Goal: Task Accomplishment & Management: Use online tool/utility

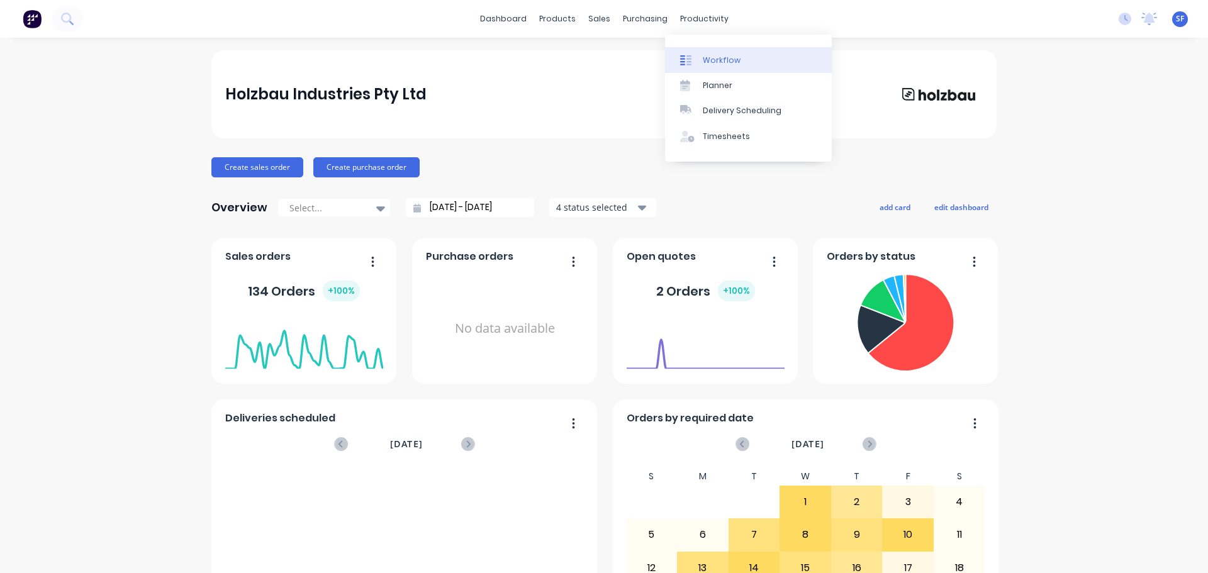
click at [723, 64] on div "Workflow" at bounding box center [722, 60] width 38 height 11
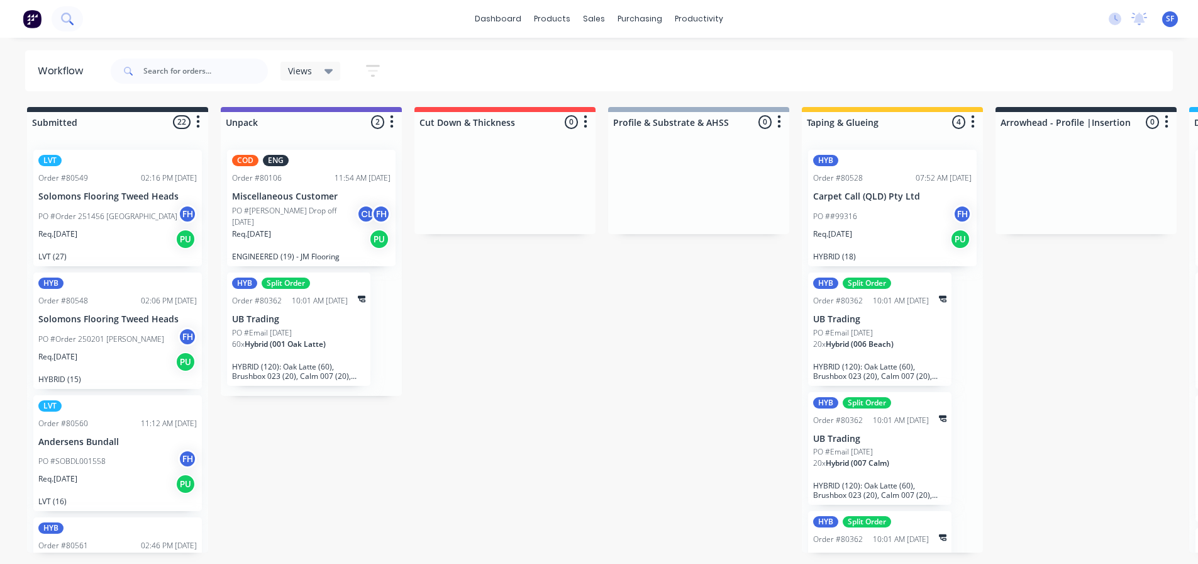
click at [71, 27] on button at bounding box center [67, 18] width 31 height 25
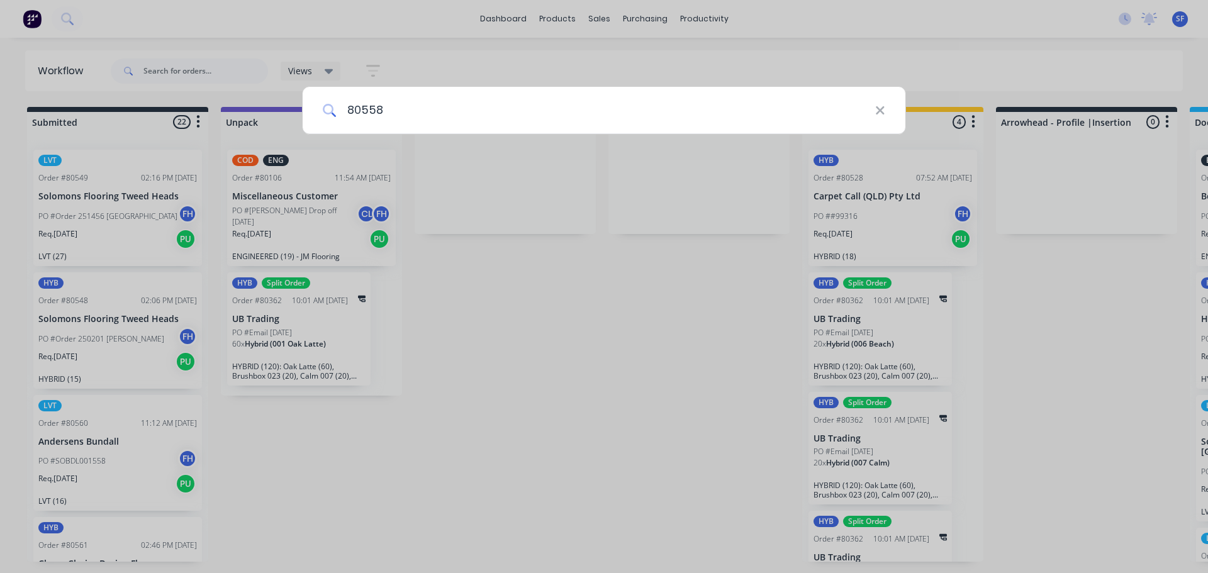
type input "80558"
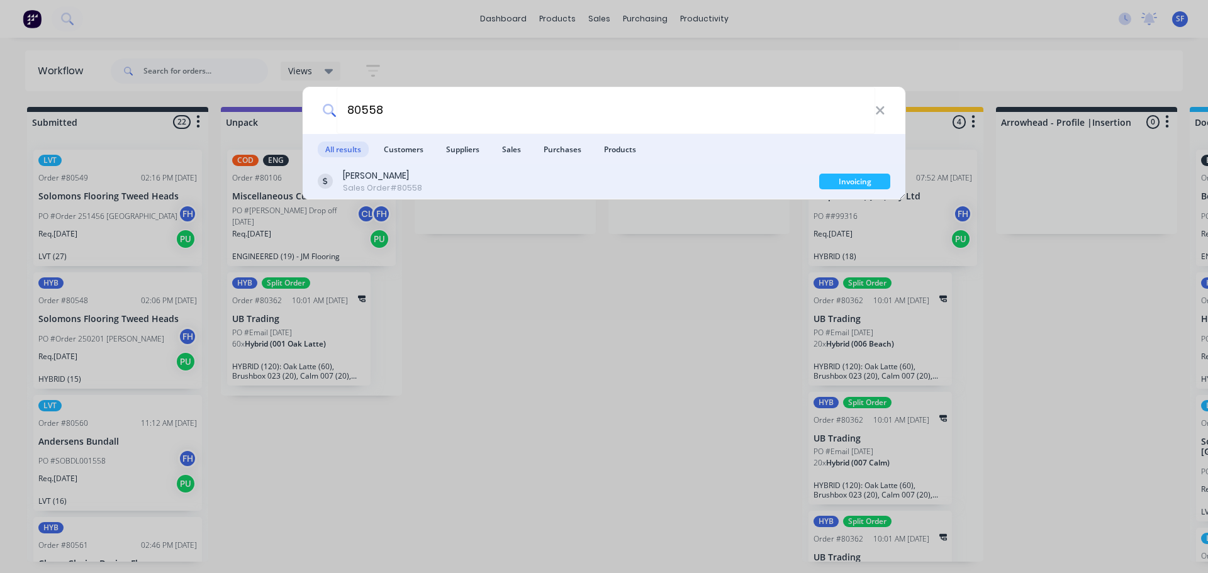
click at [422, 184] on div "[PERSON_NAME] Sales Order #80558" at bounding box center [568, 181] width 501 height 25
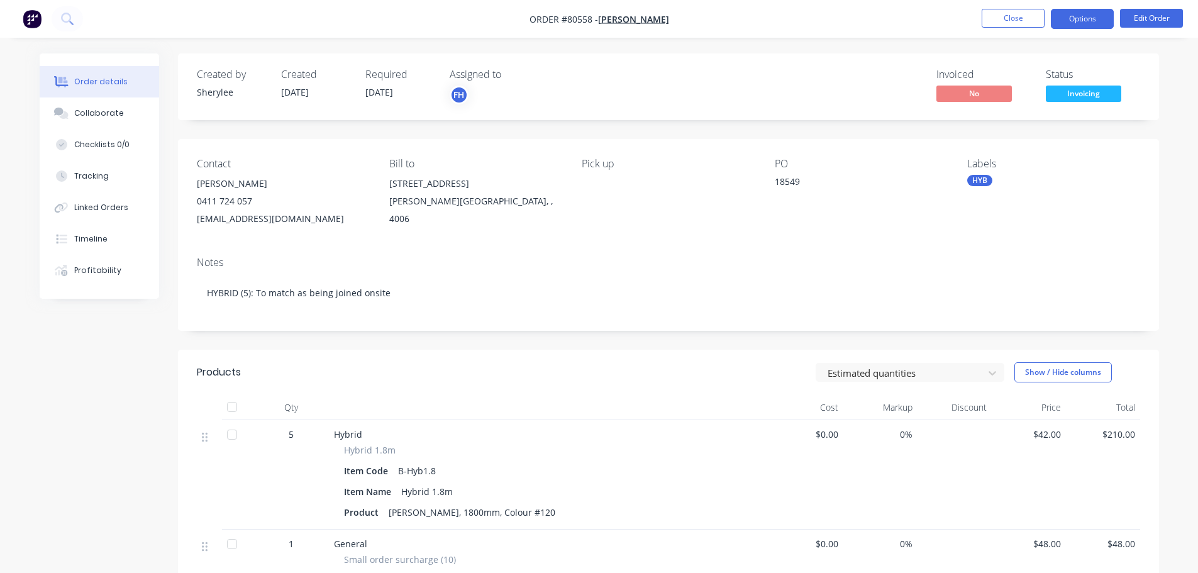
click at [1083, 17] on button "Options" at bounding box center [1082, 19] width 63 height 20
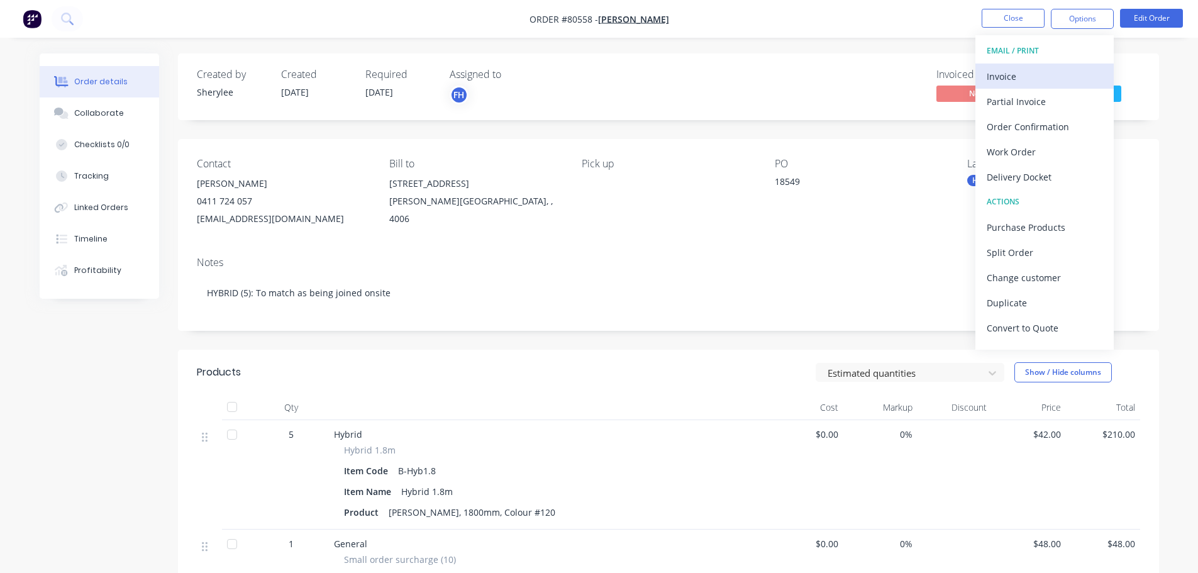
click at [1032, 78] on div "Invoice" at bounding box center [1045, 76] width 116 height 18
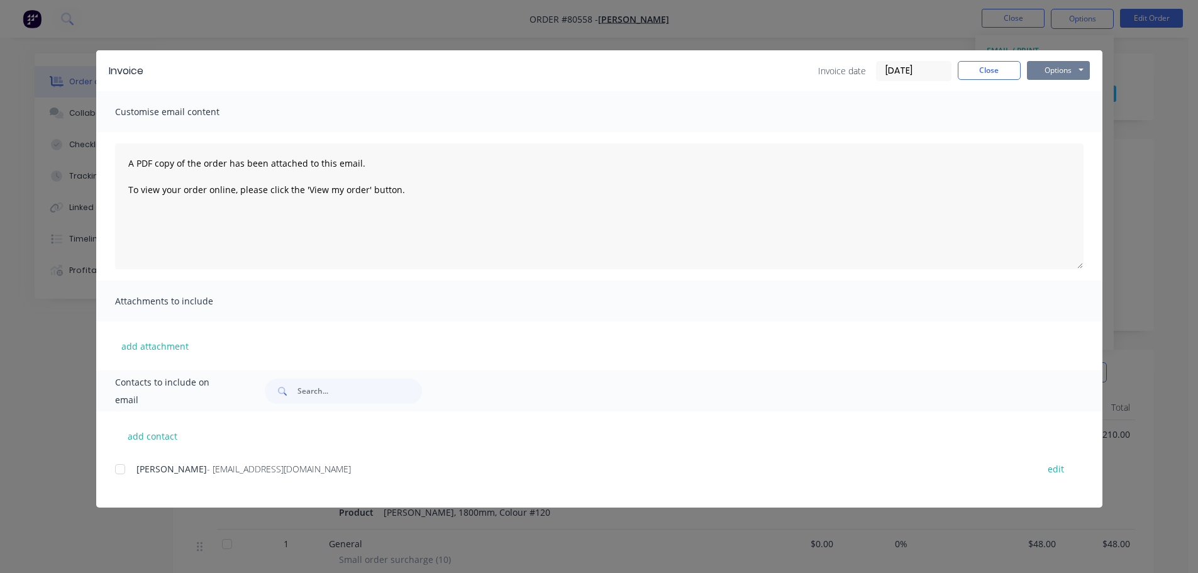
click at [1046, 74] on button "Options" at bounding box center [1058, 70] width 63 height 19
click at [1052, 112] on button "Print" at bounding box center [1067, 113] width 81 height 21
click at [1000, 79] on button "Close" at bounding box center [989, 70] width 63 height 19
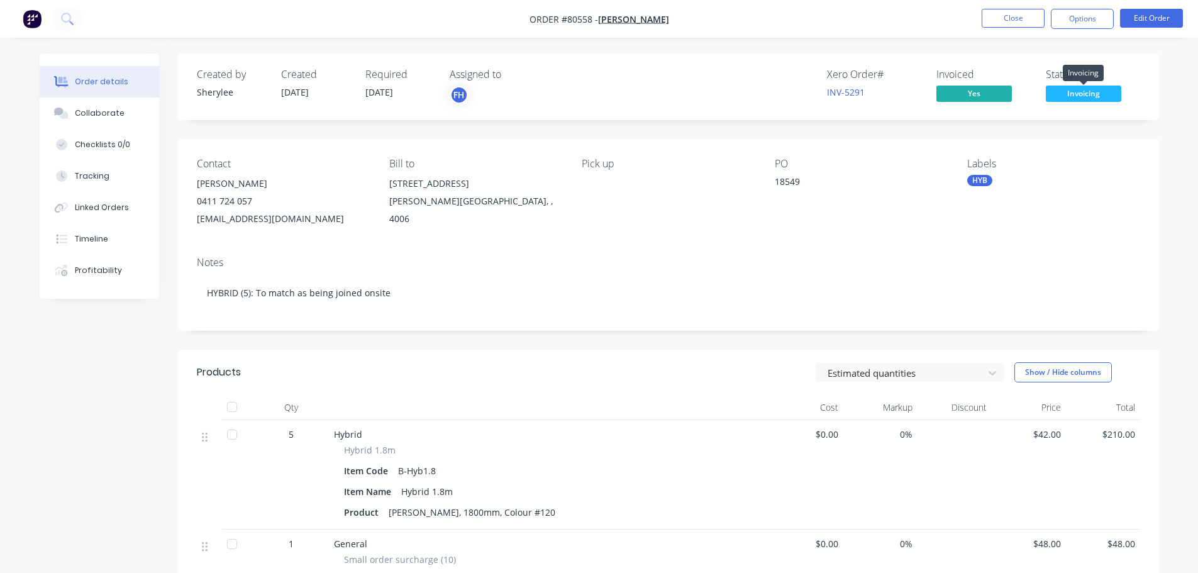
click at [1062, 92] on span "Invoicing" at bounding box center [1083, 94] width 75 height 16
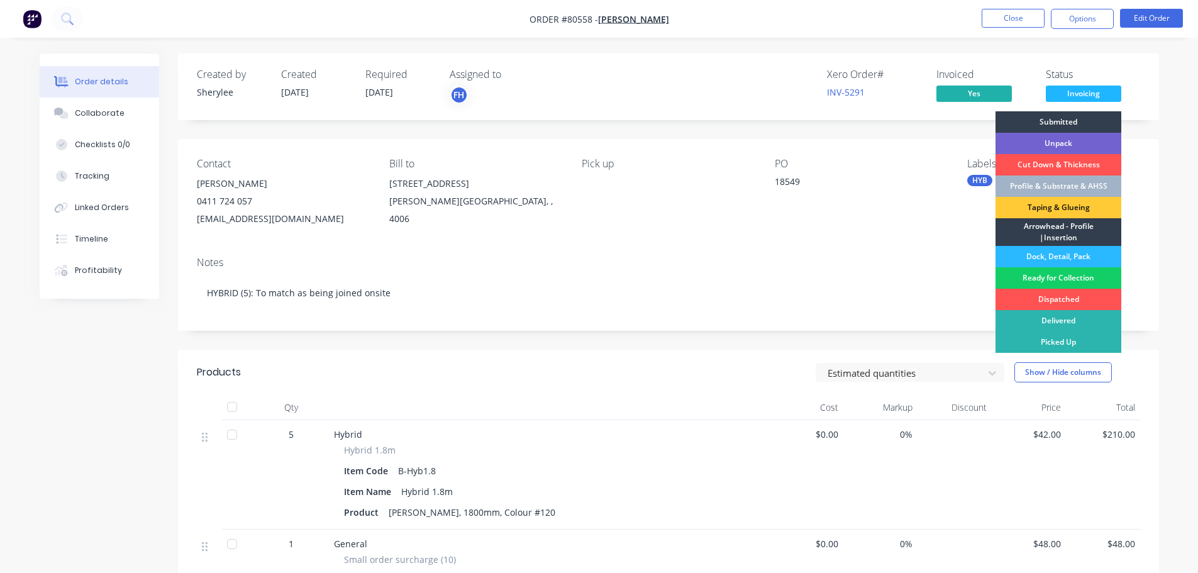
click at [1057, 277] on div "Ready for Collection" at bounding box center [1059, 277] width 126 height 21
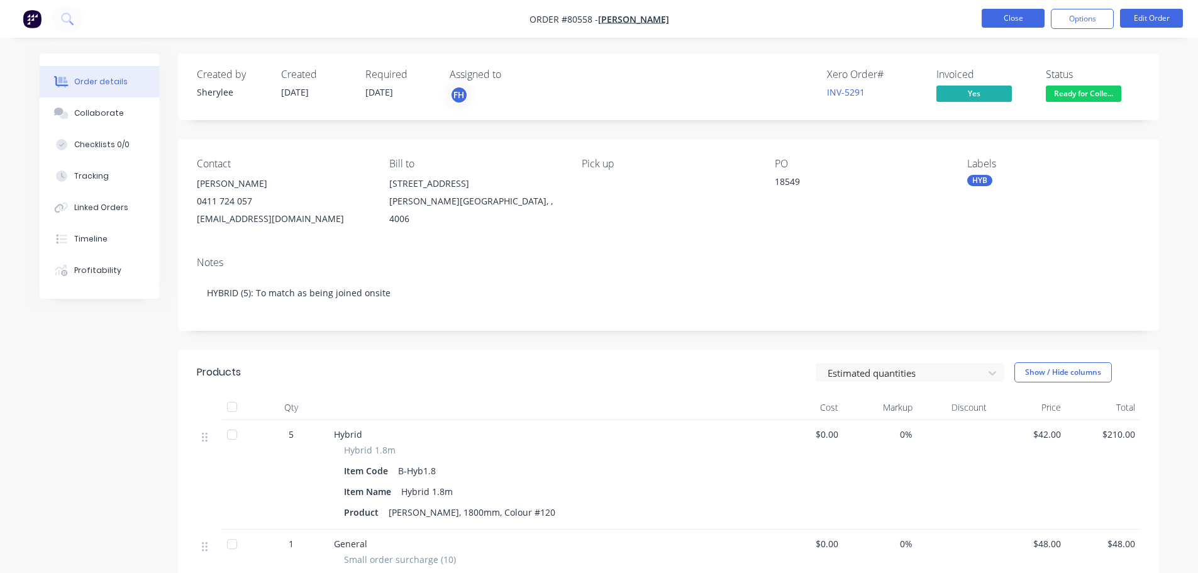
click at [1002, 21] on button "Close" at bounding box center [1013, 18] width 63 height 19
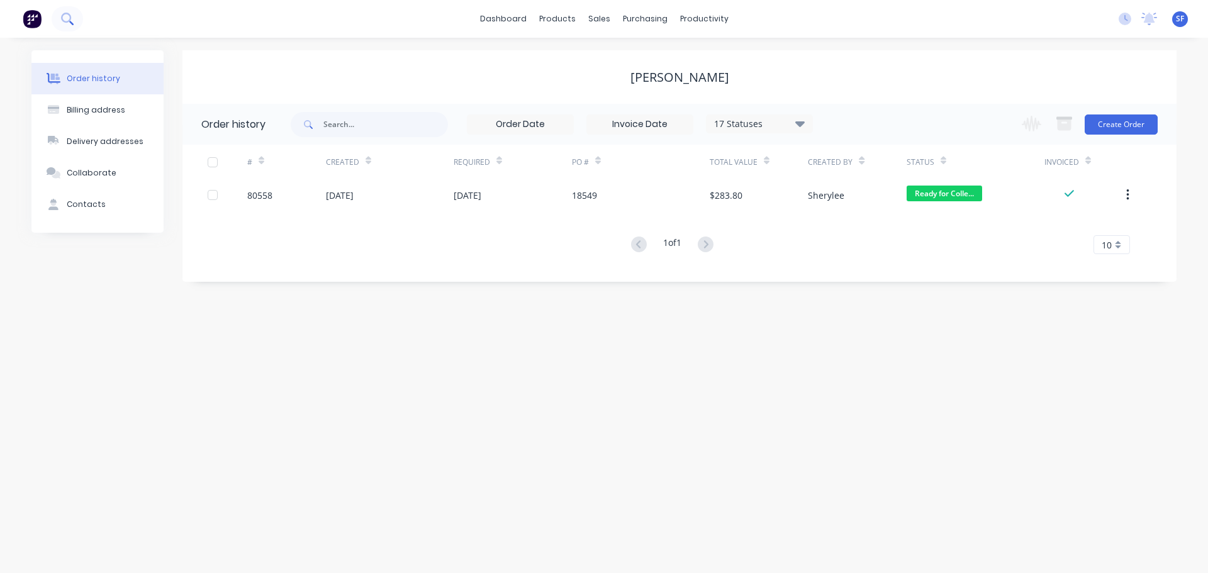
click at [62, 23] on icon at bounding box center [67, 19] width 12 height 12
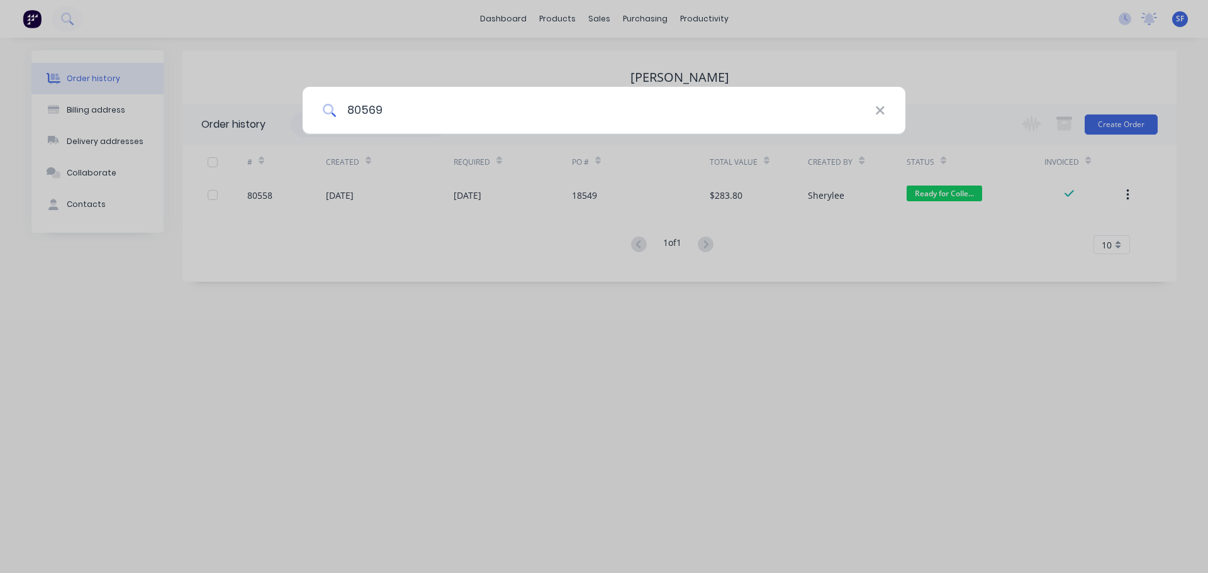
type input "80569"
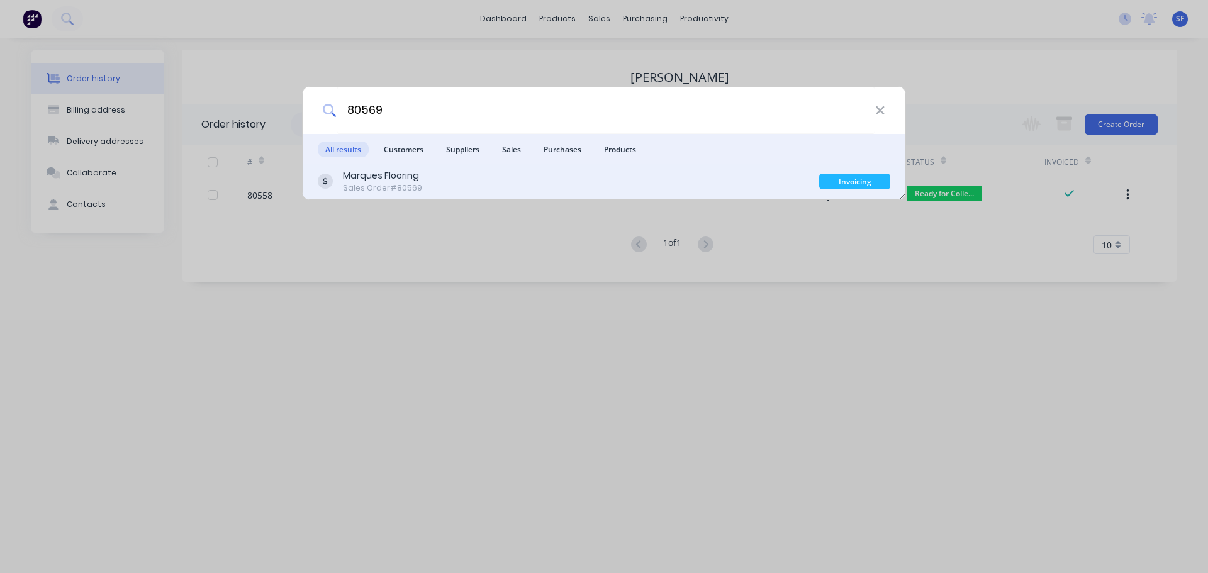
click at [432, 181] on div "Marques Flooring Sales Order #80569" at bounding box center [568, 181] width 501 height 25
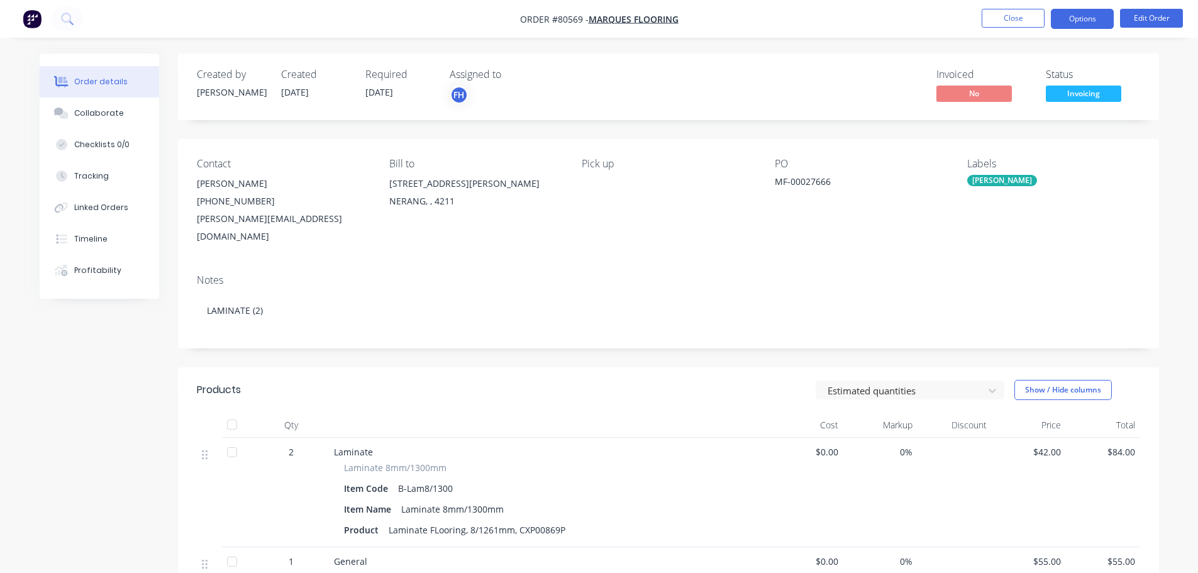
click at [1083, 15] on button "Options" at bounding box center [1082, 19] width 63 height 20
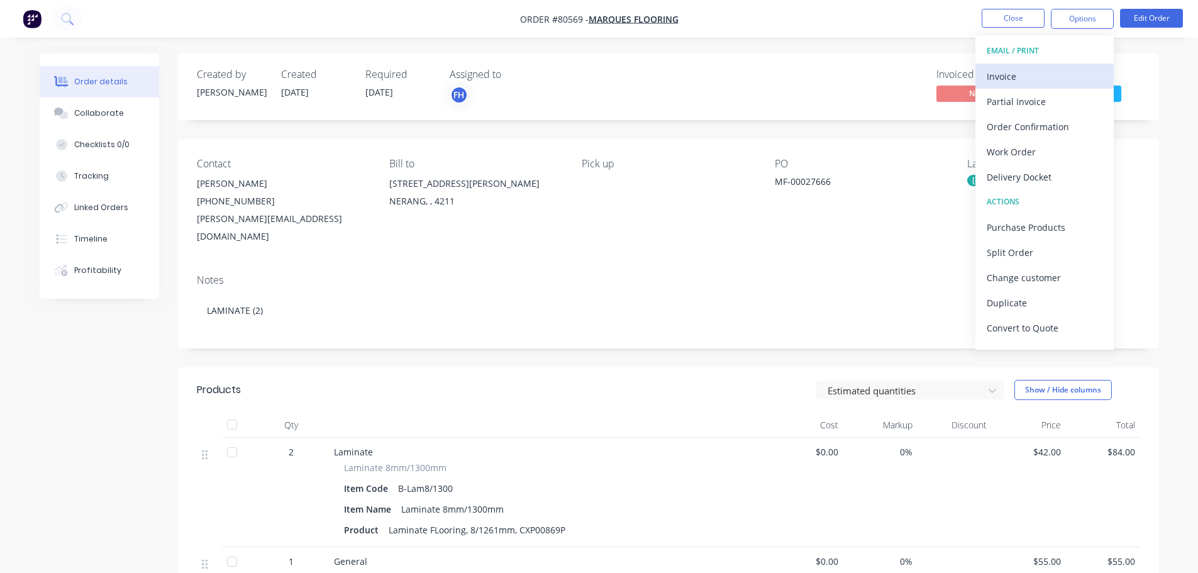
click at [1023, 72] on div "Invoice" at bounding box center [1045, 76] width 116 height 18
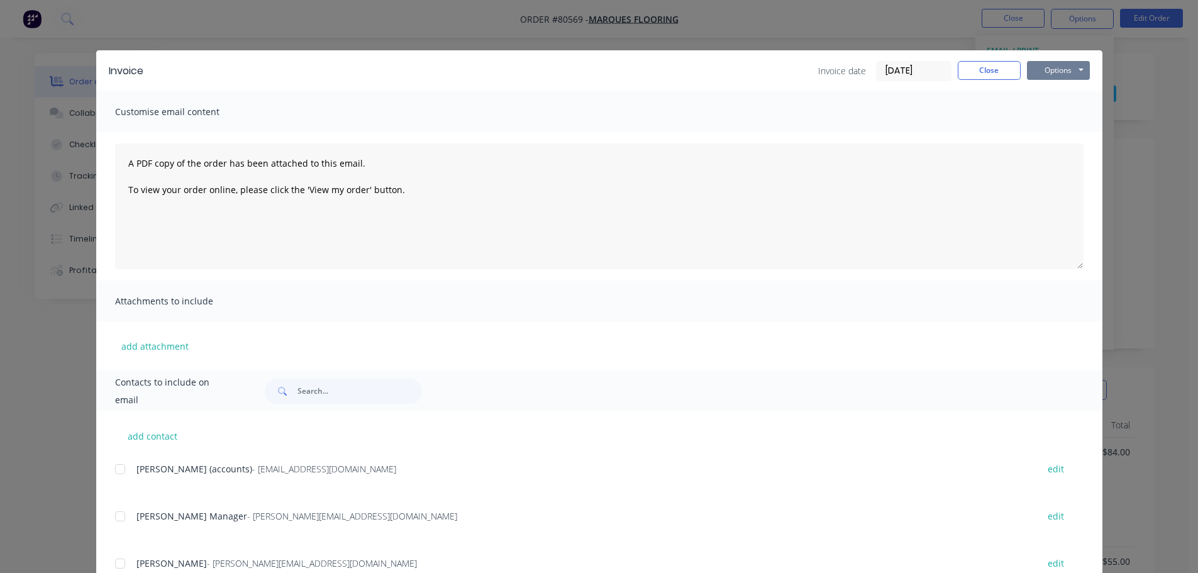
click at [1052, 74] on button "Options" at bounding box center [1058, 70] width 63 height 19
click at [1056, 114] on button "Print" at bounding box center [1067, 113] width 81 height 21
click at [1007, 71] on button "Close" at bounding box center [989, 70] width 63 height 19
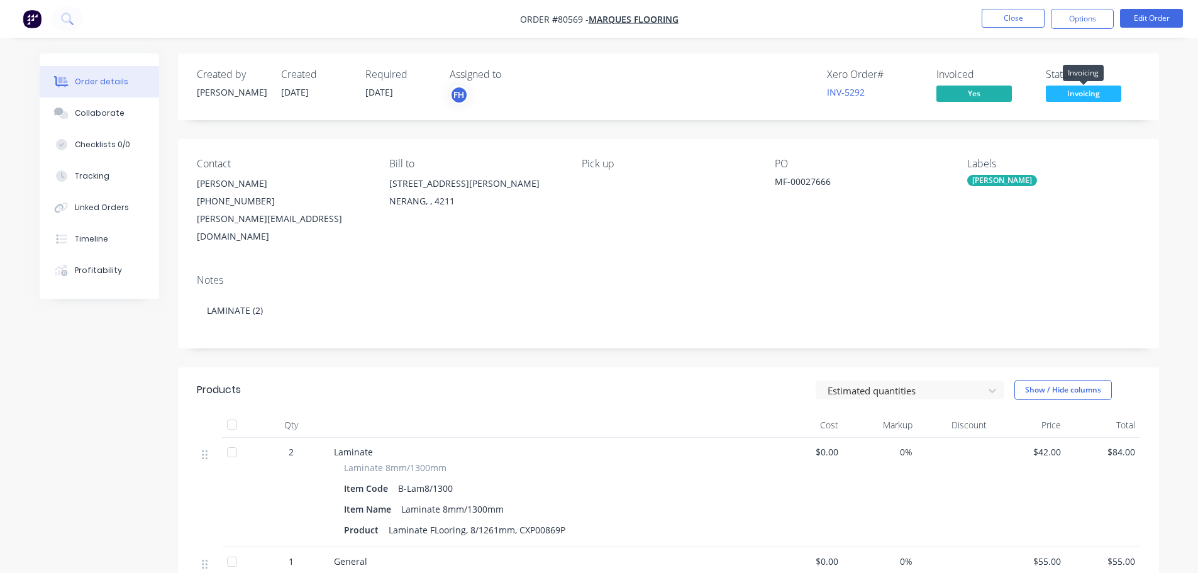
click at [1073, 92] on span "Invoicing" at bounding box center [1083, 94] width 75 height 16
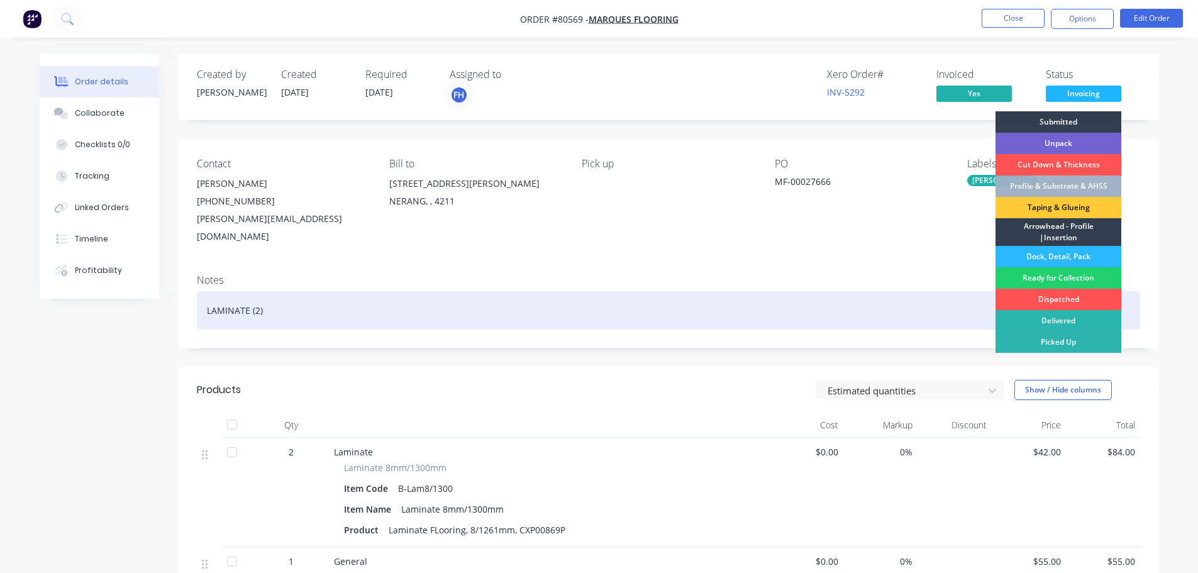
click at [1068, 277] on div "Ready for Collection" at bounding box center [1059, 277] width 126 height 21
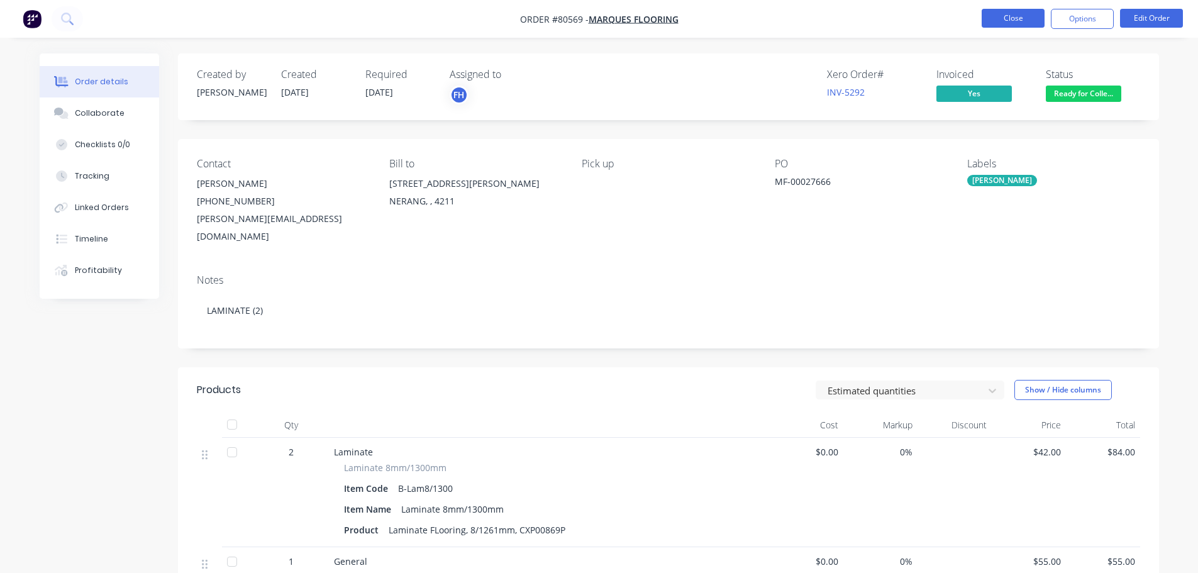
click at [1036, 23] on button "Close" at bounding box center [1013, 18] width 63 height 19
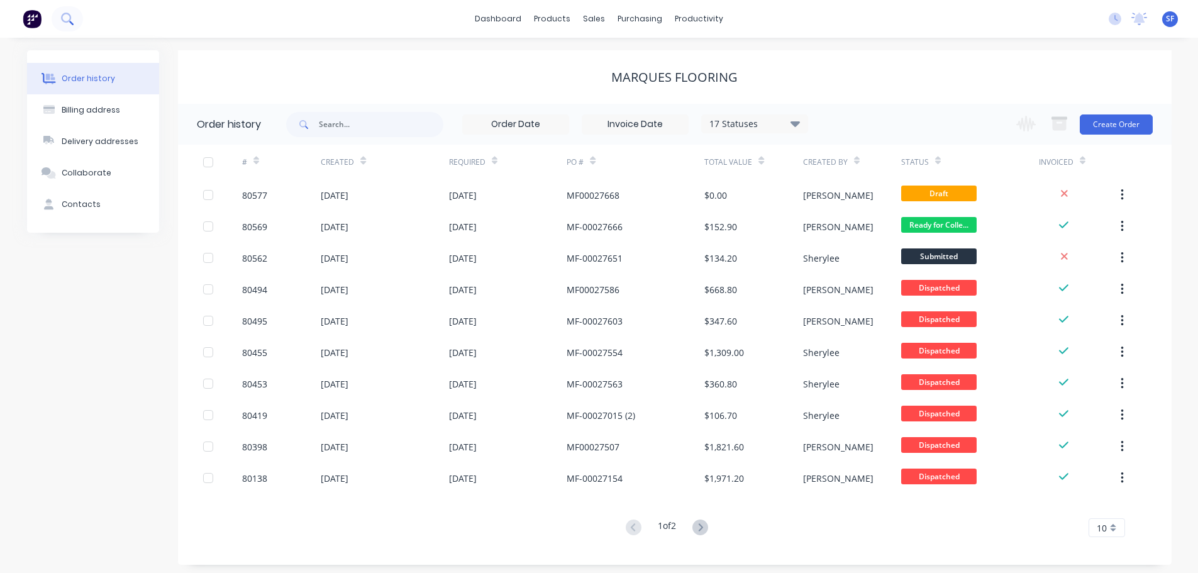
click at [67, 17] on icon at bounding box center [67, 19] width 12 height 12
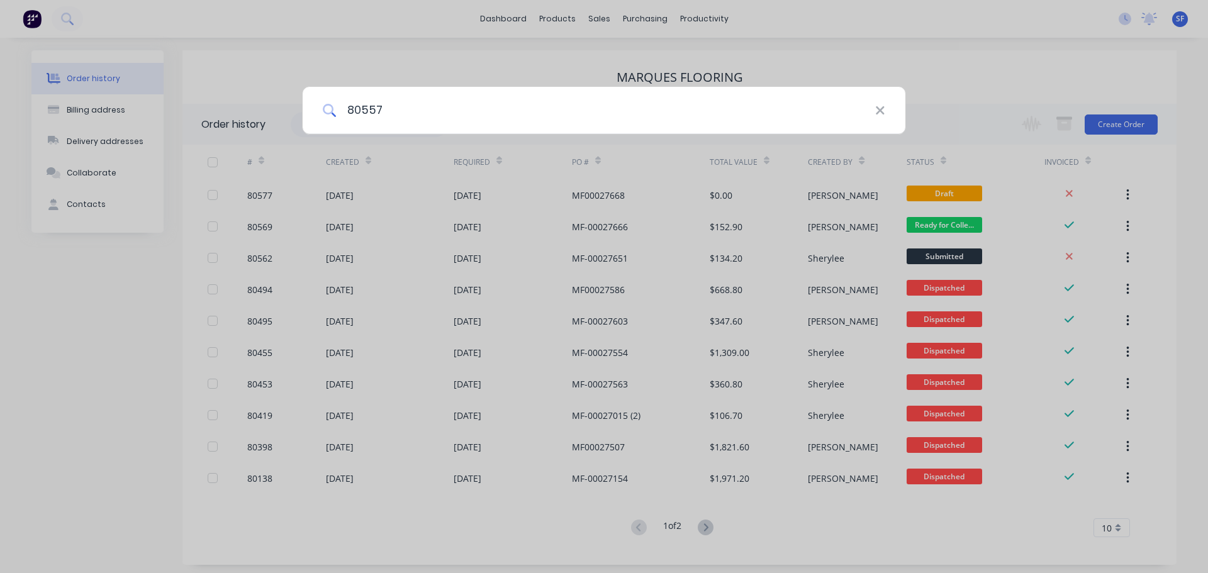
type input "80557"
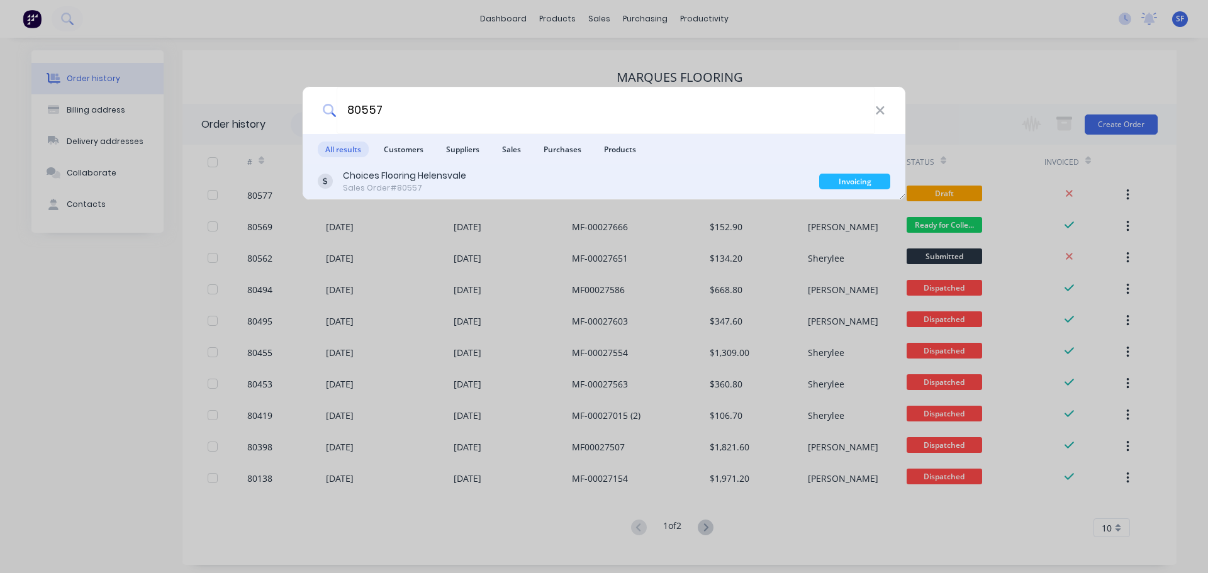
click at [442, 176] on div "Choices Flooring Helensvale" at bounding box center [404, 175] width 123 height 13
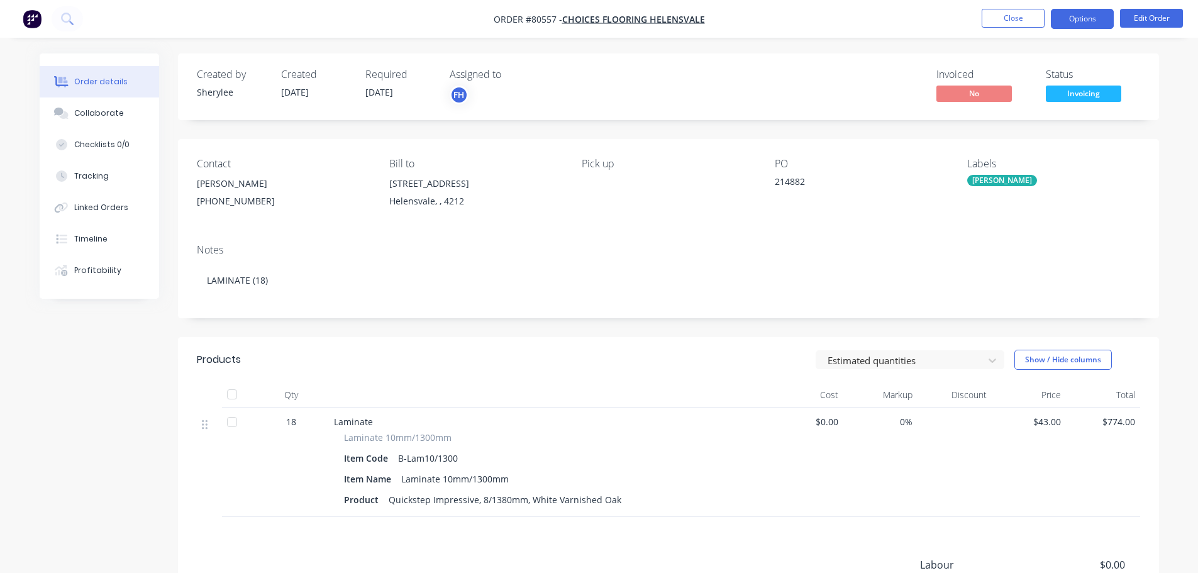
click at [1086, 23] on button "Options" at bounding box center [1082, 19] width 63 height 20
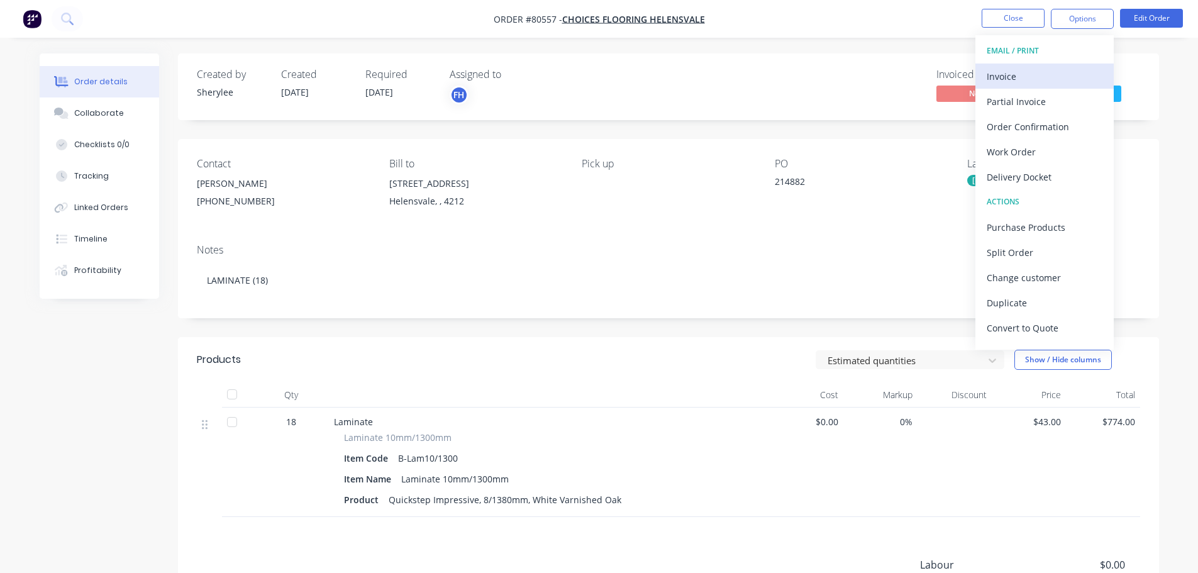
click at [1039, 75] on div "Invoice" at bounding box center [1045, 76] width 116 height 18
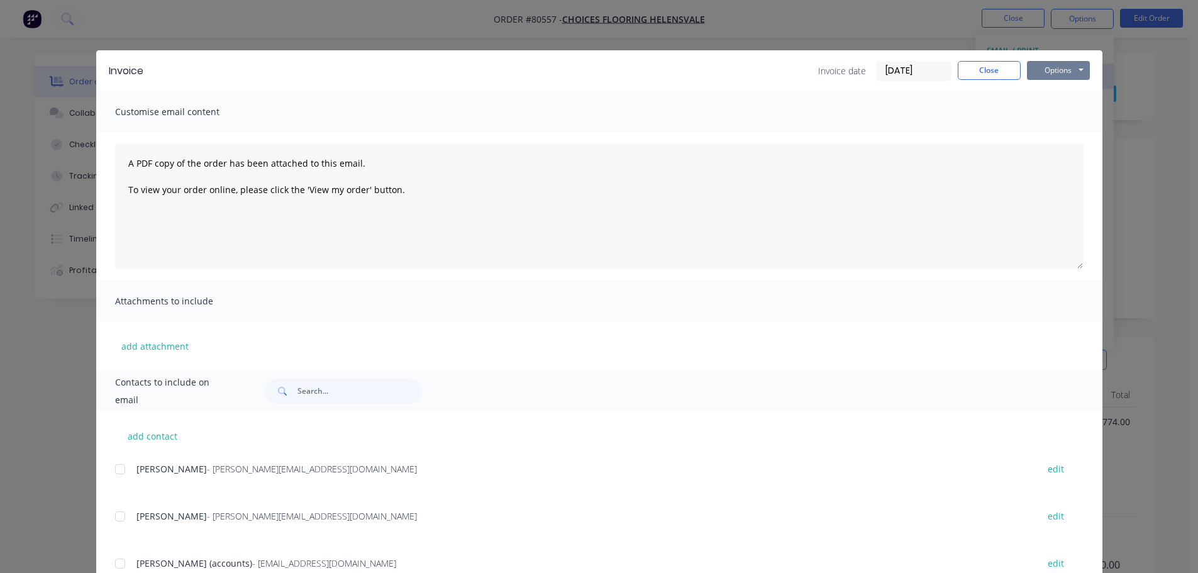
click at [1039, 75] on button "Options" at bounding box center [1058, 70] width 63 height 19
click at [1041, 115] on button "Print" at bounding box center [1067, 113] width 81 height 21
click at [1005, 70] on button "Close" at bounding box center [989, 70] width 63 height 19
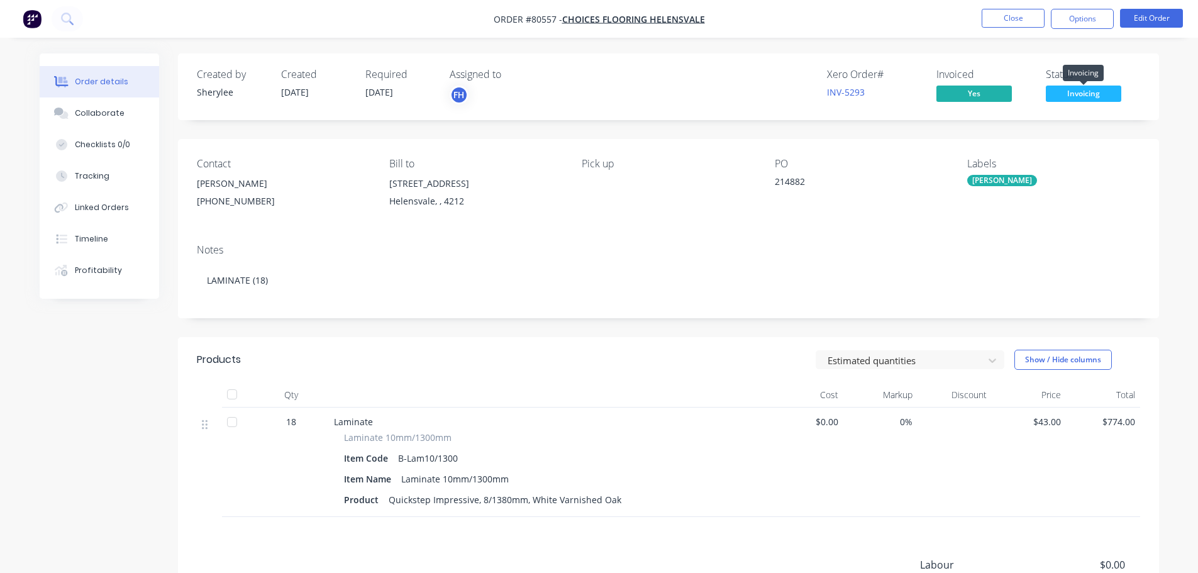
click at [1098, 95] on span "Invoicing" at bounding box center [1083, 94] width 75 height 16
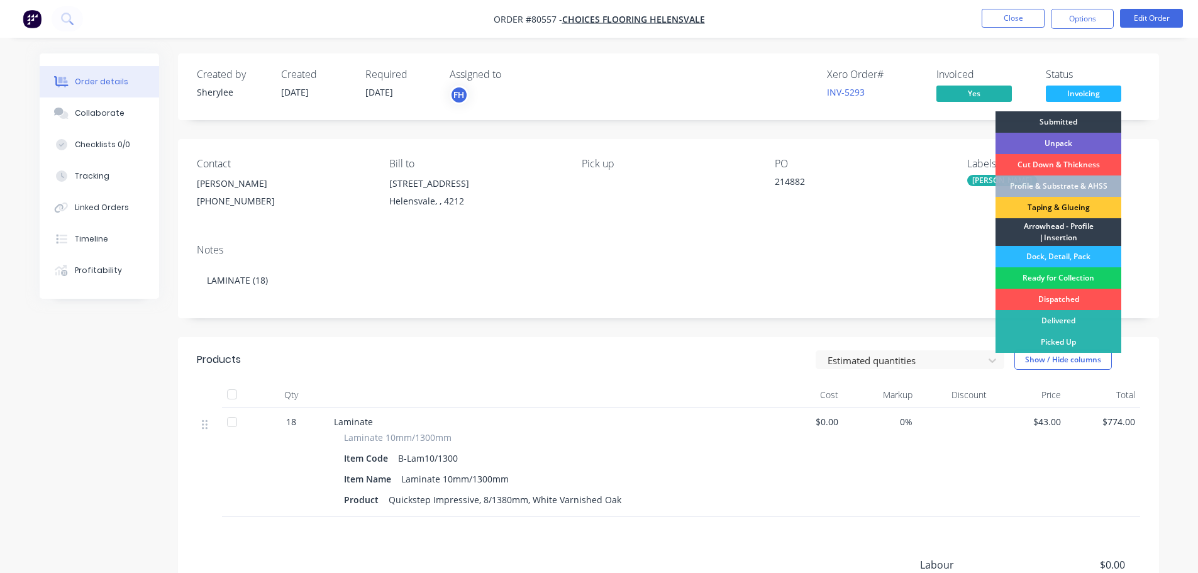
click at [1056, 274] on div "Ready for Collection" at bounding box center [1059, 277] width 126 height 21
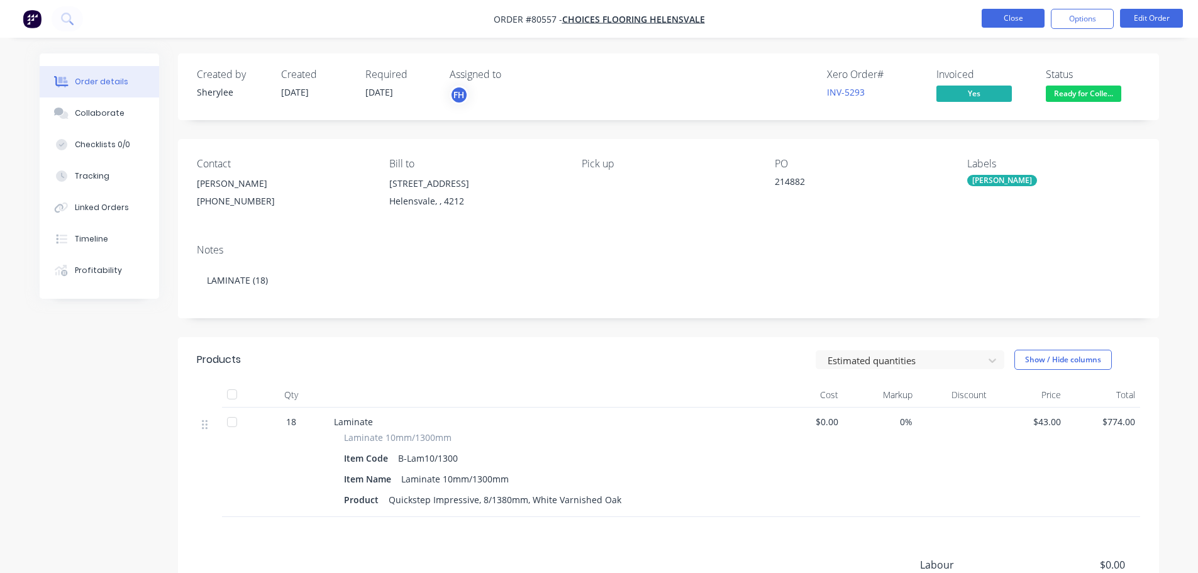
click at [1012, 19] on button "Close" at bounding box center [1013, 18] width 63 height 19
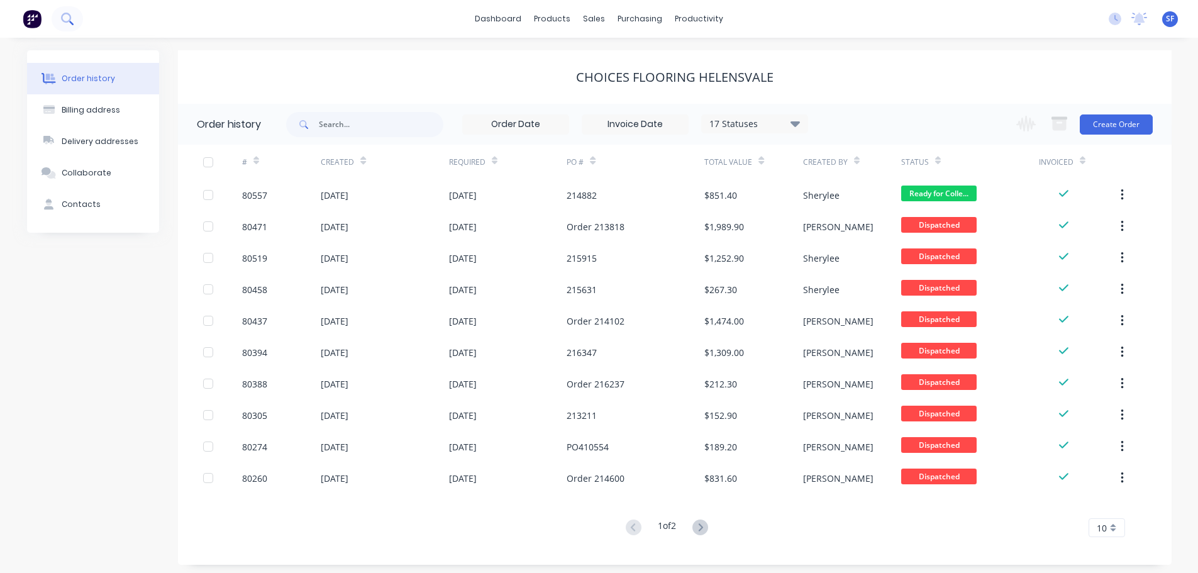
click at [68, 24] on icon at bounding box center [67, 19] width 12 height 12
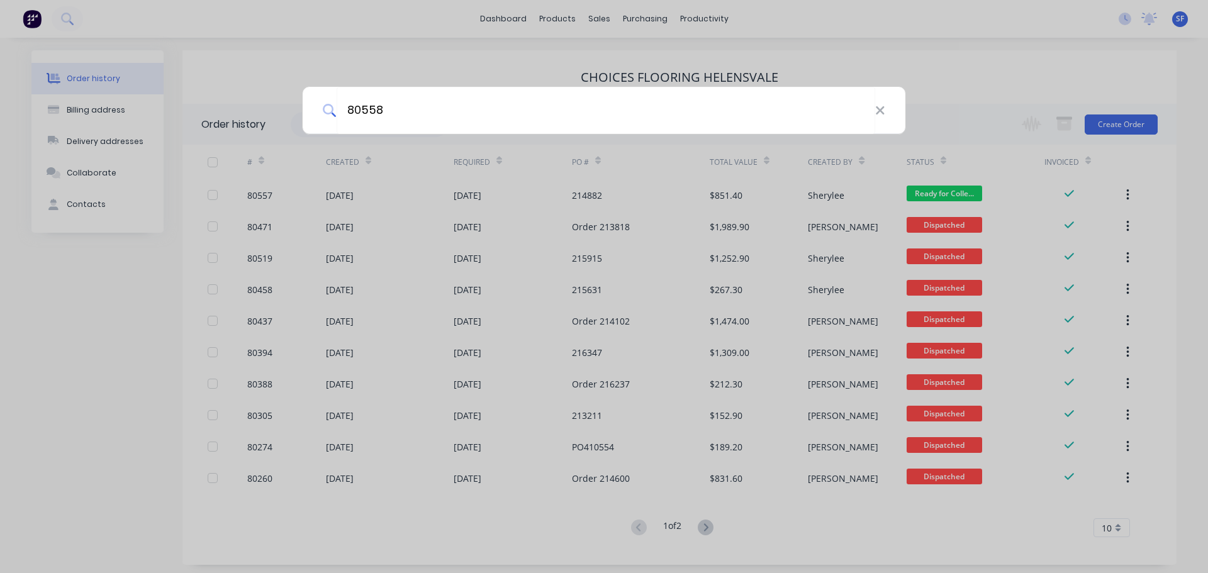
type input "80558"
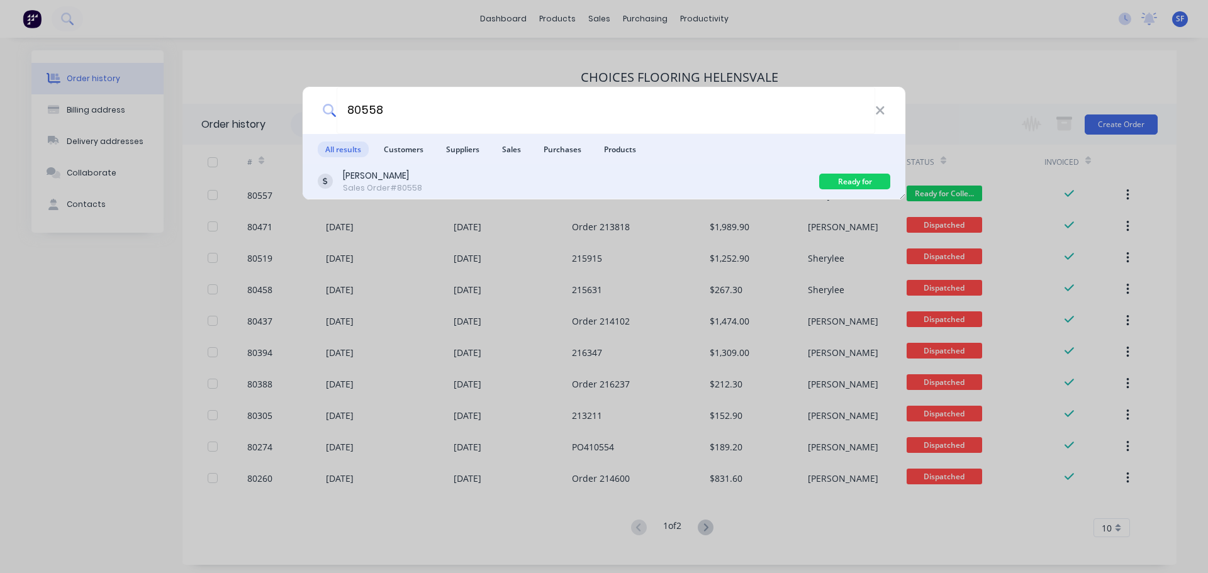
click at [466, 186] on div "[PERSON_NAME] Sales Order #80558" at bounding box center [568, 181] width 501 height 25
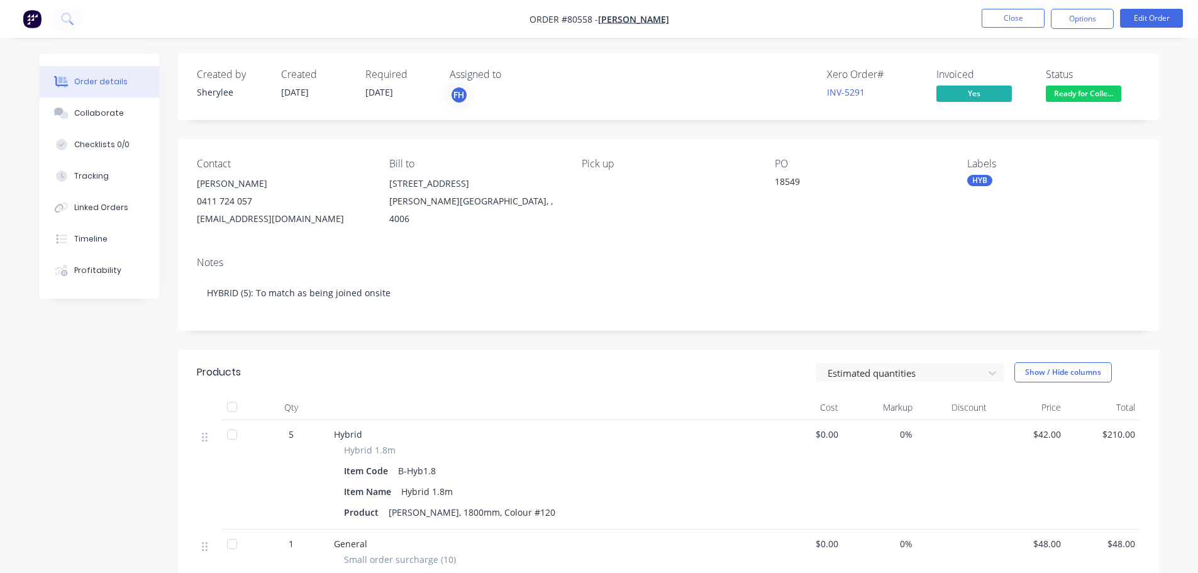
click at [1087, 95] on span "Ready for Colle..." at bounding box center [1083, 94] width 75 height 16
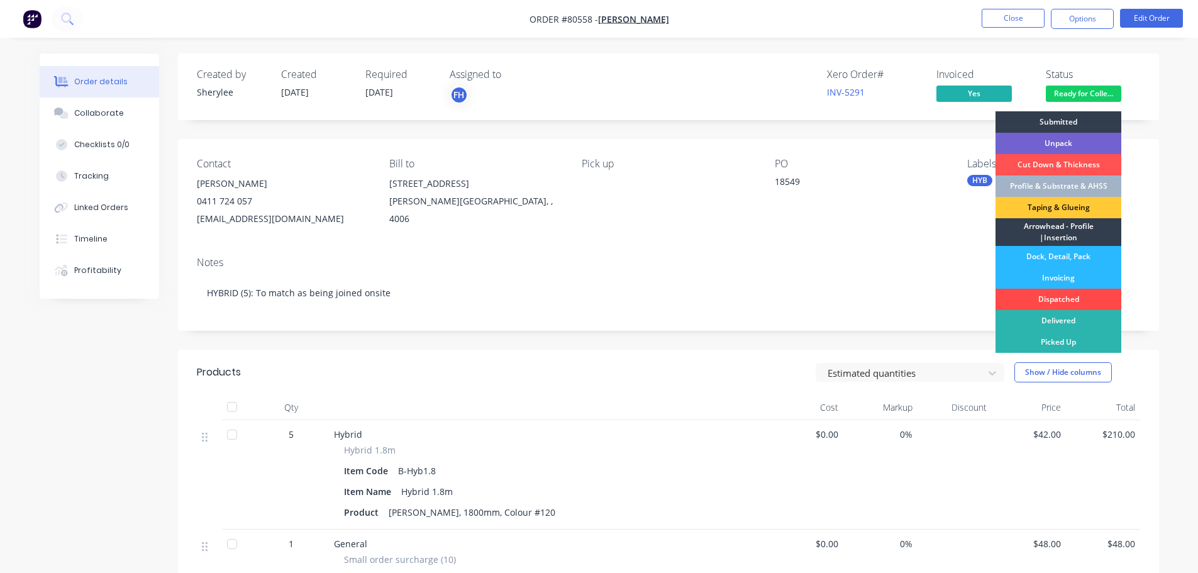
click at [1058, 296] on div "Dispatched" at bounding box center [1059, 299] width 126 height 21
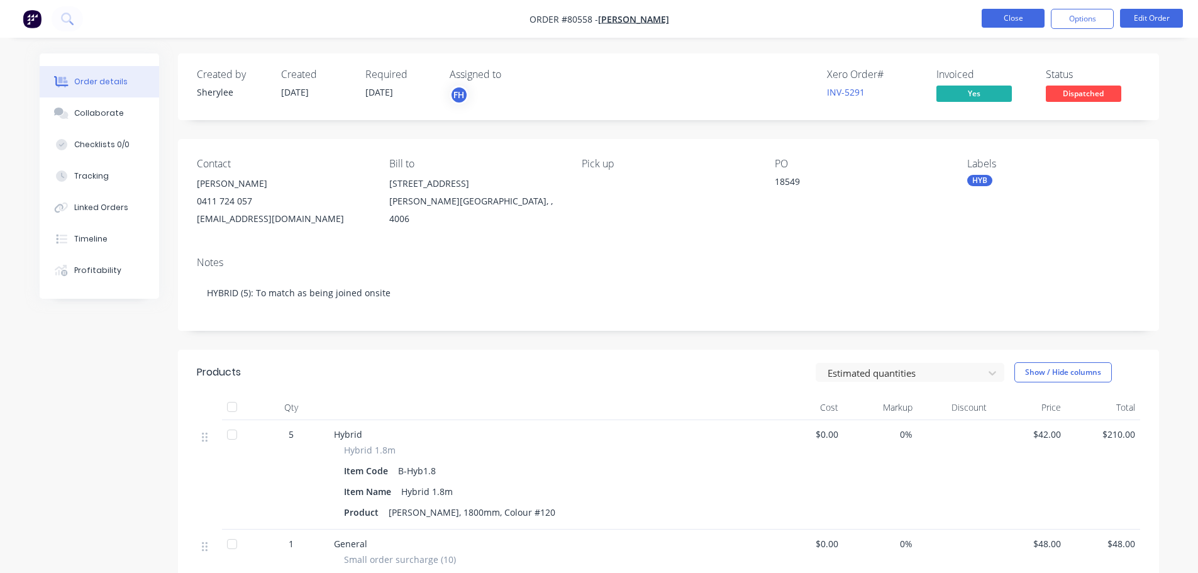
click at [1026, 19] on button "Close" at bounding box center [1013, 18] width 63 height 19
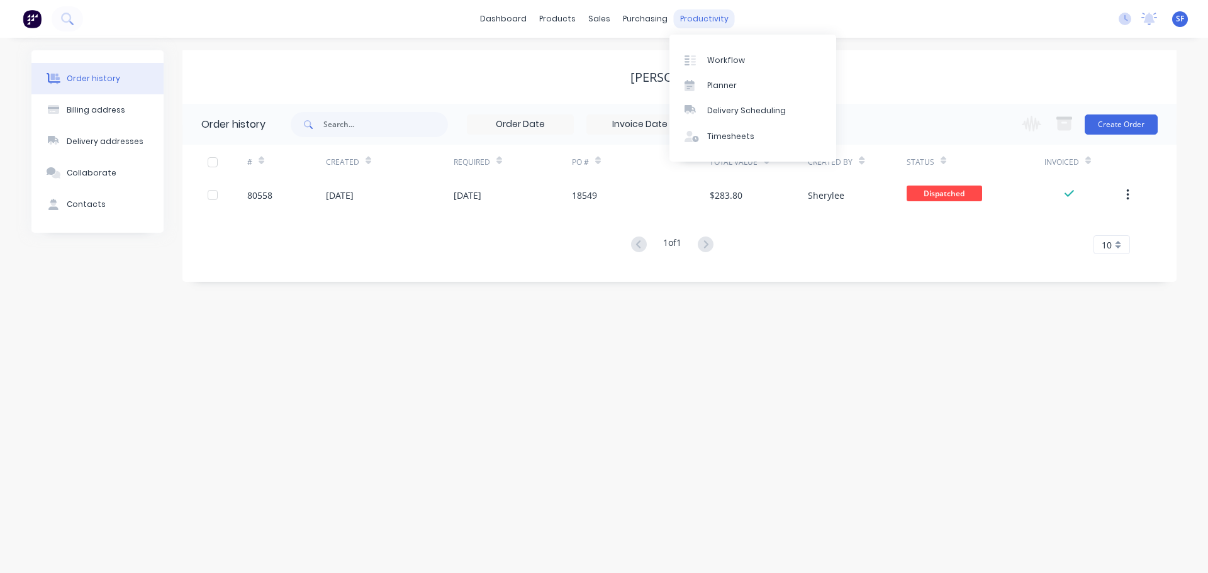
click at [700, 25] on div "productivity" at bounding box center [704, 18] width 61 height 19
click at [708, 60] on div "Workflow" at bounding box center [726, 60] width 38 height 11
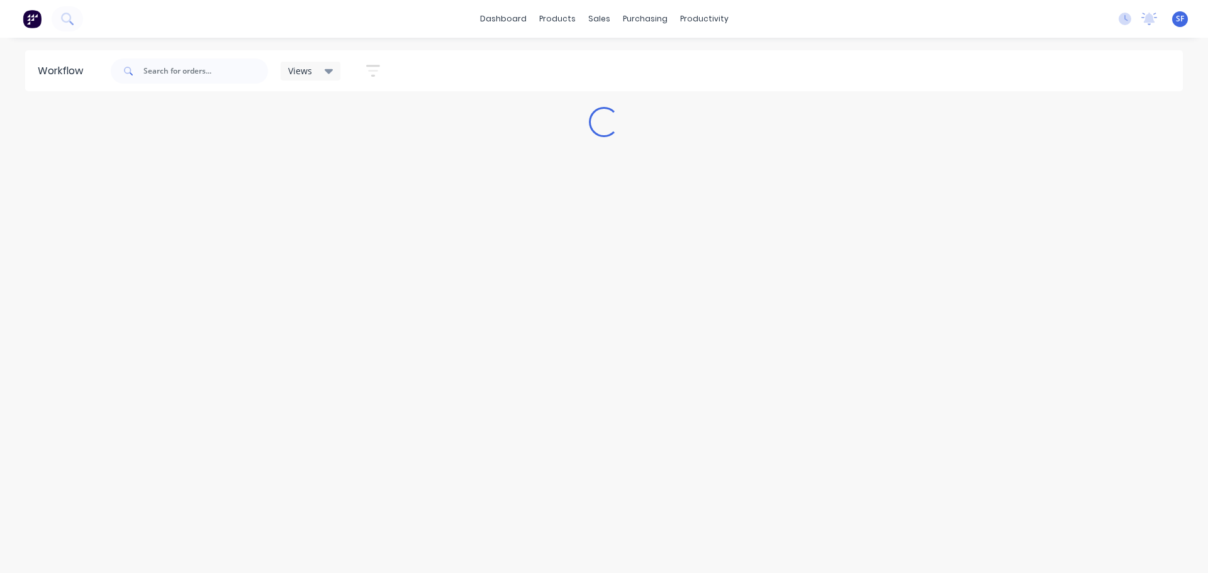
click at [321, 75] on div "Views" at bounding box center [310, 70] width 45 height 11
click at [367, 72] on icon "button" at bounding box center [373, 71] width 14 height 16
click at [332, 273] on label at bounding box center [315, 268] width 118 height 19
click at [332, 273] on input at bounding box center [315, 269] width 117 height 25
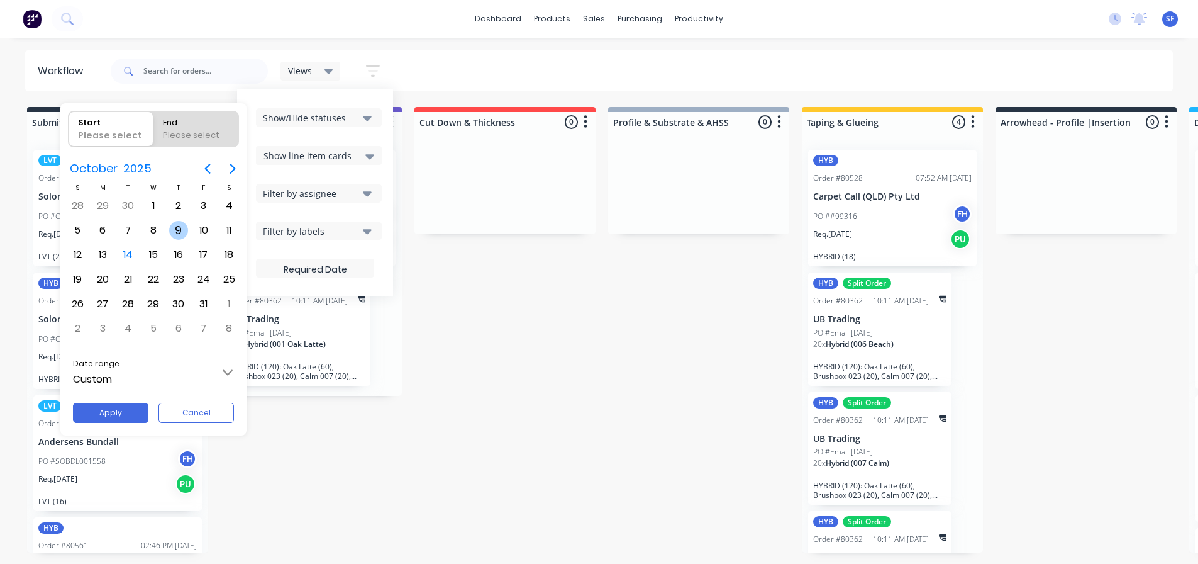
click at [186, 229] on div "9" at bounding box center [178, 230] width 19 height 19
radio input "false"
radio input "true"
click at [121, 253] on div "14" at bounding box center [128, 254] width 19 height 19
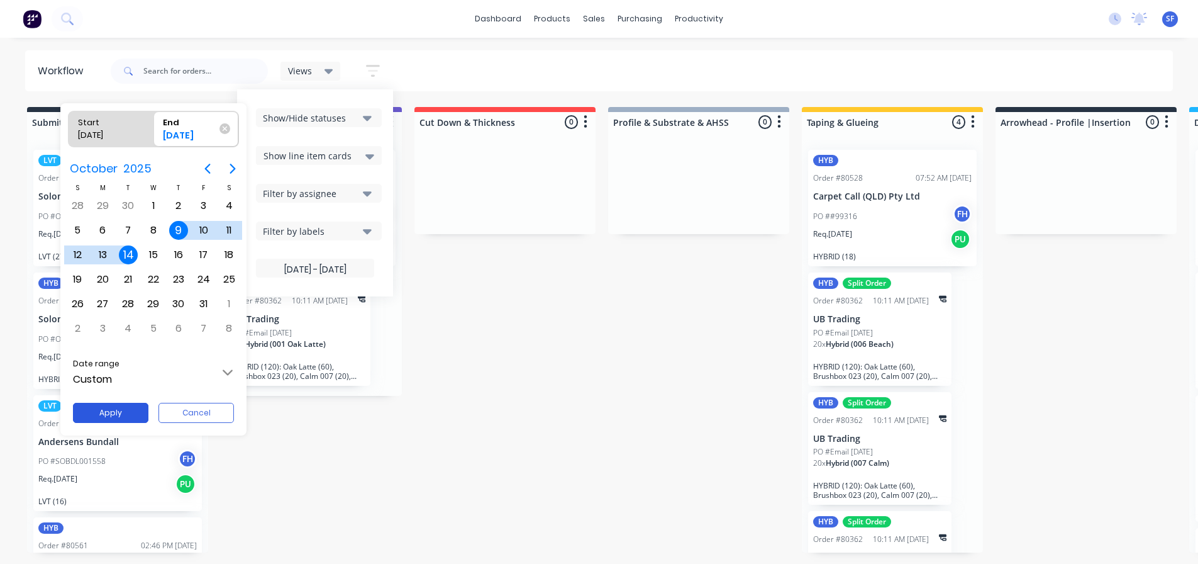
click at [119, 408] on button "Apply" at bounding box center [110, 413] width 75 height 20
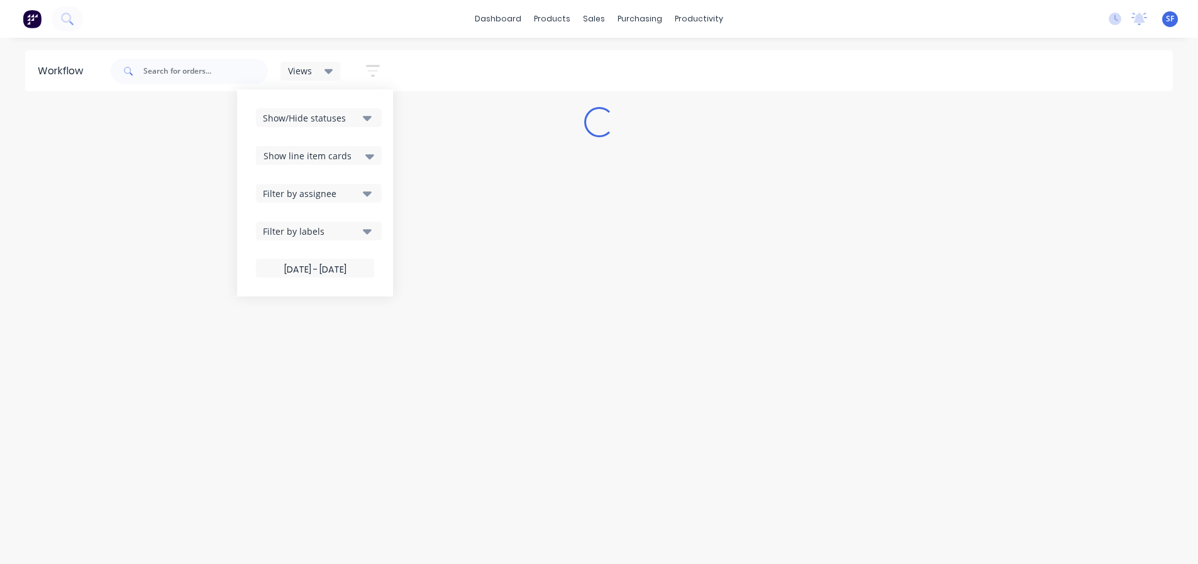
type input "[DATE] - [DATE]"
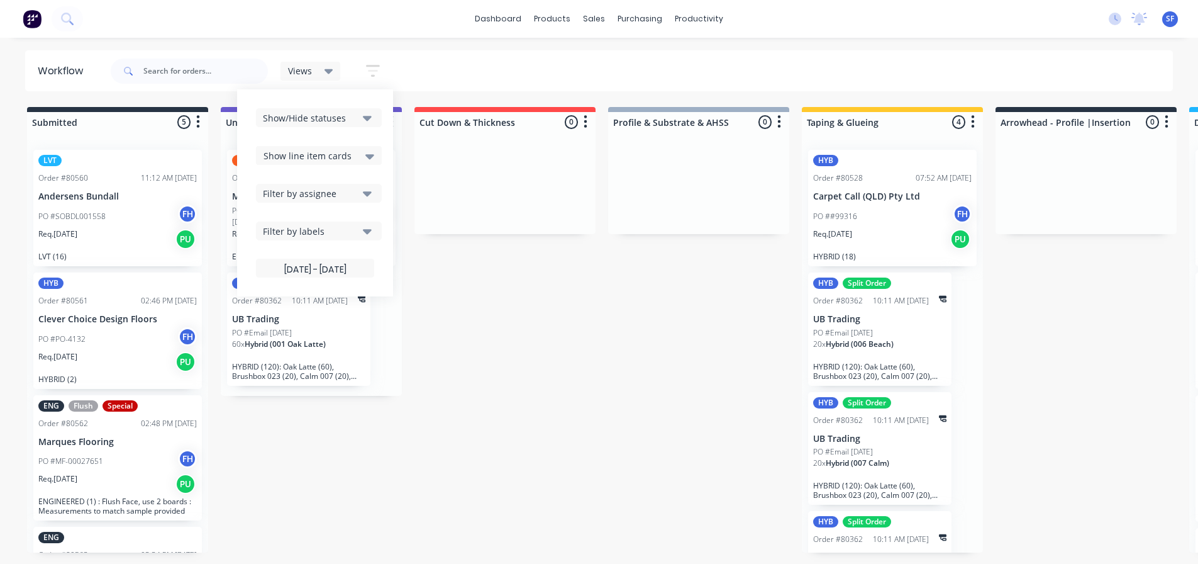
click at [369, 67] on icon "button" at bounding box center [373, 71] width 14 height 12
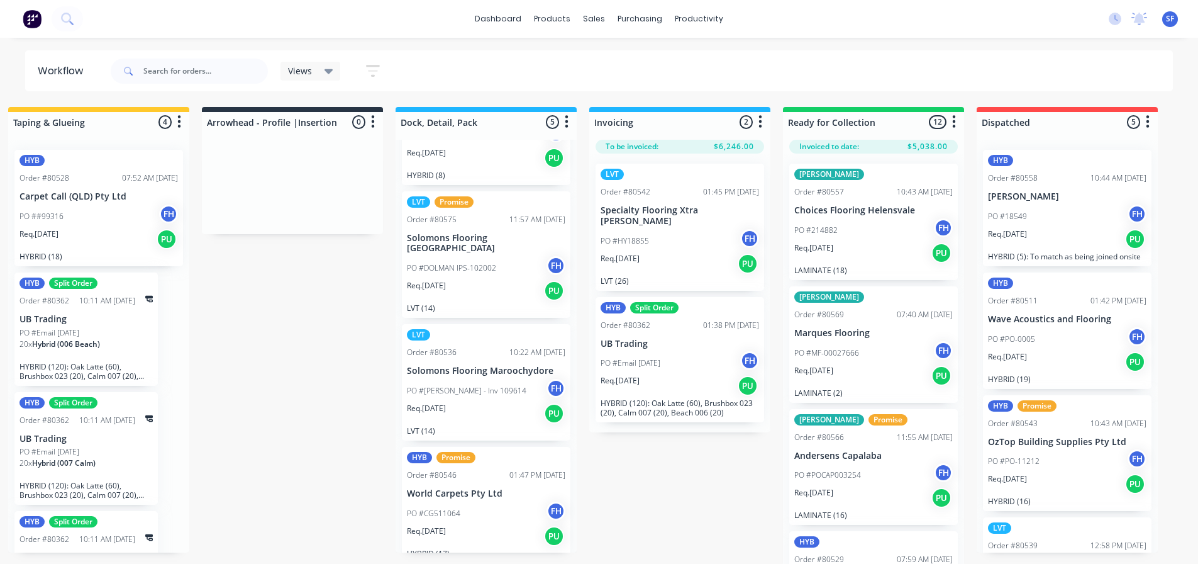
scroll to position [204, 0]
click at [377, 67] on icon "button" at bounding box center [373, 71] width 14 height 12
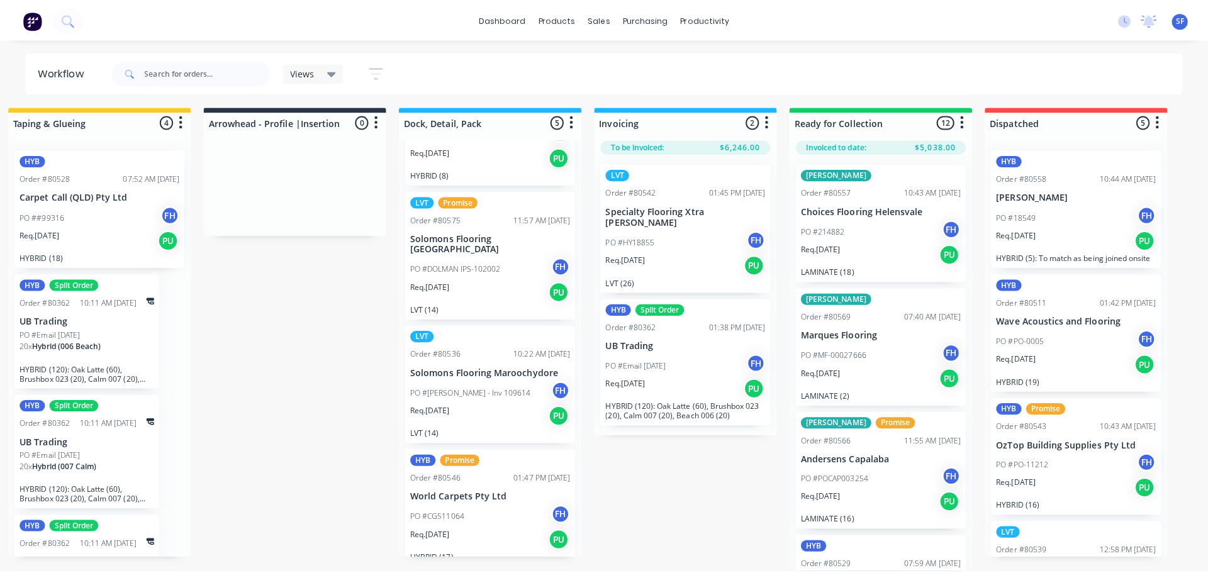
scroll to position [0, 794]
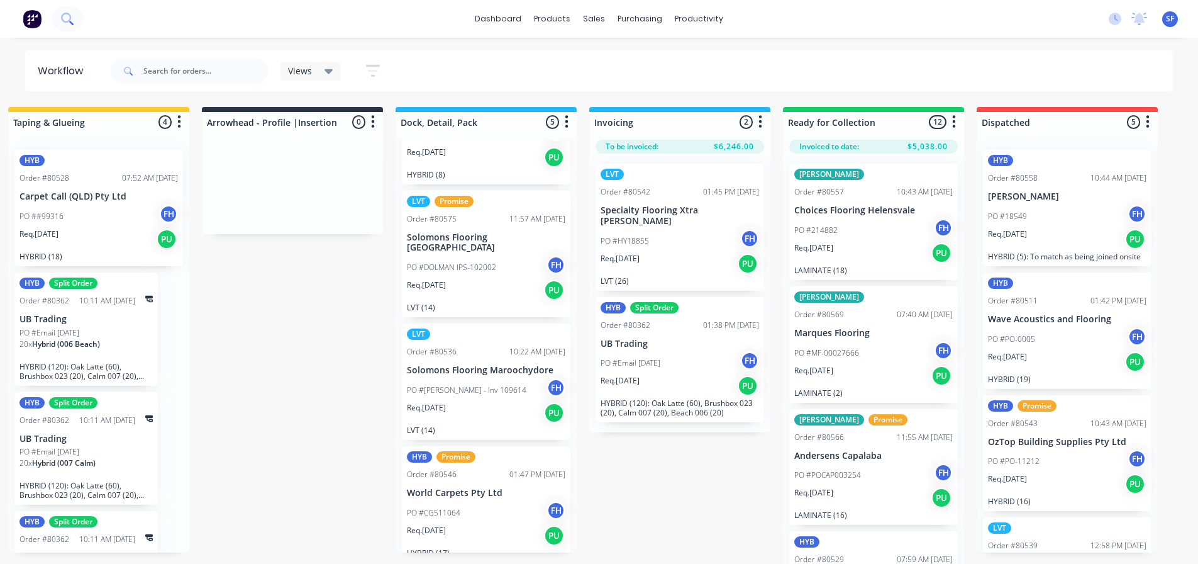
click at [65, 17] on icon at bounding box center [67, 19] width 12 height 12
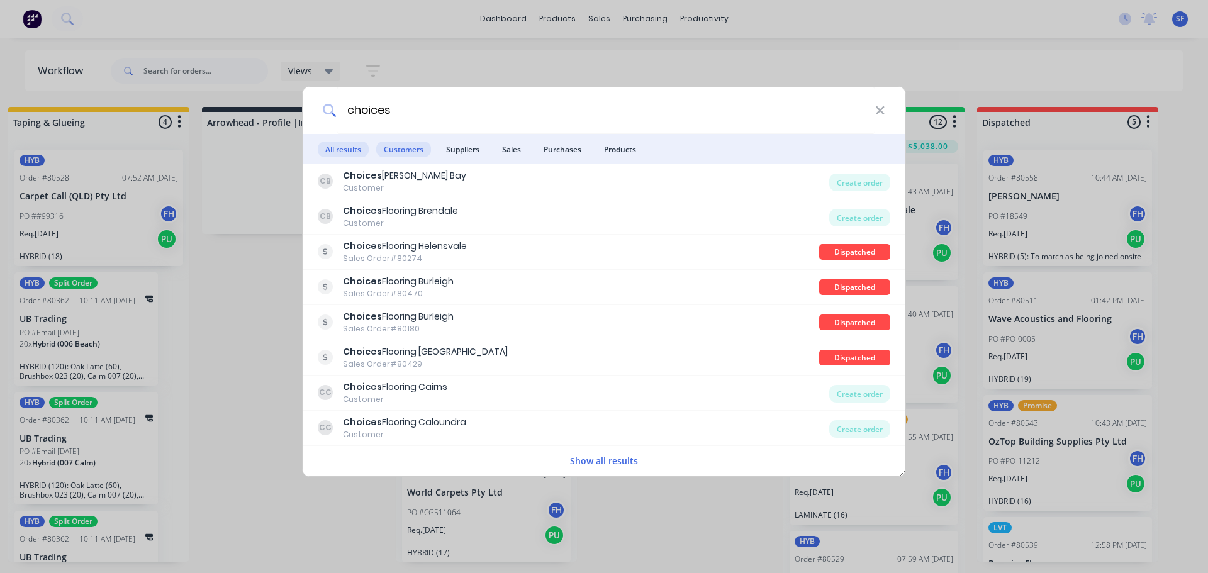
type input "choices"
click at [411, 148] on span "Customers" at bounding box center [403, 150] width 55 height 16
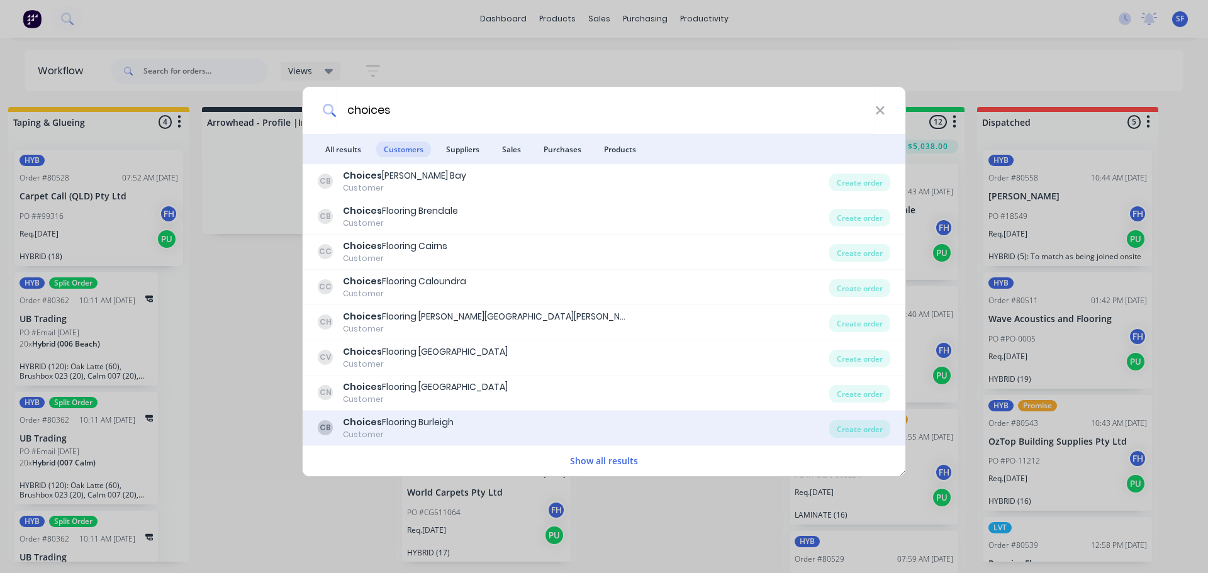
click at [410, 428] on div "Choices Flooring Burleigh" at bounding box center [398, 422] width 111 height 13
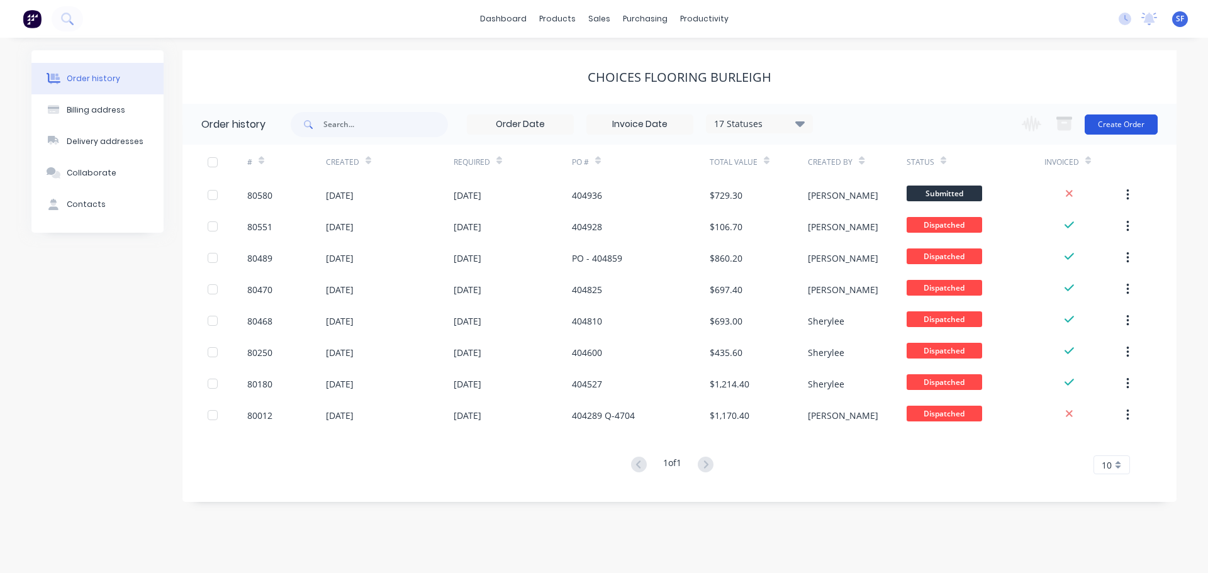
click at [1111, 123] on button "Create Order" at bounding box center [1121, 124] width 73 height 20
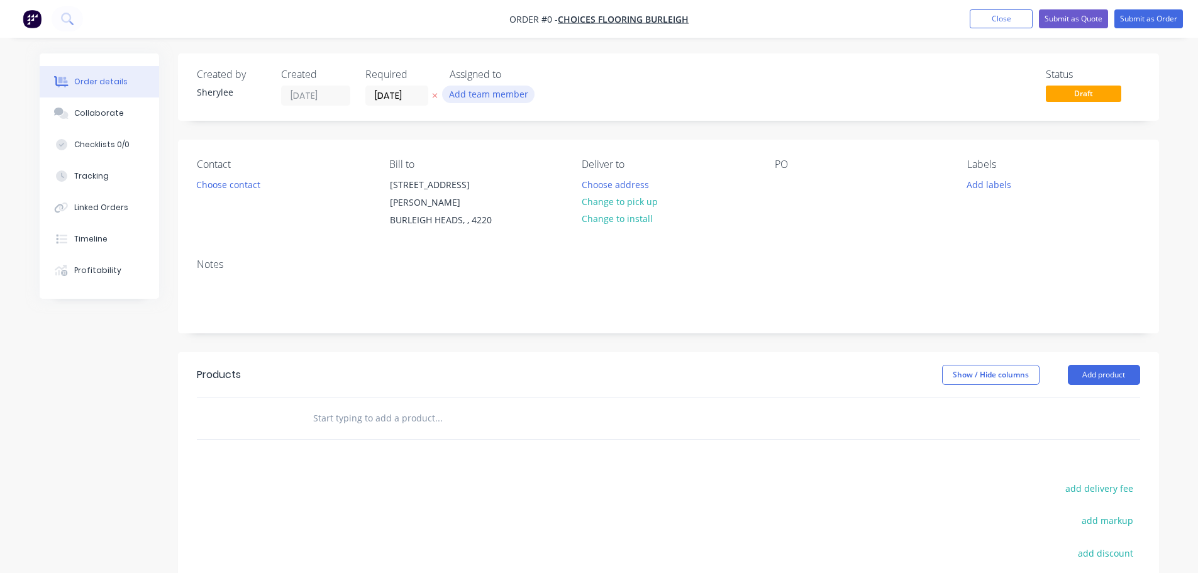
click at [509, 97] on button "Add team member" at bounding box center [488, 94] width 92 height 17
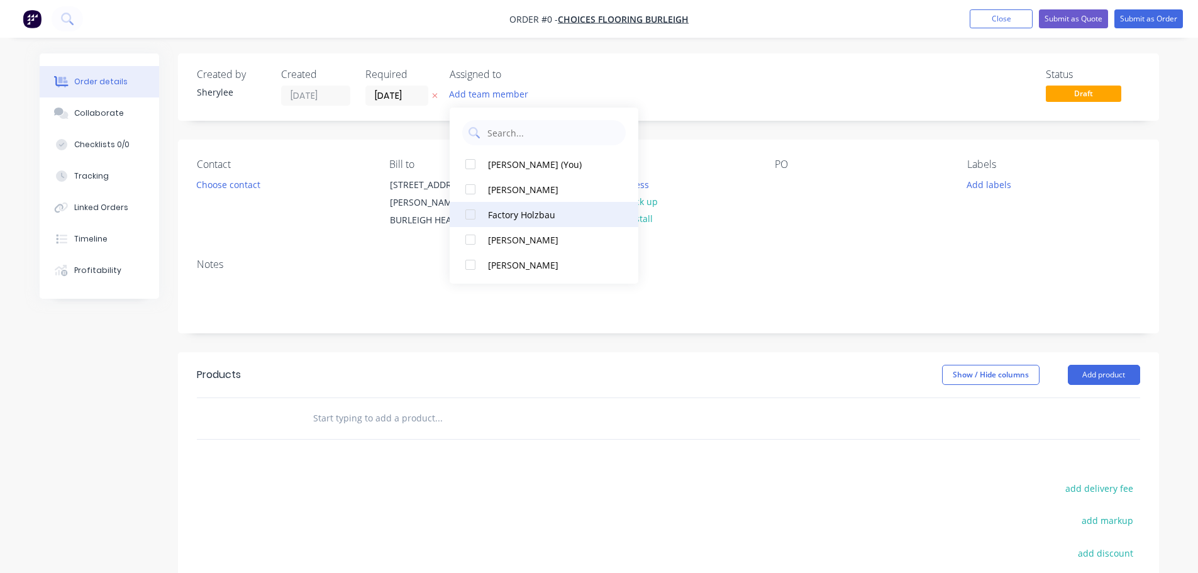
click at [472, 211] on div at bounding box center [470, 214] width 25 height 25
click at [228, 186] on div "Order details Collaborate Checklists 0/0 Tracking Linked Orders Timeline Profit…" at bounding box center [599, 406] width 1145 height 707
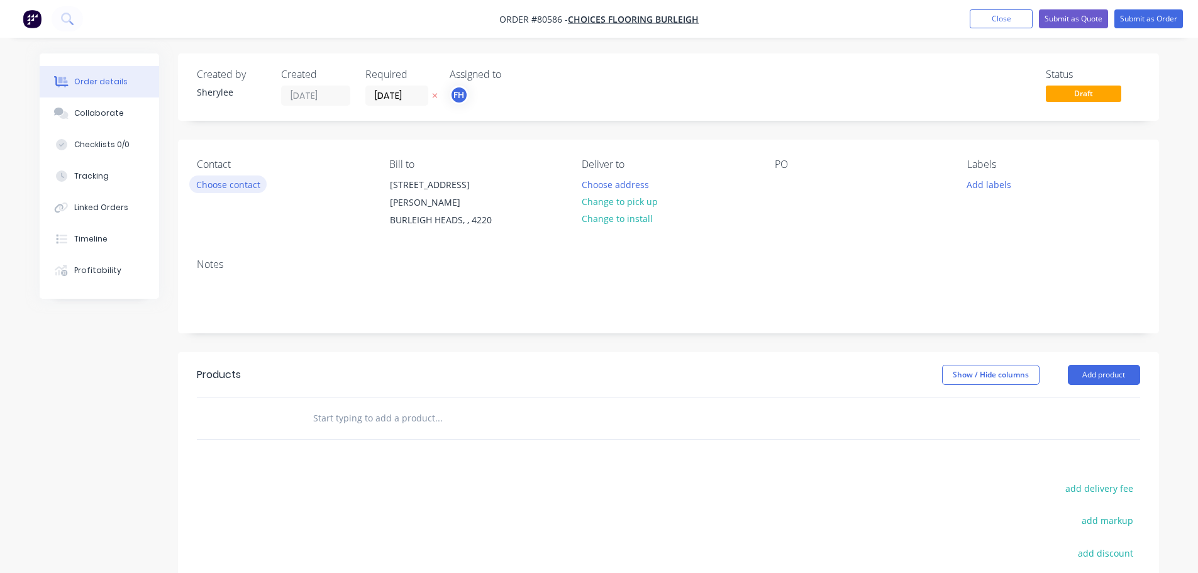
click at [228, 186] on button "Choose contact" at bounding box center [227, 184] width 77 height 17
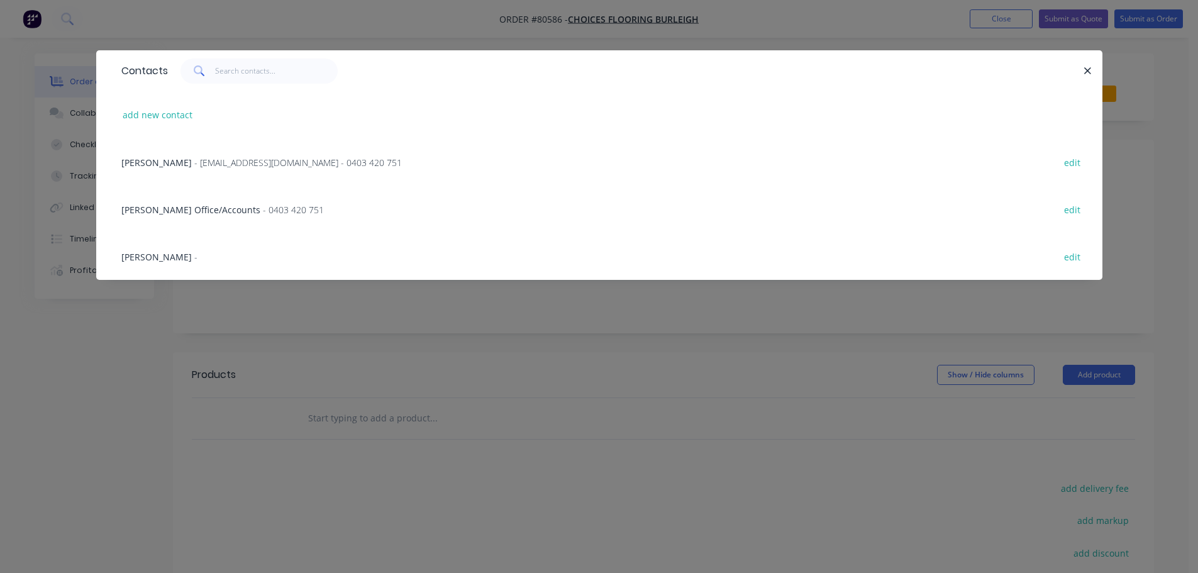
click at [230, 157] on span "- [EMAIL_ADDRESS][DOMAIN_NAME] - 0403 420 751" at bounding box center [298, 163] width 208 height 12
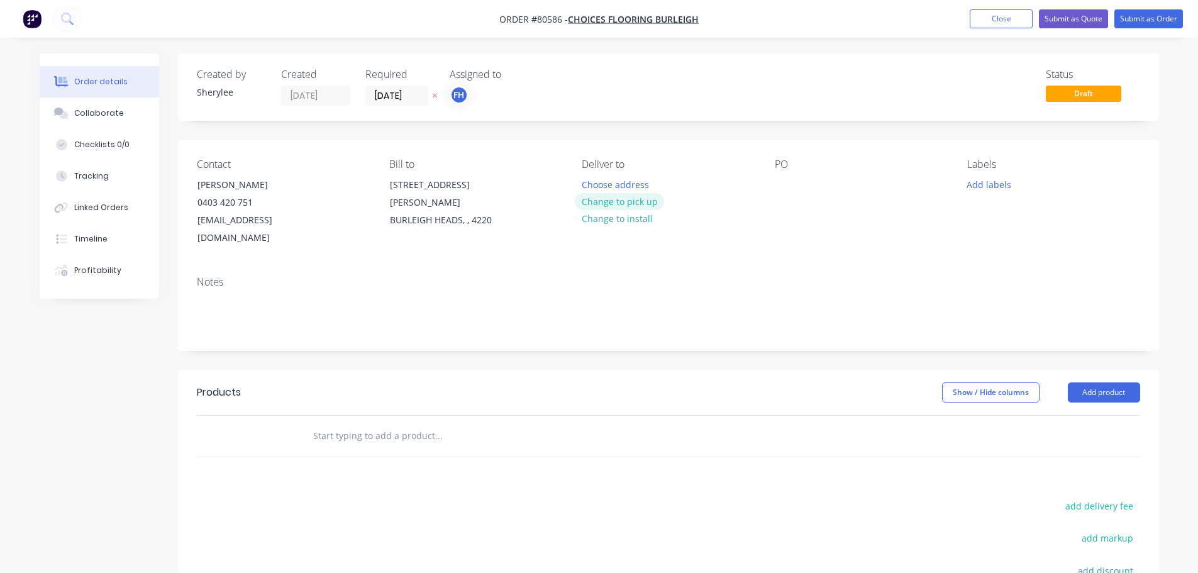
click at [619, 201] on button "Change to pick up" at bounding box center [619, 201] width 89 height 17
click at [788, 191] on div at bounding box center [785, 185] width 20 height 18
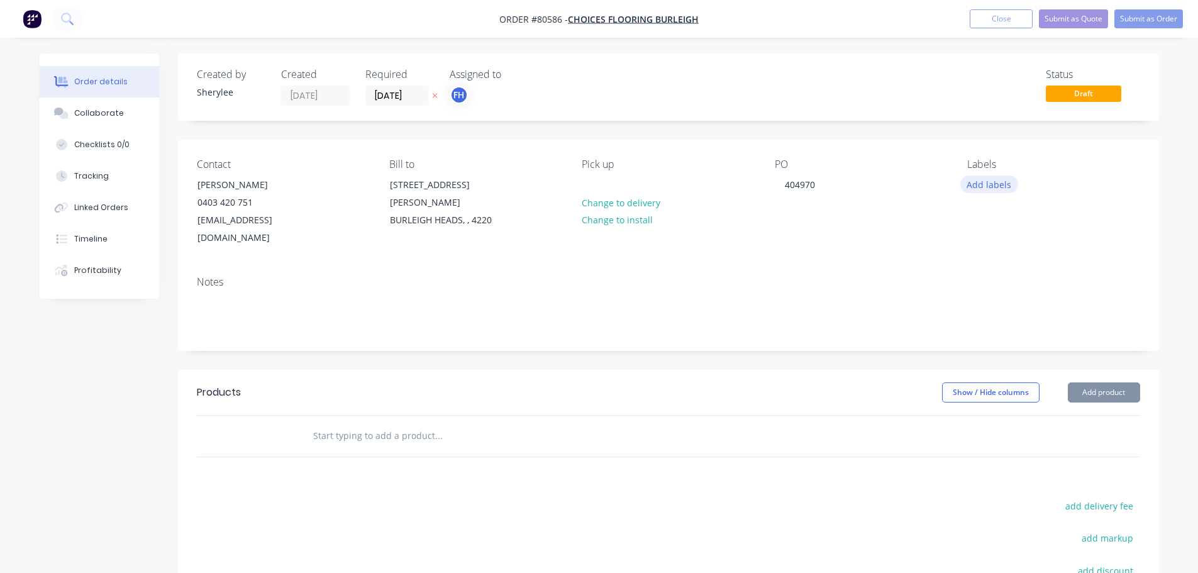
click at [1000, 188] on button "Add labels" at bounding box center [990, 184] width 58 height 17
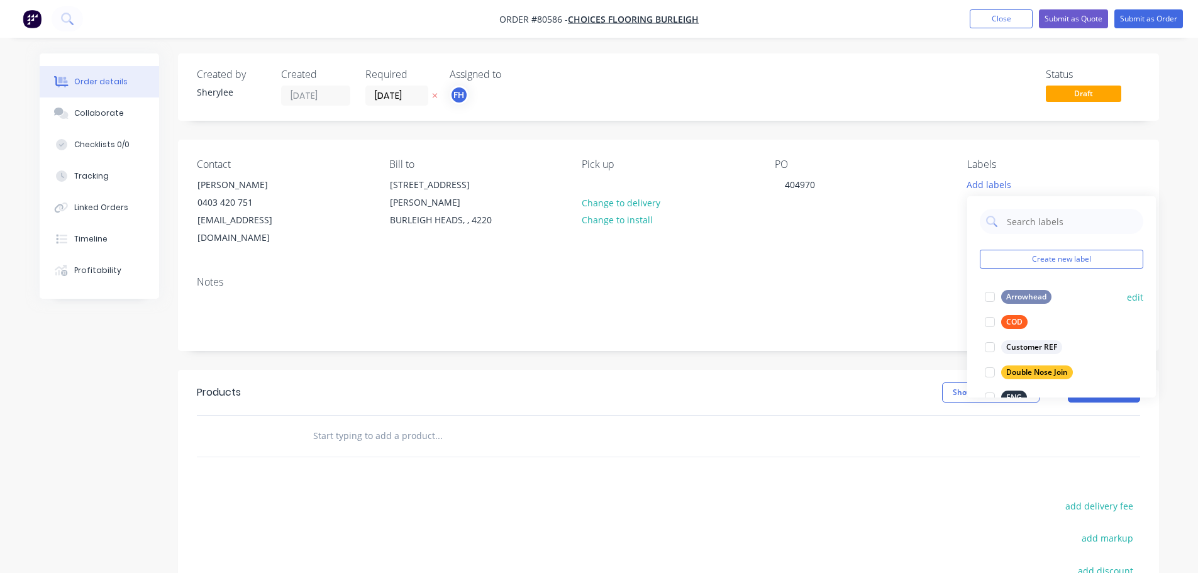
scroll to position [126, 0]
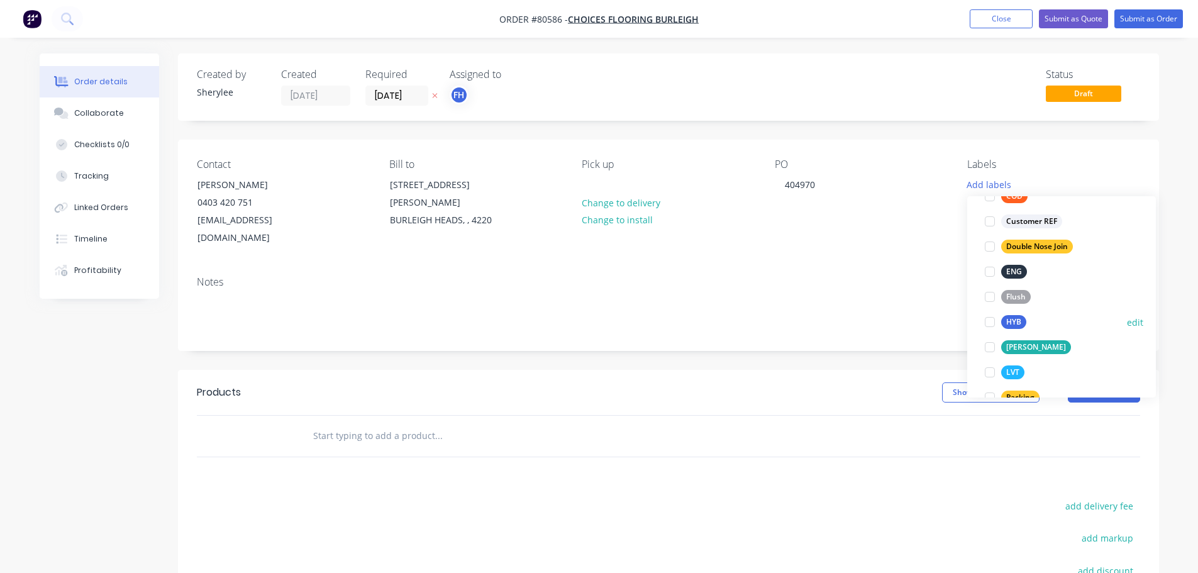
click at [988, 321] on div at bounding box center [990, 322] width 25 height 25
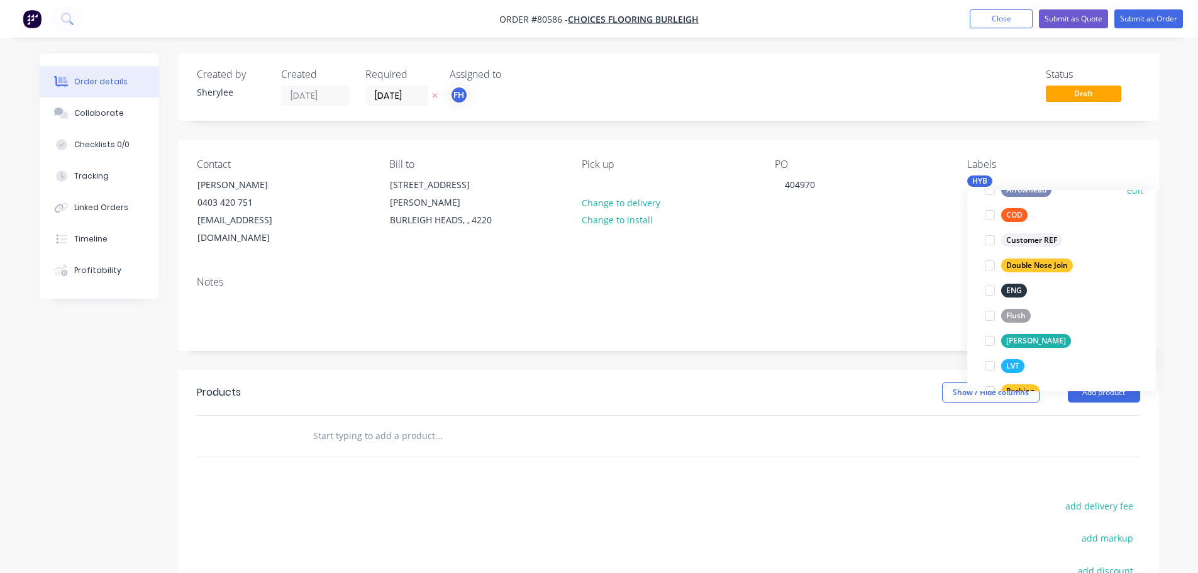
scroll to position [0, 0]
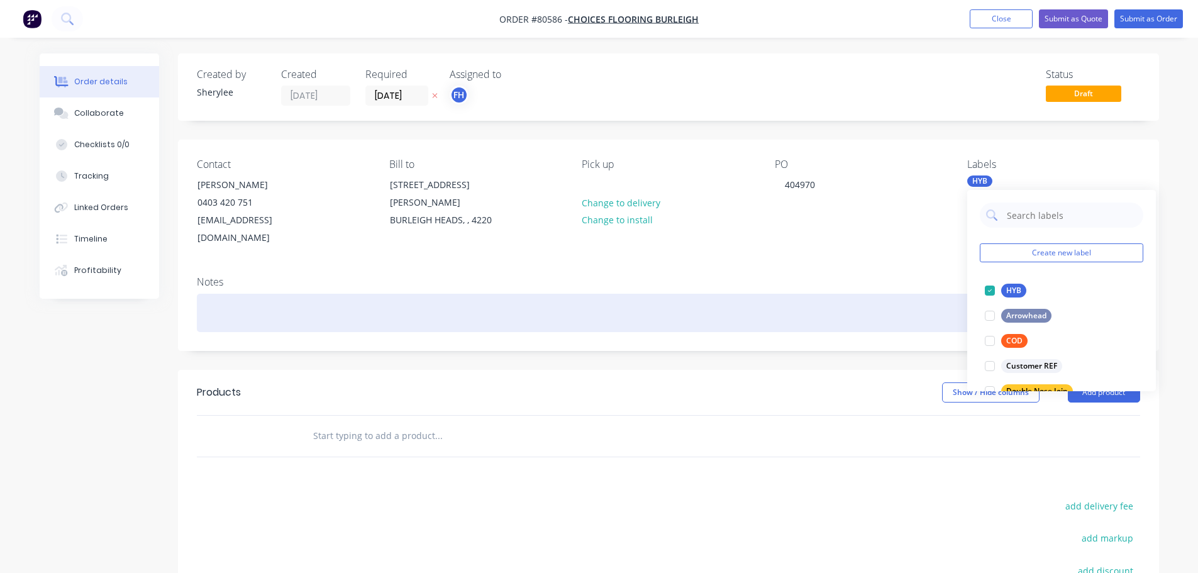
click at [465, 294] on div at bounding box center [669, 313] width 944 height 38
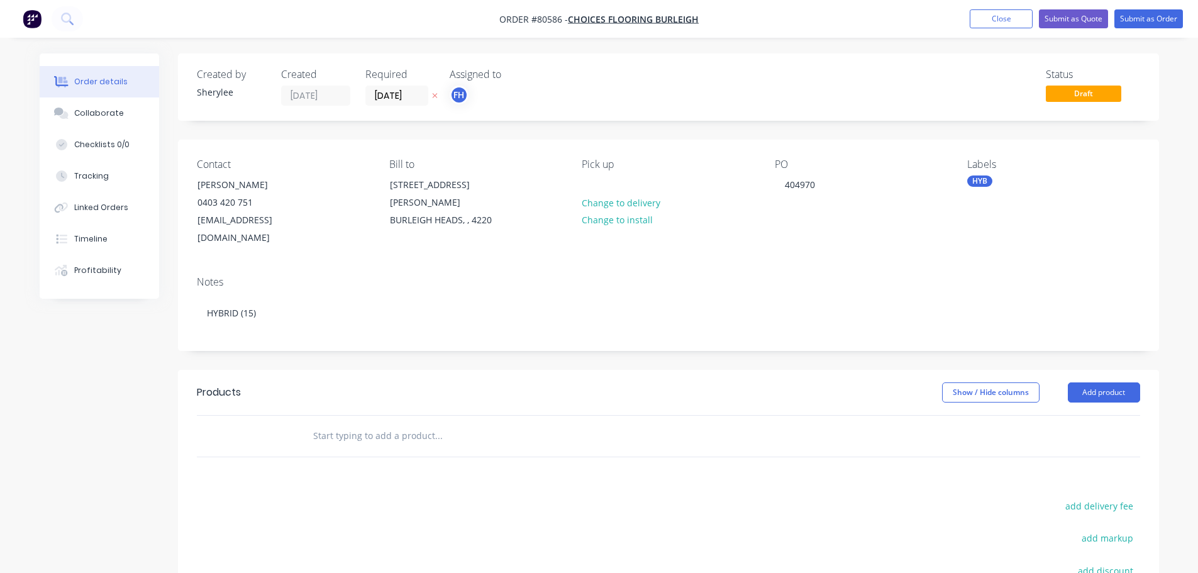
click at [386, 423] on input "text" at bounding box center [439, 435] width 252 height 25
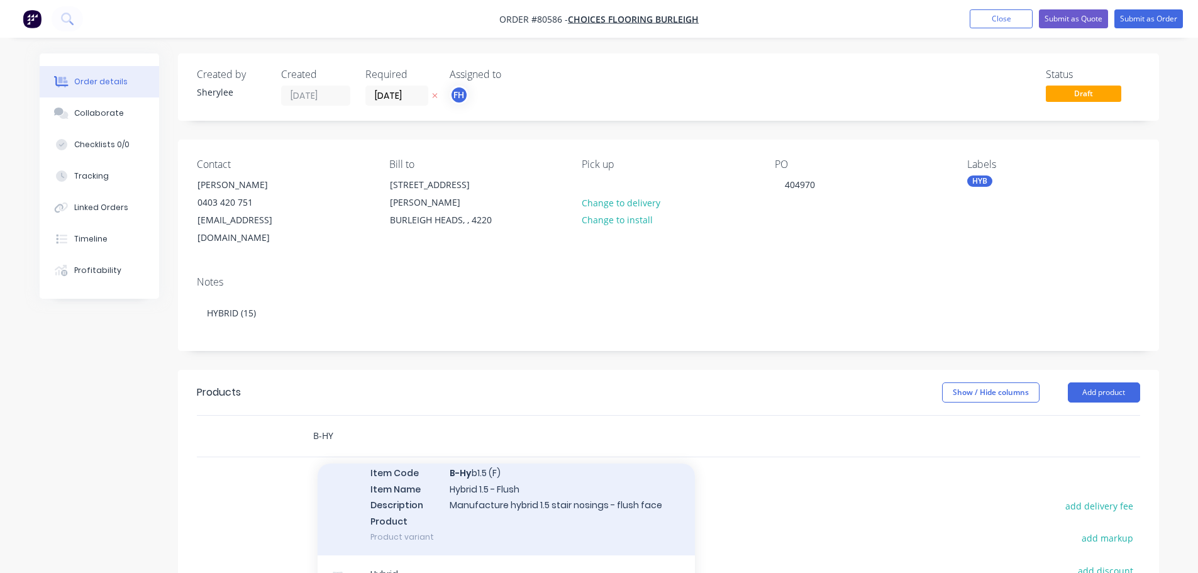
scroll to position [377, 0]
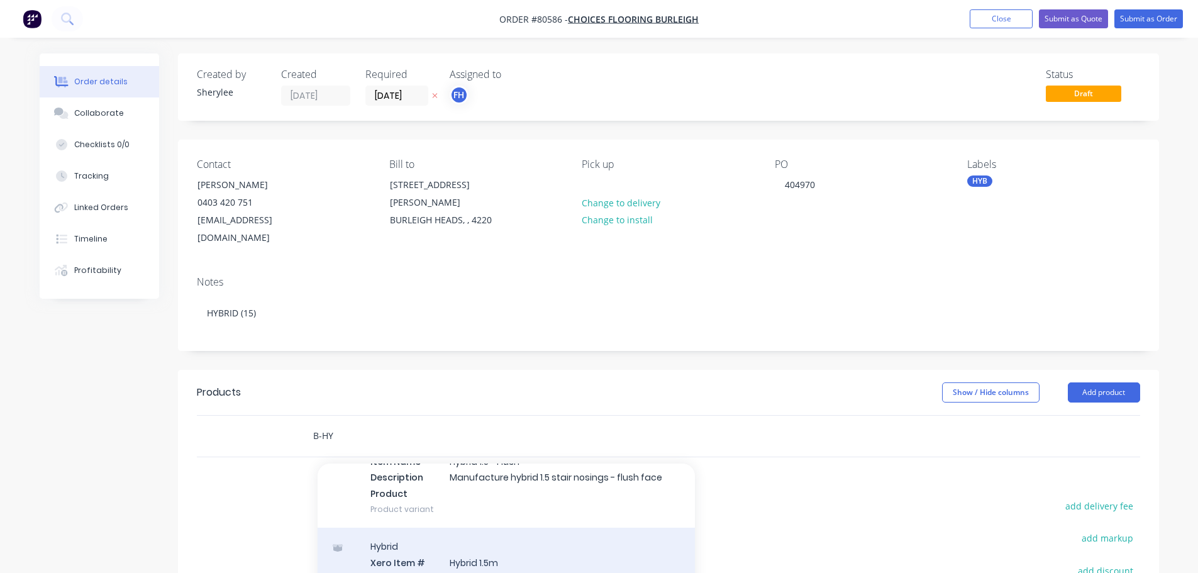
type input "B-HY"
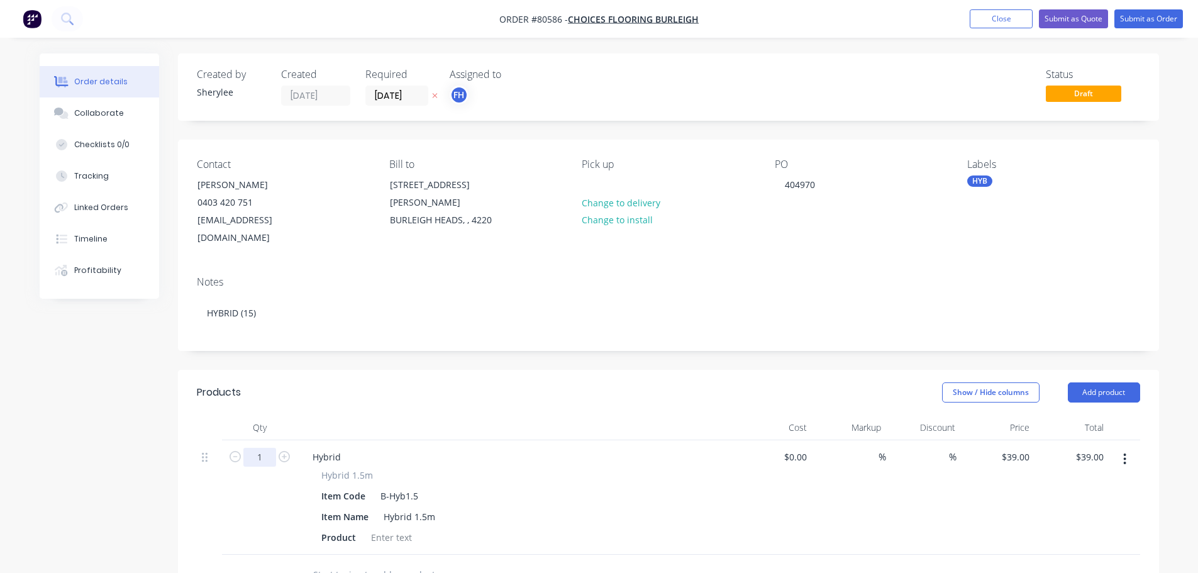
click at [257, 448] on input "1" at bounding box center [259, 457] width 33 height 19
type input "15"
type input "$585.00"
click at [392, 528] on div at bounding box center [391, 537] width 51 height 18
click at [430, 487] on div "Item Code B-Hyb1.5" at bounding box center [515, 496] width 398 height 18
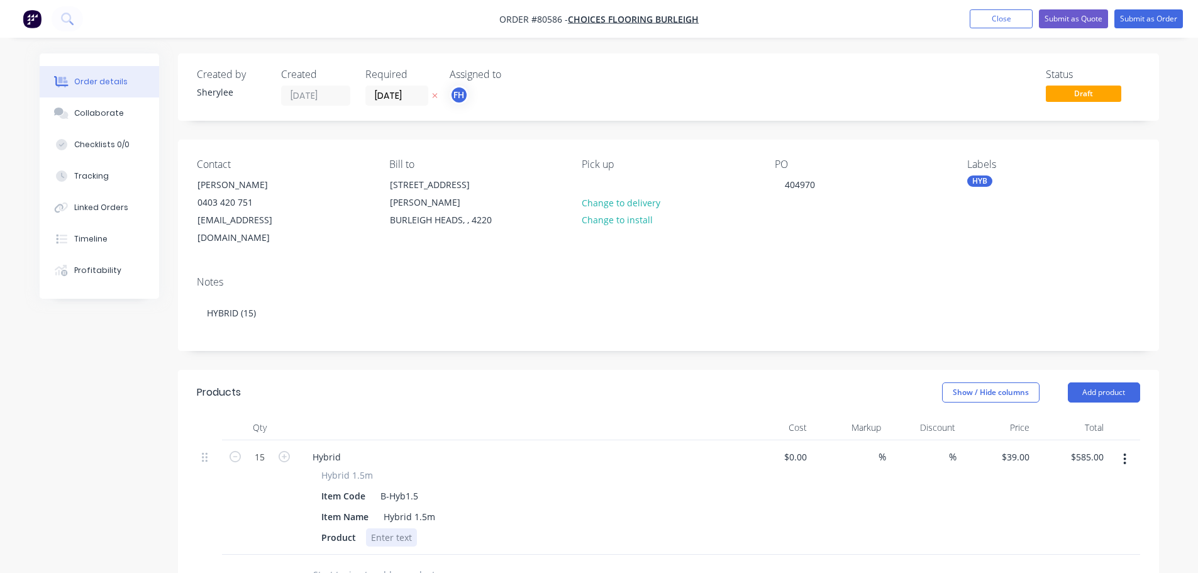
click at [388, 528] on div at bounding box center [391, 537] width 51 height 18
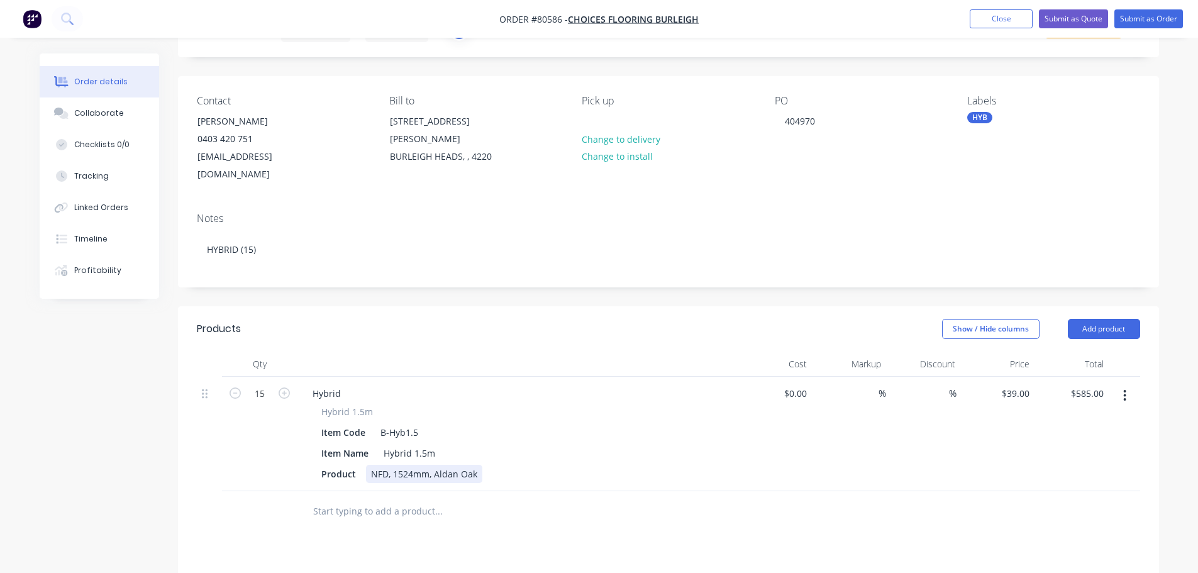
scroll to position [0, 0]
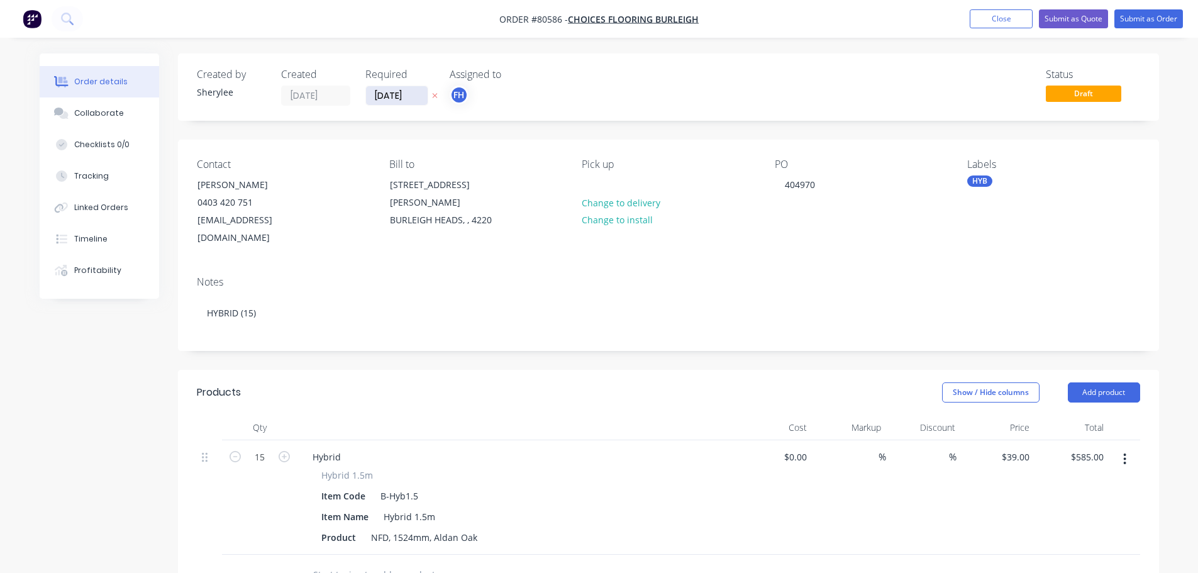
click at [403, 96] on input "[DATE]" at bounding box center [397, 95] width 62 height 19
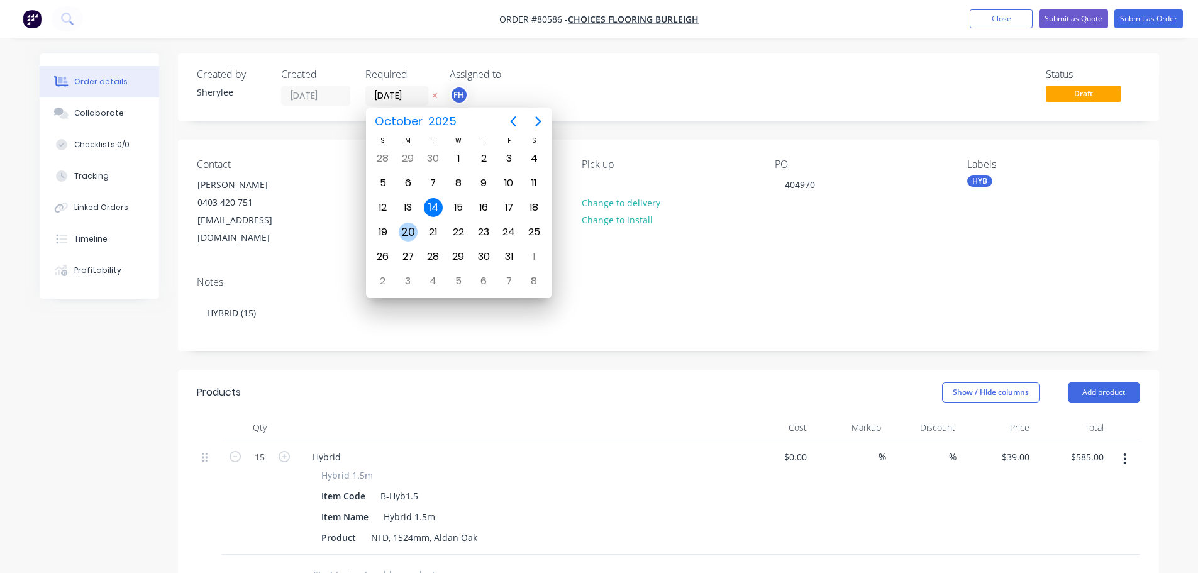
click at [410, 228] on div "20" at bounding box center [408, 232] width 19 height 19
type input "[DATE]"
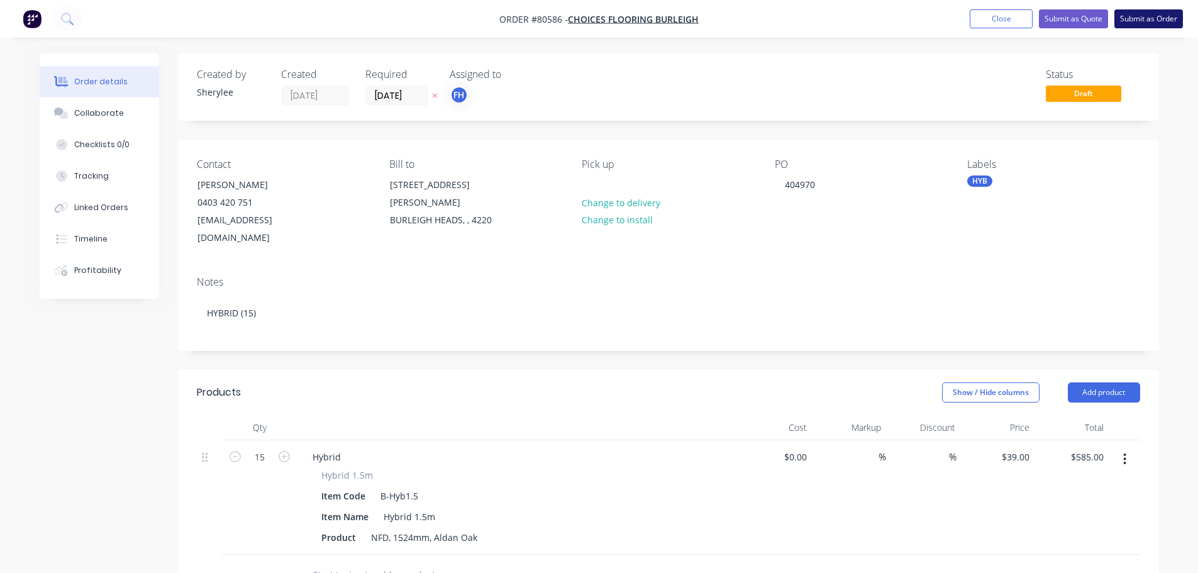
click at [1142, 27] on button "Submit as Order" at bounding box center [1149, 18] width 69 height 19
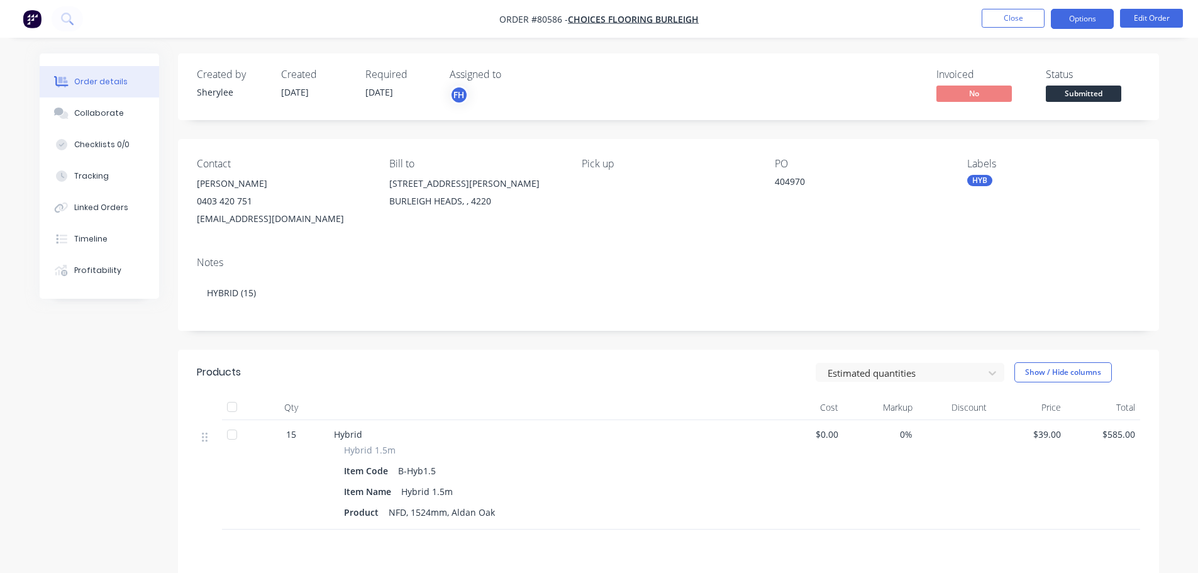
click at [1103, 22] on button "Options" at bounding box center [1082, 19] width 63 height 20
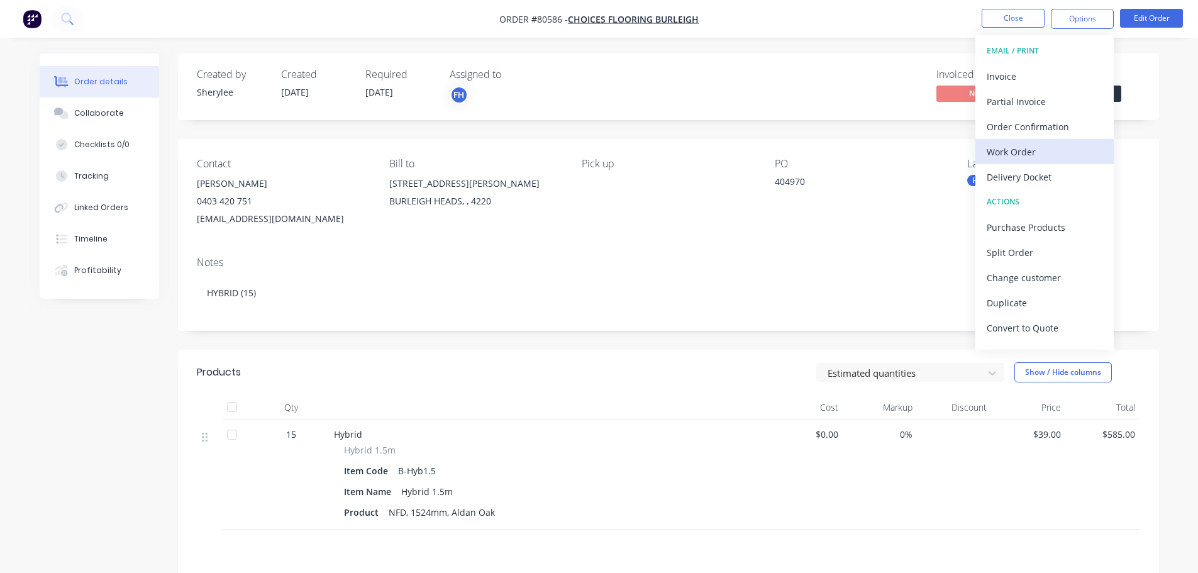
click at [1029, 148] on div "Work Order" at bounding box center [1045, 152] width 116 height 18
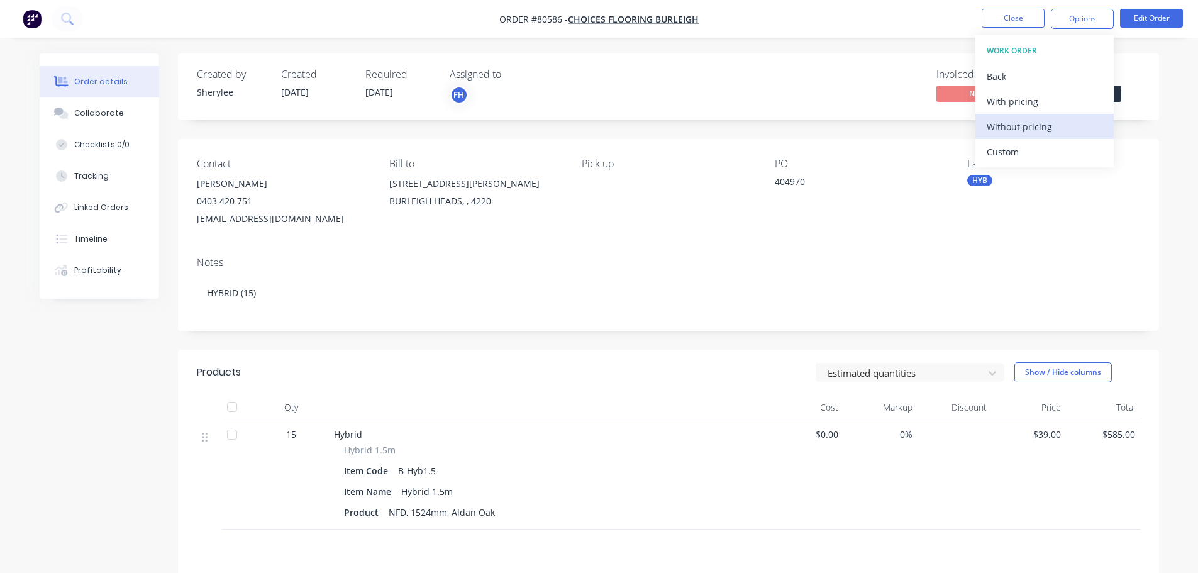
click at [1032, 118] on div "Without pricing" at bounding box center [1045, 127] width 116 height 18
click at [31, 20] on img "button" at bounding box center [32, 18] width 19 height 19
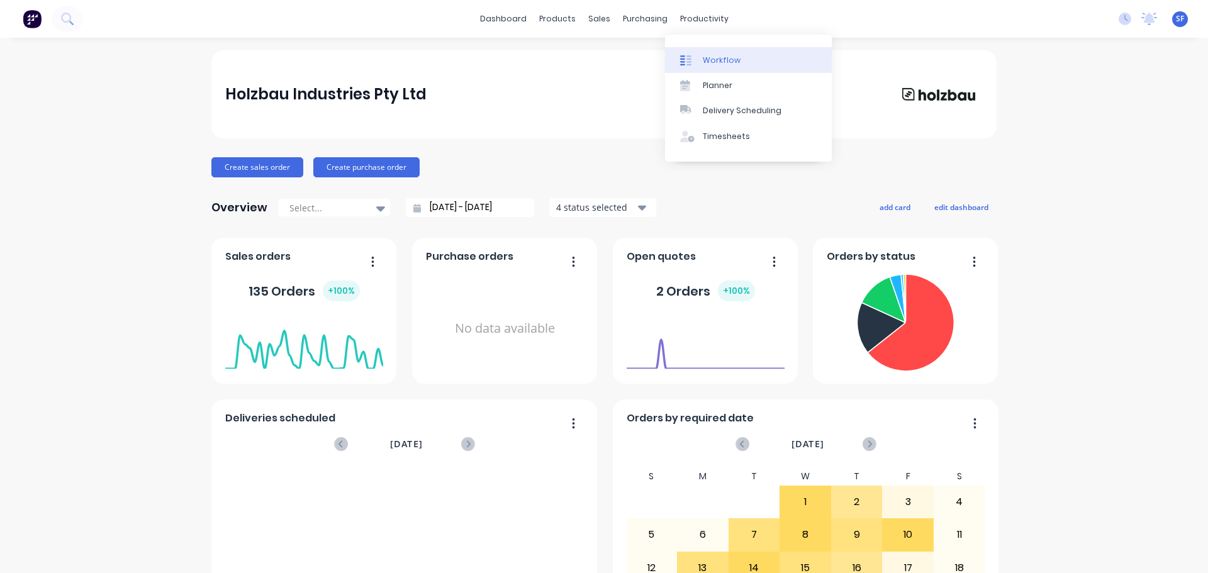
click at [710, 63] on div "Workflow" at bounding box center [722, 60] width 38 height 11
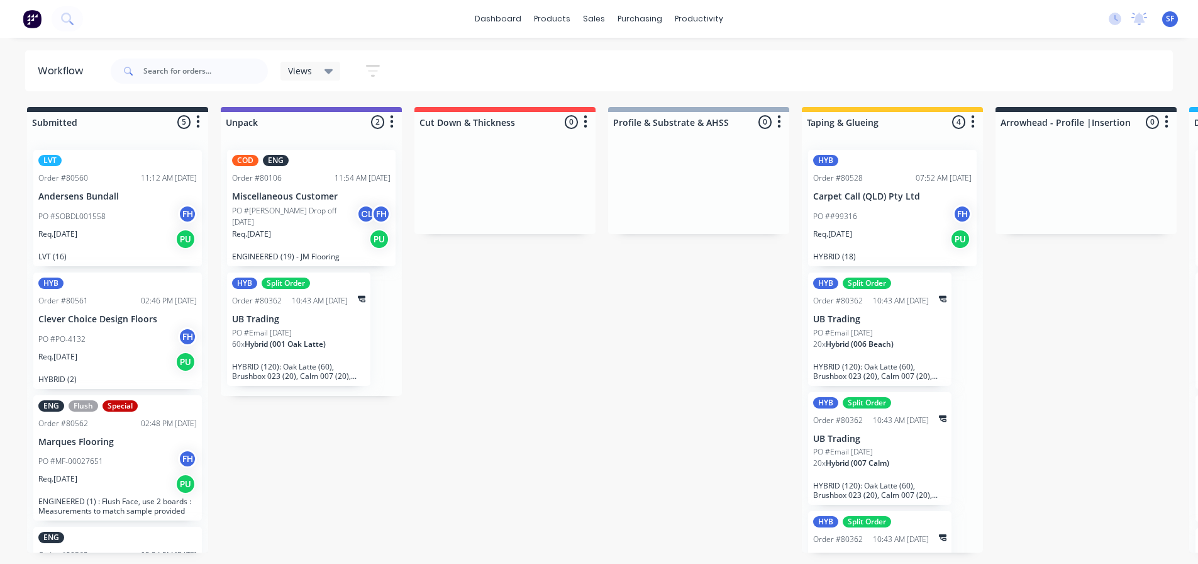
click at [374, 70] on icon "button" at bounding box center [373, 71] width 10 height 2
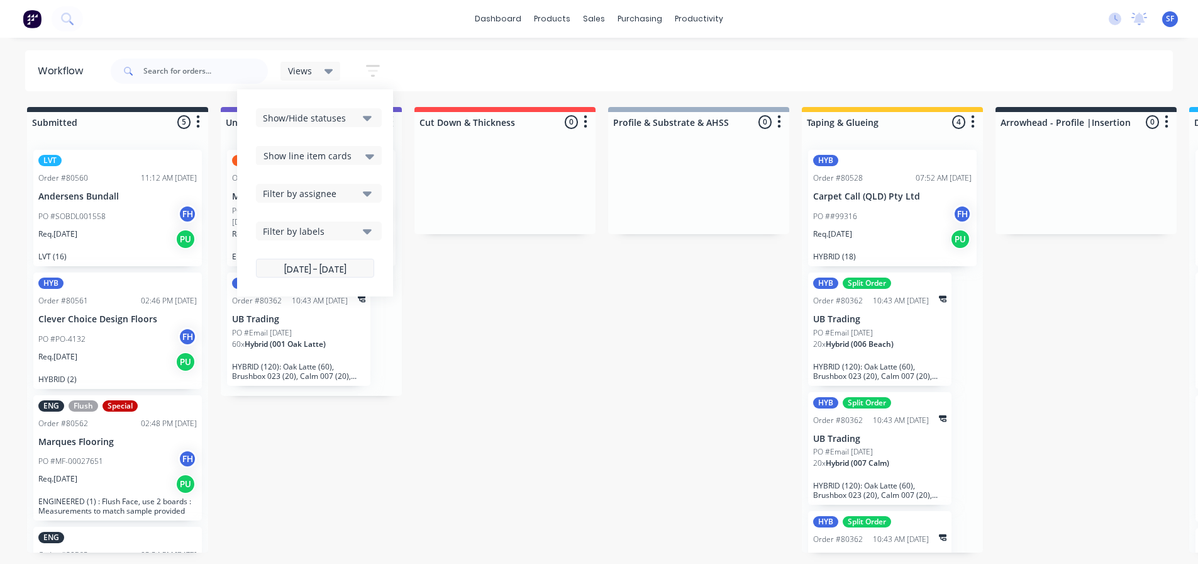
click at [348, 271] on label "[DATE] - [DATE]" at bounding box center [315, 268] width 118 height 19
click at [348, 271] on input "[DATE] - [DATE]" at bounding box center [315, 269] width 117 height 25
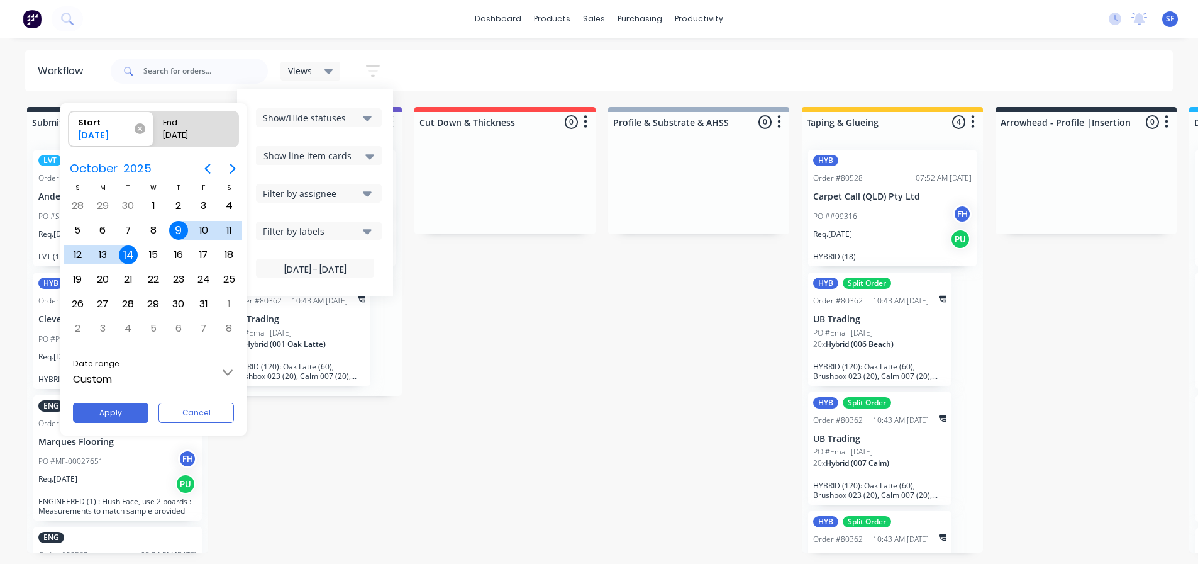
click at [142, 130] on icon at bounding box center [140, 128] width 11 height 11
click at [69, 130] on input "Start [DATE]" at bounding box center [69, 128] width 1 height 35
click at [128, 415] on button "Apply" at bounding box center [110, 413] width 75 height 20
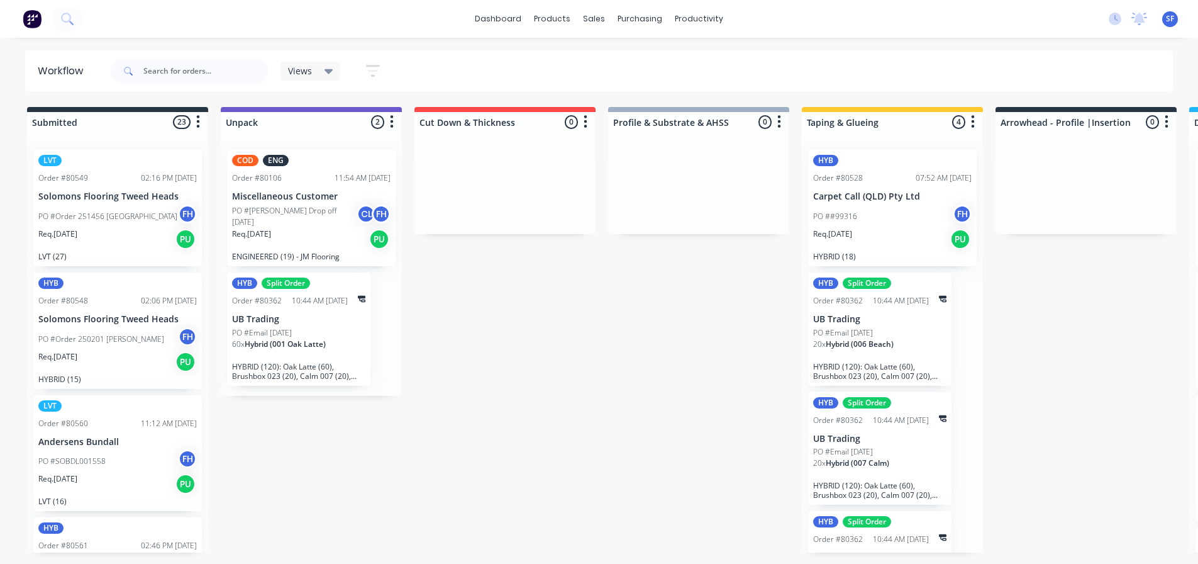
click at [477, 335] on div "Submitted 23 Summaries Total order value Invoiced to date To be invoiced LVT Or…" at bounding box center [1131, 336] width 2280 height 459
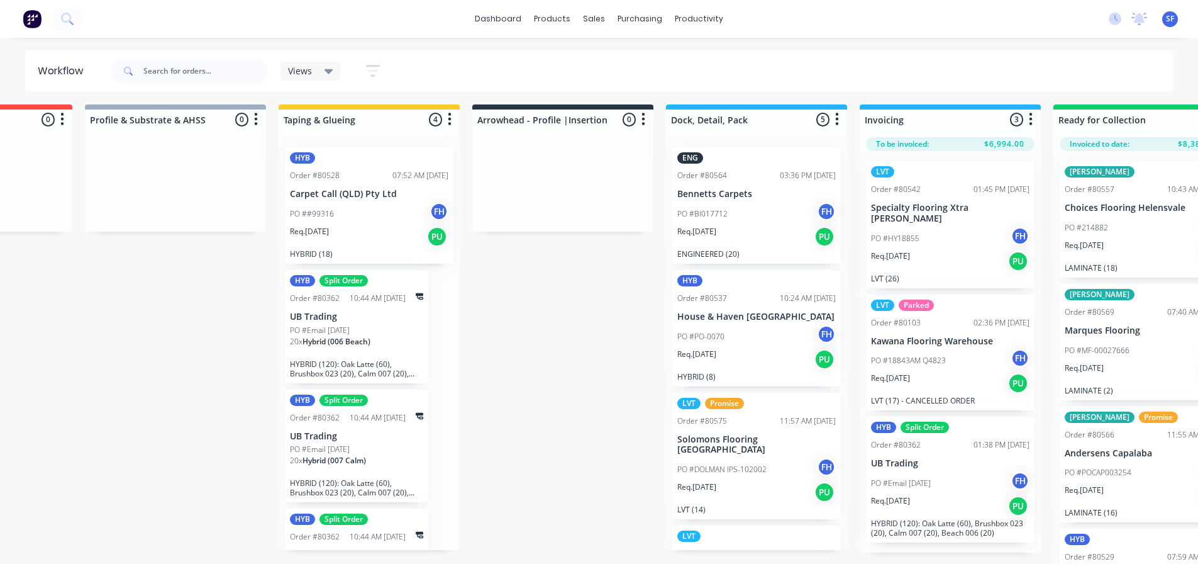
click at [359, 226] on div "Req. [DATE] PU" at bounding box center [369, 236] width 159 height 21
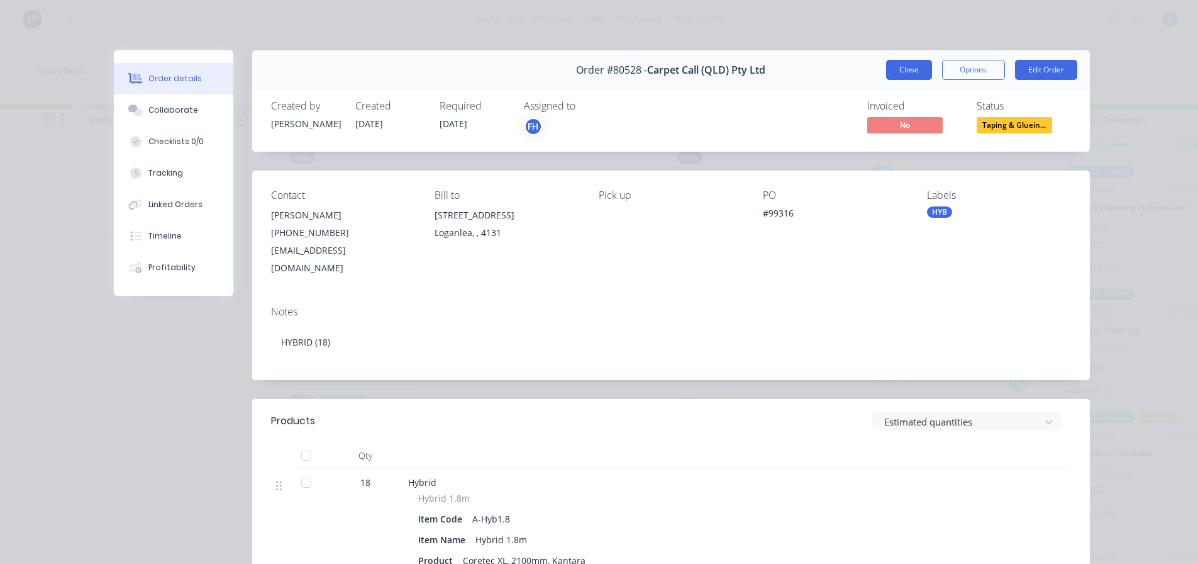
click at [919, 70] on button "Close" at bounding box center [909, 70] width 46 height 20
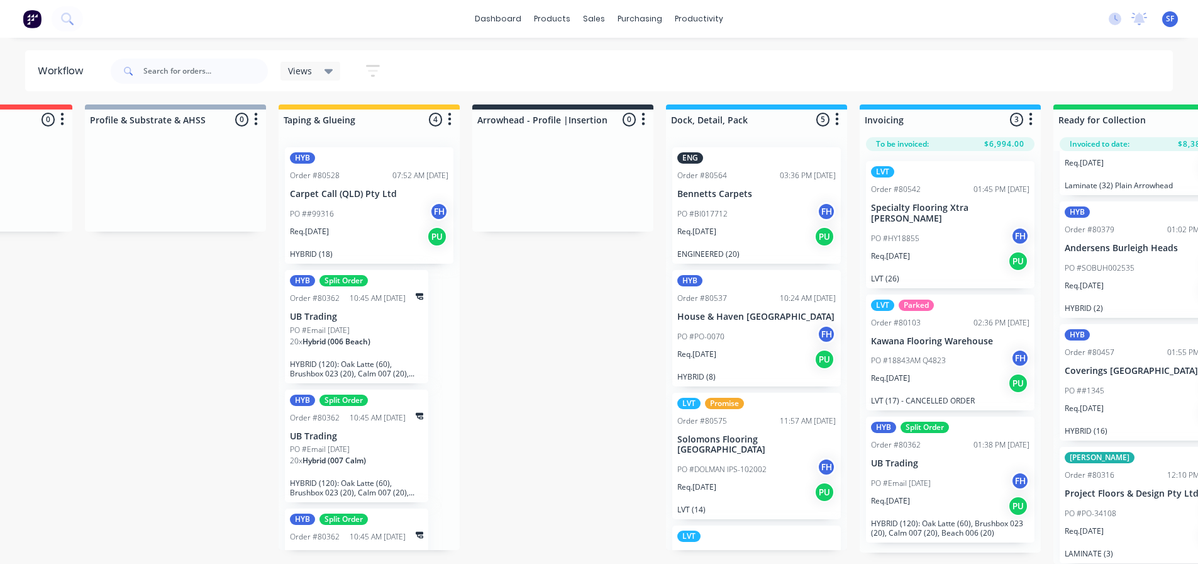
scroll to position [12, 523]
click at [1162, 525] on div "Req. [DATE] PU" at bounding box center [1144, 535] width 159 height 21
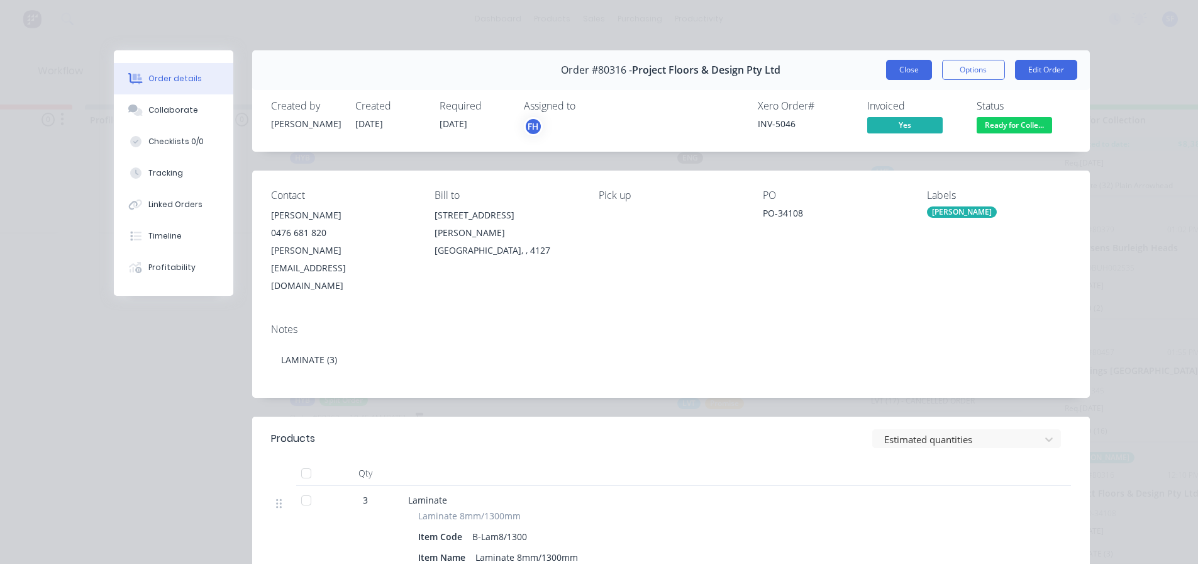
scroll to position [3, 523]
click at [898, 78] on button "Close" at bounding box center [909, 70] width 46 height 20
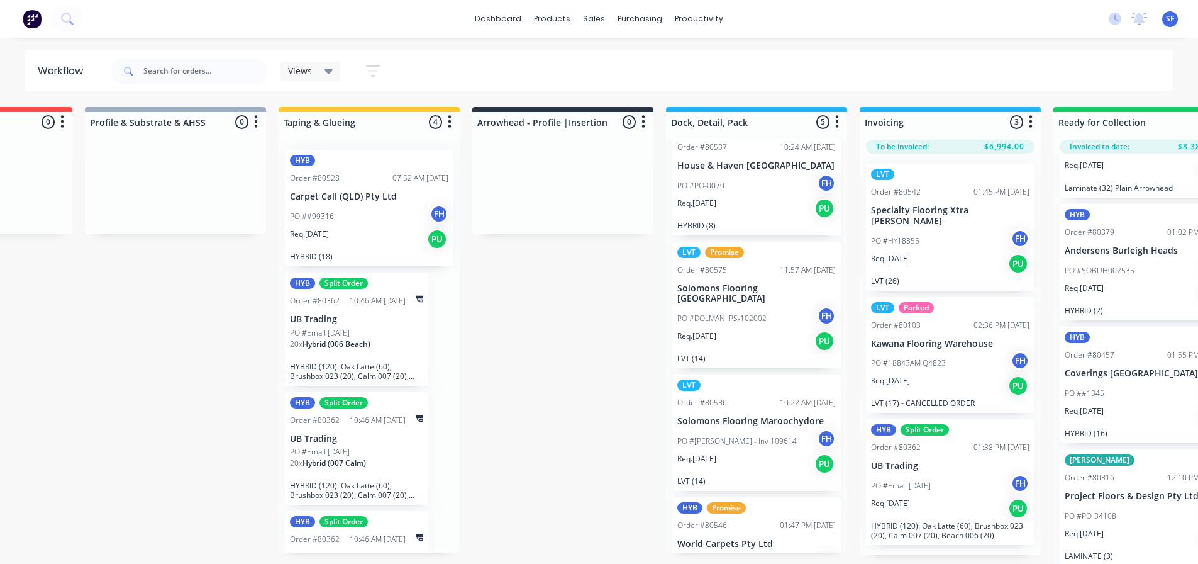
scroll to position [204, 0]
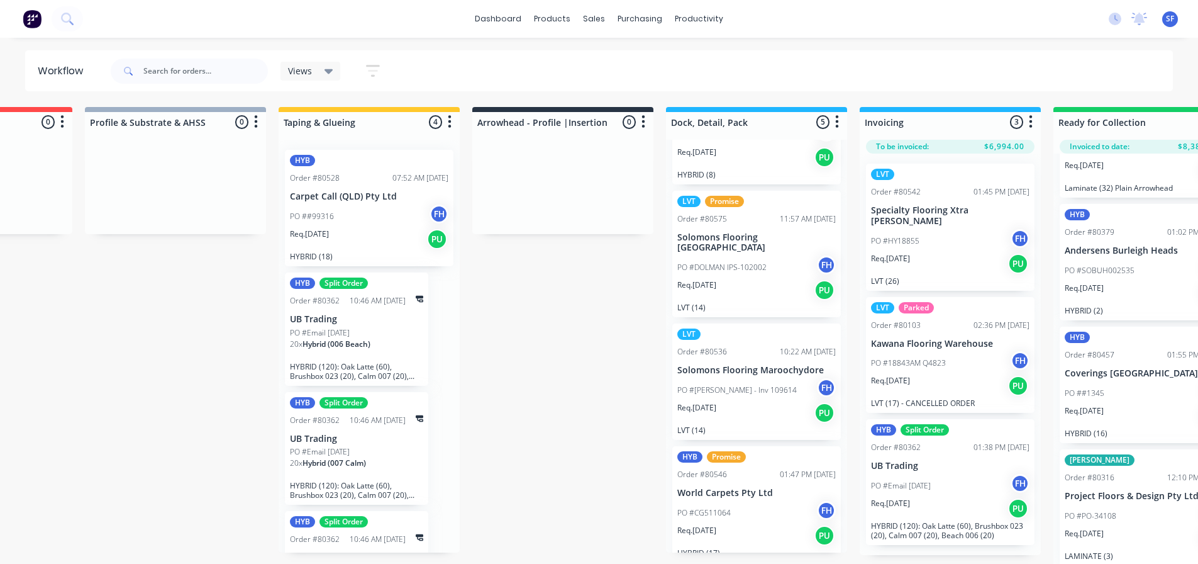
click at [366, 75] on button "button" at bounding box center [373, 71] width 40 height 25
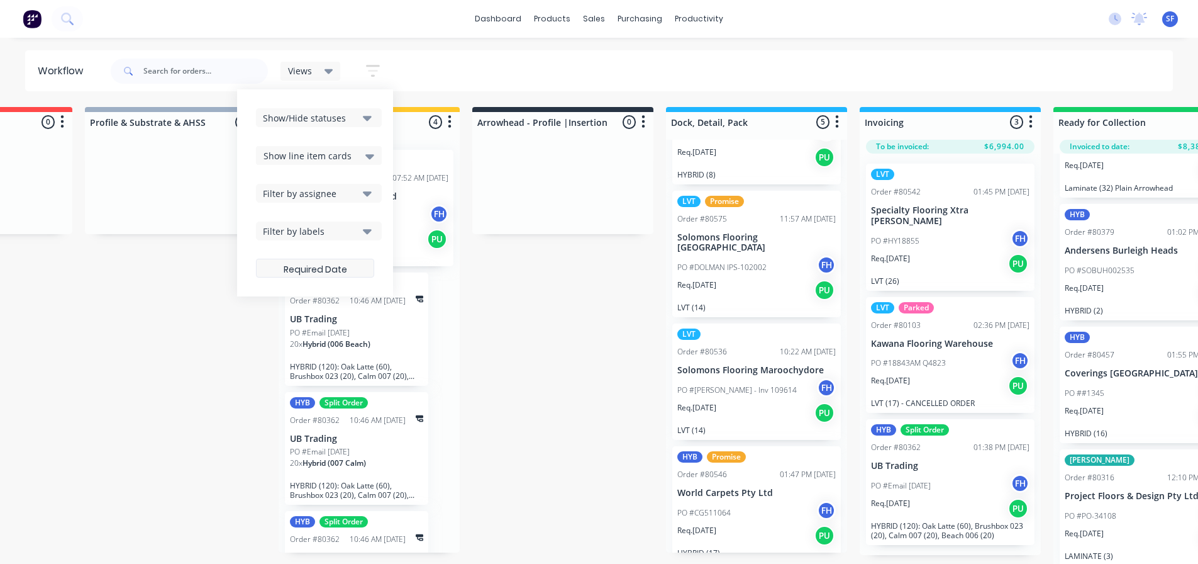
click at [337, 271] on label at bounding box center [315, 268] width 118 height 19
click at [337, 271] on input at bounding box center [315, 269] width 117 height 25
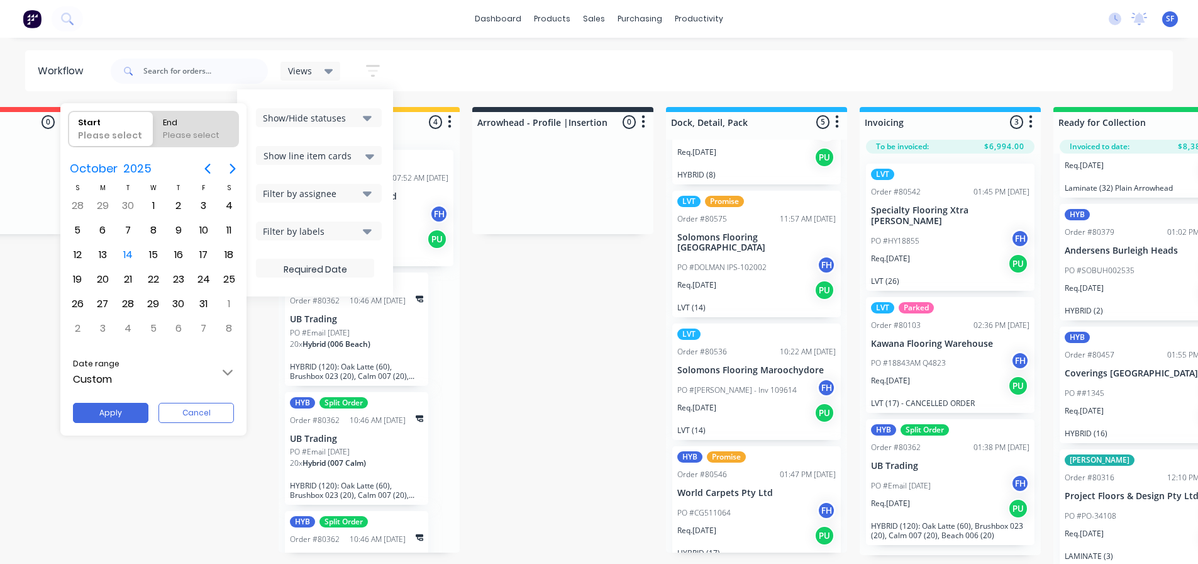
click at [123, 131] on div "Please select" at bounding box center [111, 138] width 77 height 18
click at [69, 131] on input "Start Please select" at bounding box center [69, 128] width 1 height 35
click at [86, 226] on div "5" at bounding box center [77, 230] width 19 height 19
radio input "false"
radio input "true"
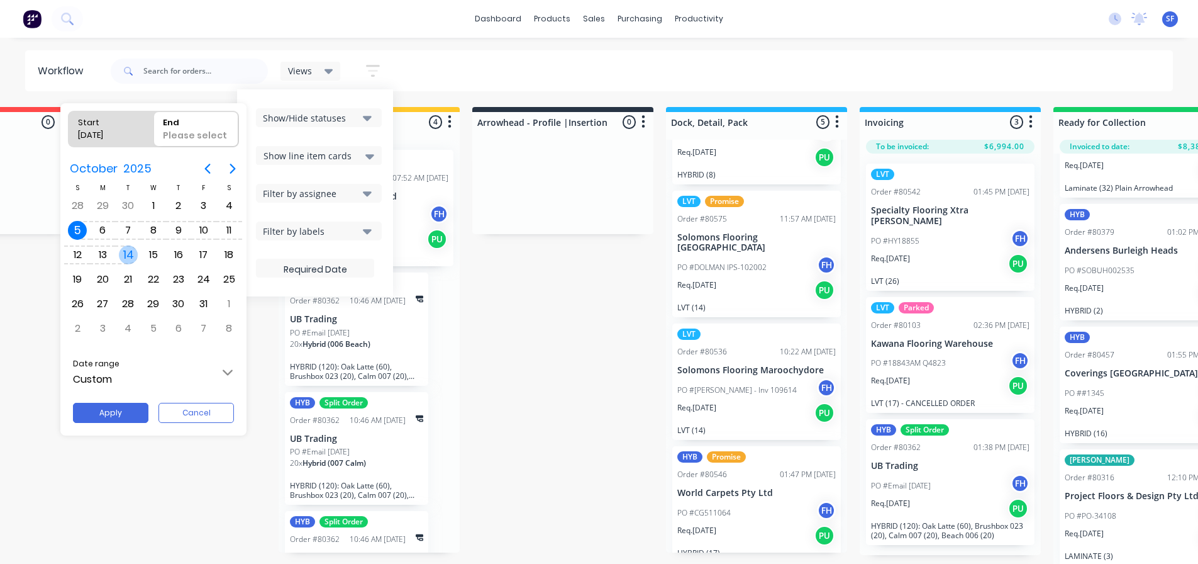
click at [125, 257] on div "14" at bounding box center [128, 254] width 19 height 19
type input "[DATE] - [DATE]"
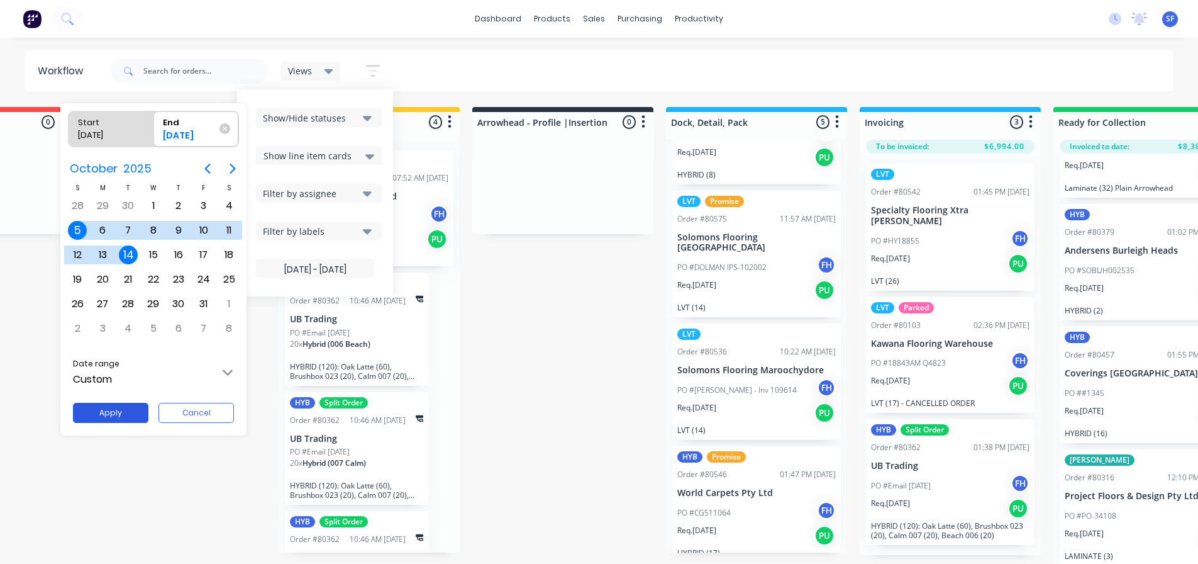
click at [111, 408] on button "Apply" at bounding box center [110, 413] width 75 height 20
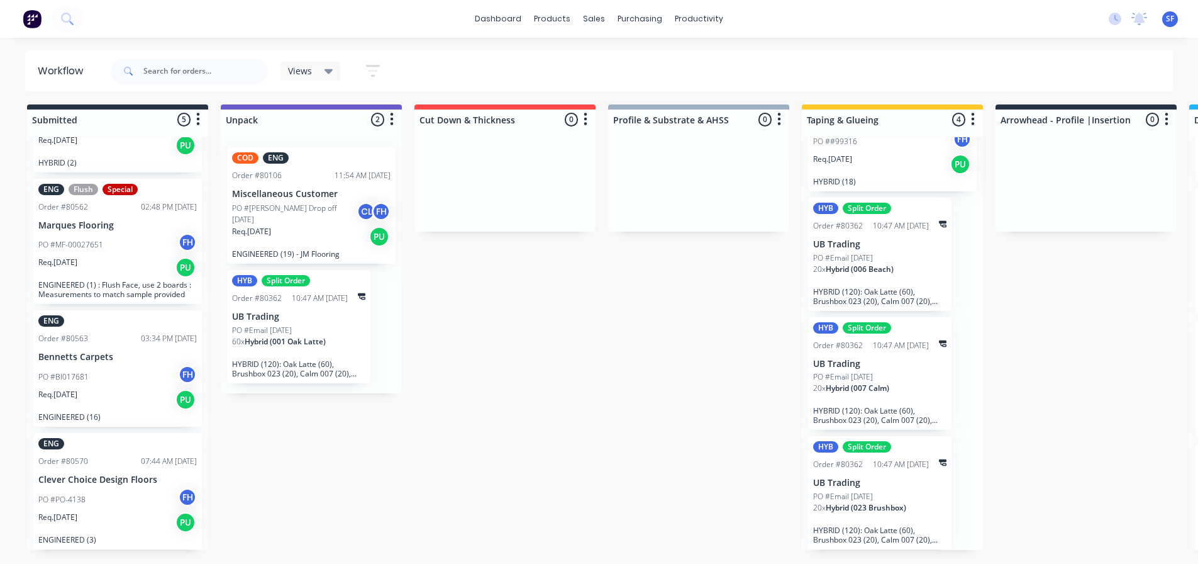
scroll to position [12, 0]
click at [376, 71] on icon "button" at bounding box center [373, 71] width 10 height 2
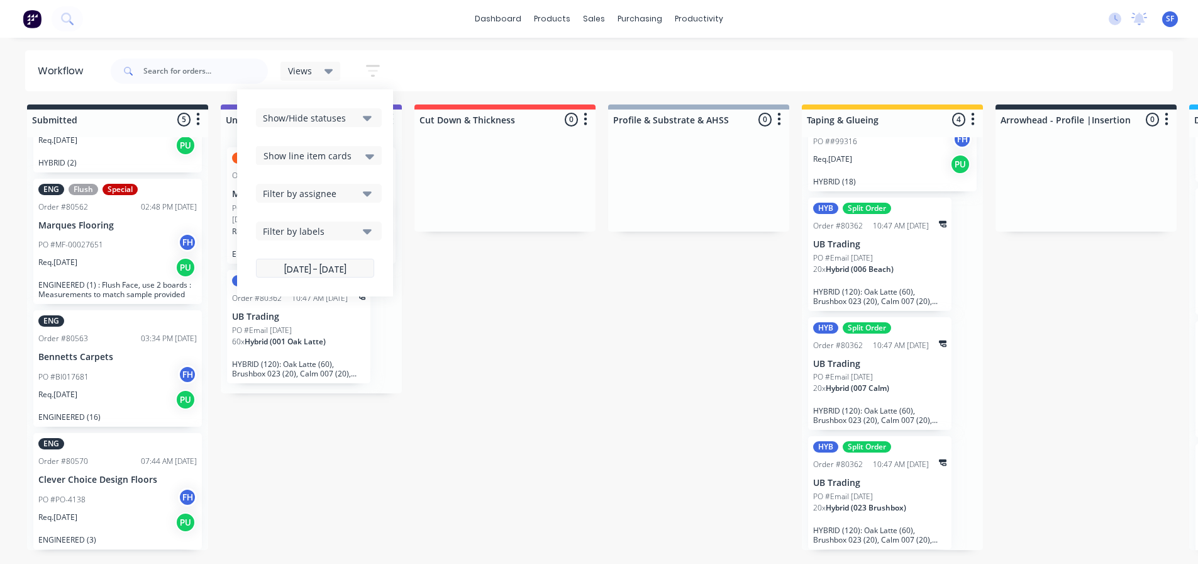
click at [332, 271] on label "[DATE] - [DATE]" at bounding box center [315, 268] width 118 height 19
click at [332, 271] on input "[DATE] - [DATE]" at bounding box center [315, 269] width 117 height 25
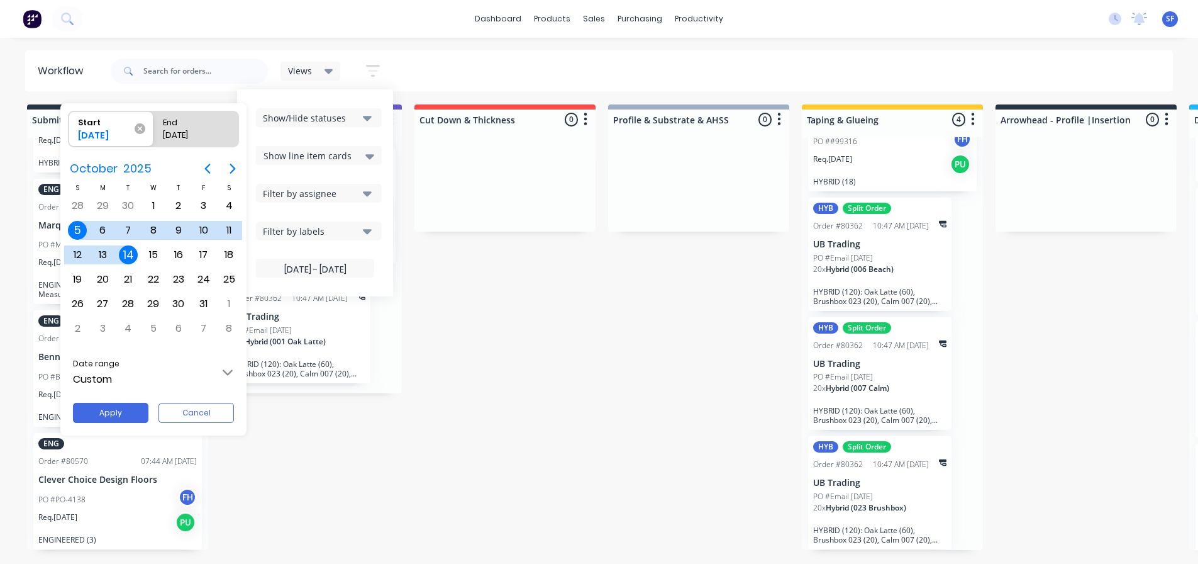
click at [140, 128] on icon at bounding box center [140, 128] width 11 height 11
click at [69, 128] on input "Start [DATE]" at bounding box center [69, 128] width 1 height 35
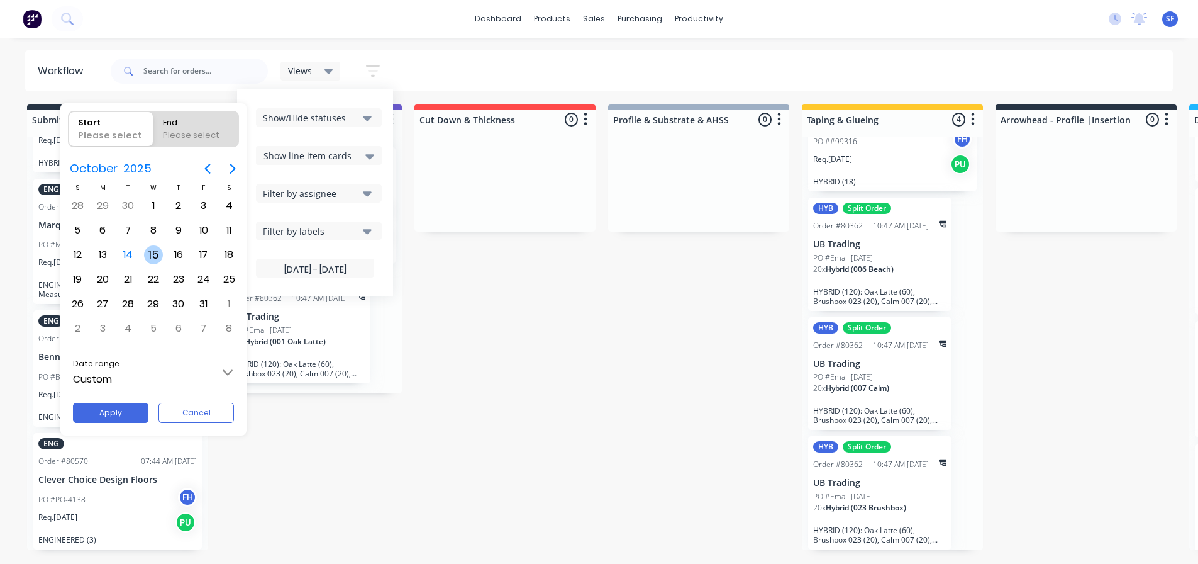
click at [150, 252] on div "15" at bounding box center [153, 254] width 19 height 19
radio input "false"
radio input "true"
click at [155, 251] on div "15" at bounding box center [153, 254] width 19 height 19
click at [116, 411] on button "Apply" at bounding box center [110, 413] width 75 height 20
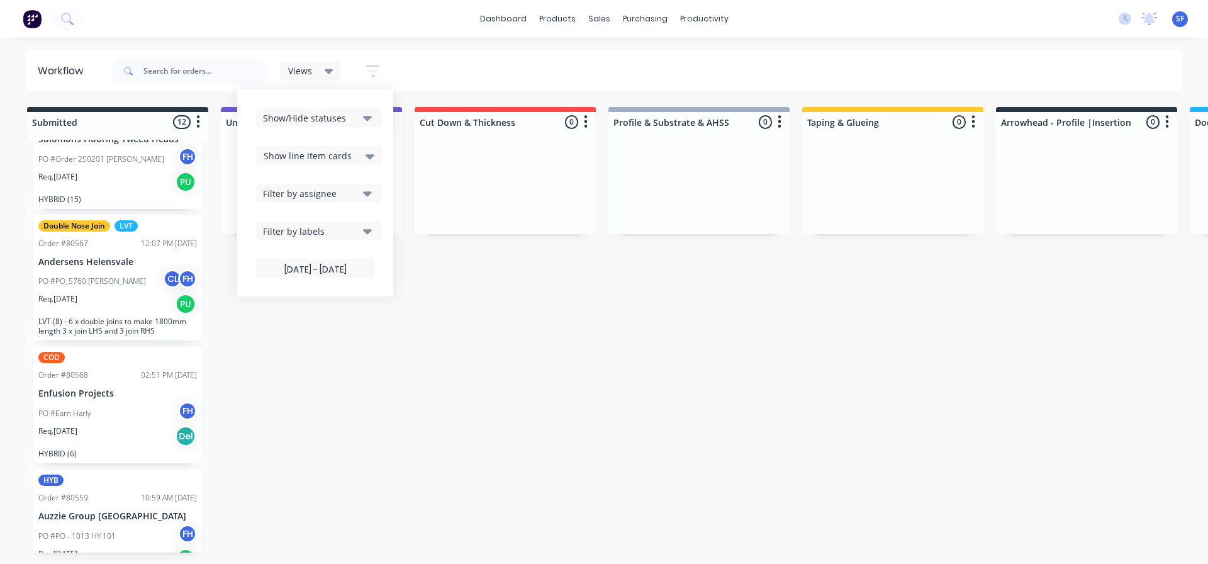
scroll to position [189, 0]
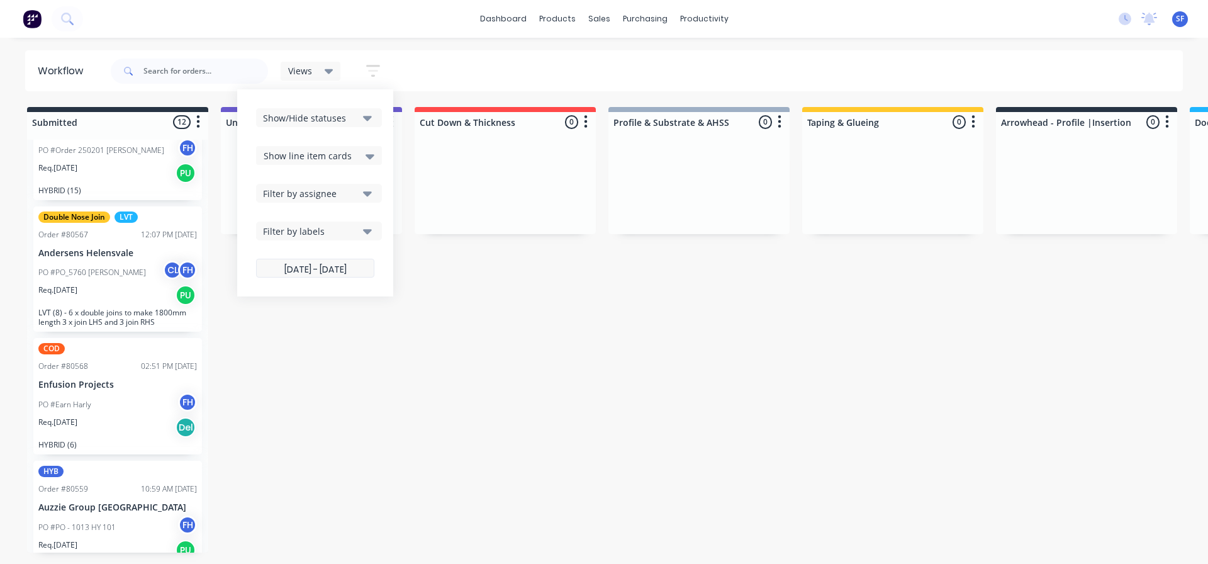
click at [327, 271] on label "[DATE] - [DATE]" at bounding box center [315, 268] width 118 height 19
click at [327, 271] on input "[DATE] - [DATE]" at bounding box center [315, 269] width 117 height 25
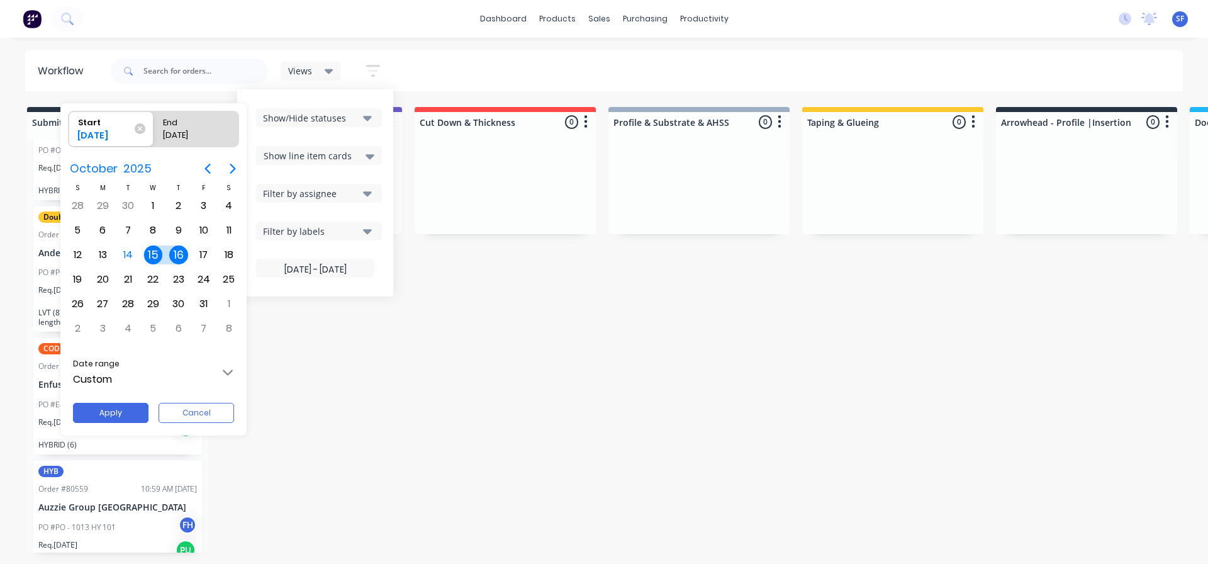
click at [144, 254] on div "15" at bounding box center [153, 254] width 19 height 19
type input "[DATE] - [DATE]"
radio input "false"
radio input "true"
click at [151, 254] on div "15" at bounding box center [153, 254] width 19 height 19
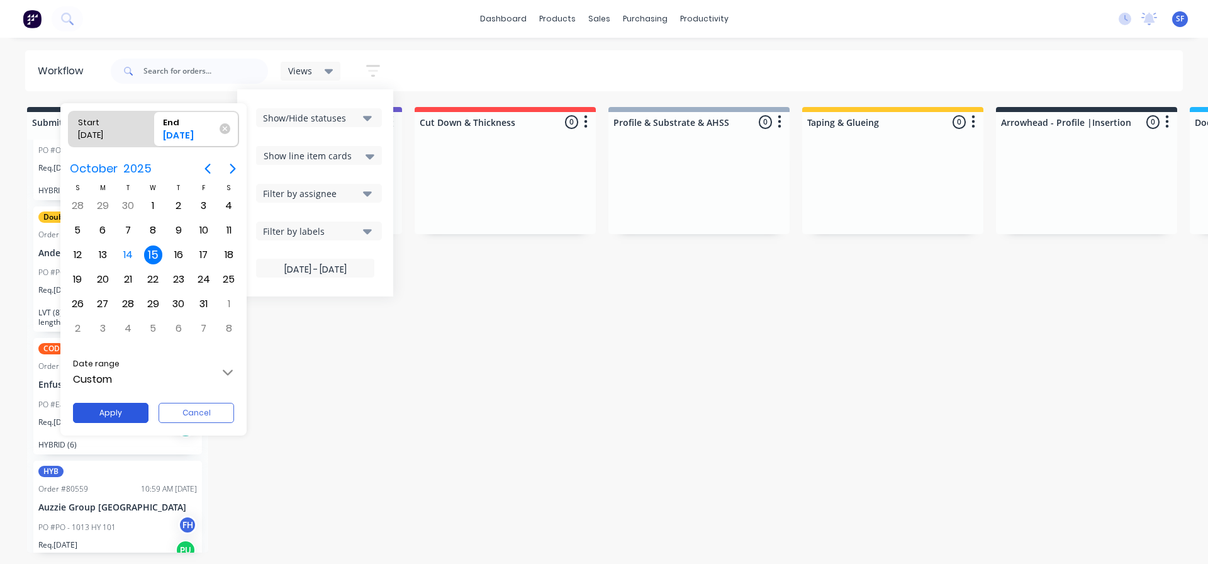
click at [125, 411] on button "Apply" at bounding box center [110, 413] width 75 height 20
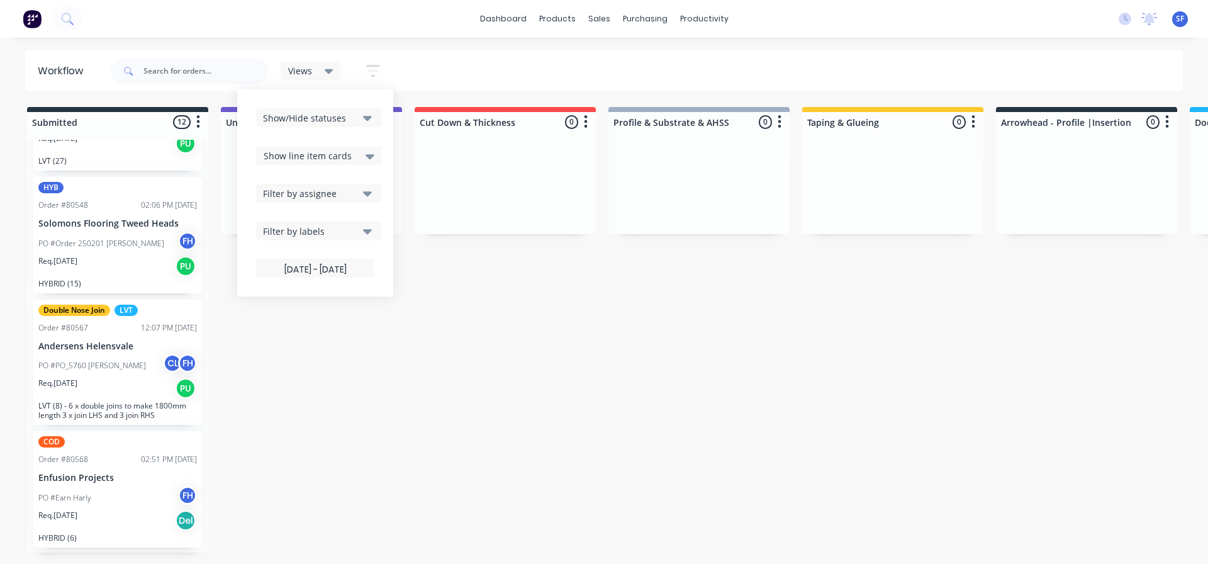
scroll to position [126, 0]
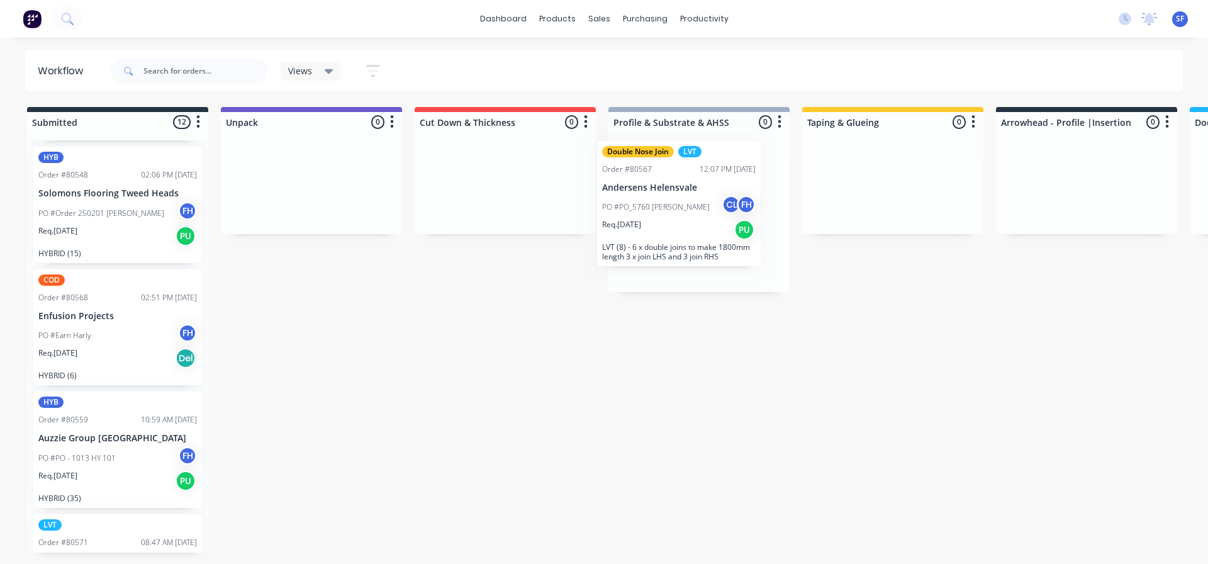
drag, startPoint x: 126, startPoint y: 344, endPoint x: 701, endPoint y: 215, distance: 589.4
click at [701, 215] on div "Submitted 12 Summaries Total order value Invoiced to date To be invoiced LVT Or…" at bounding box center [1131, 329] width 2280 height 445
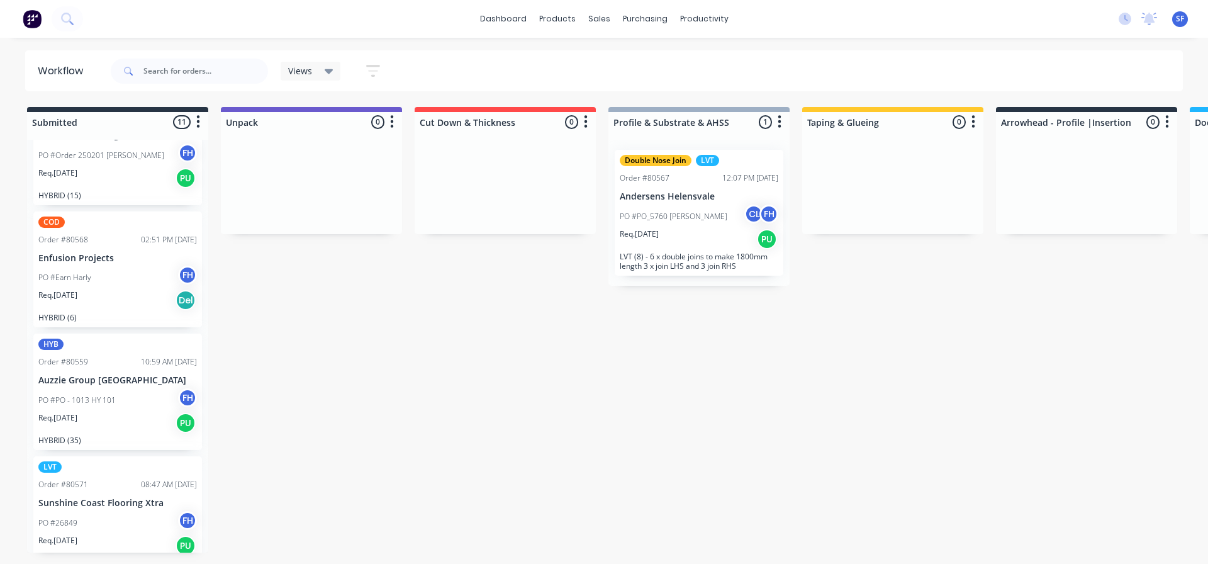
scroll to position [189, 0]
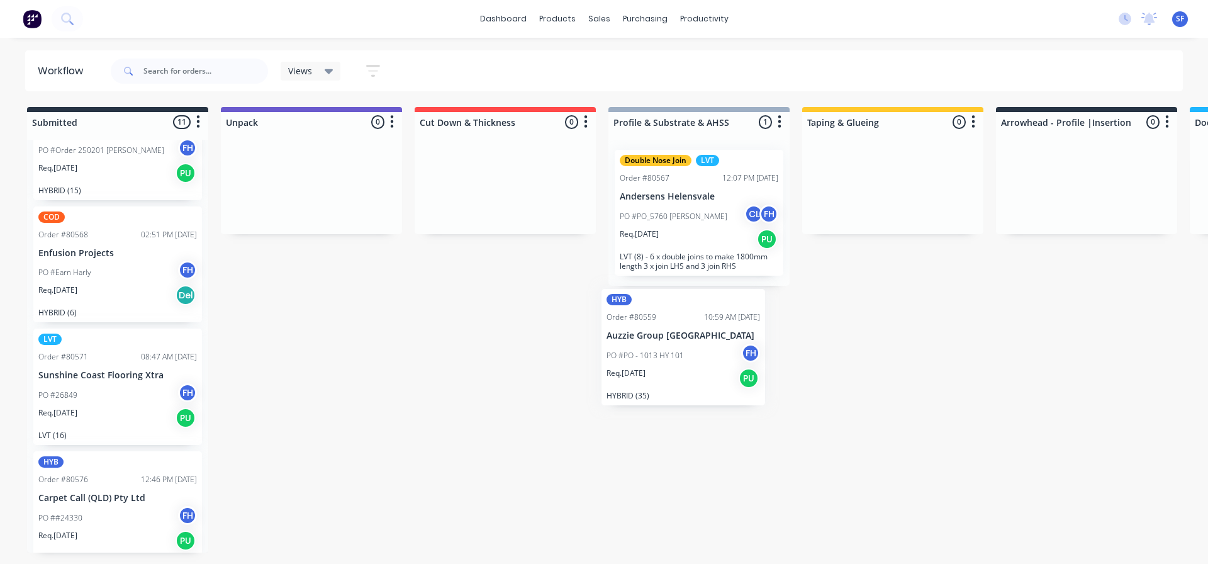
drag, startPoint x: 118, startPoint y: 410, endPoint x: 690, endPoint y: 371, distance: 573.2
click at [690, 371] on div "Submitted 11 Summaries Total order value Invoiced to date To be invoiced LVT Or…" at bounding box center [1131, 329] width 2280 height 445
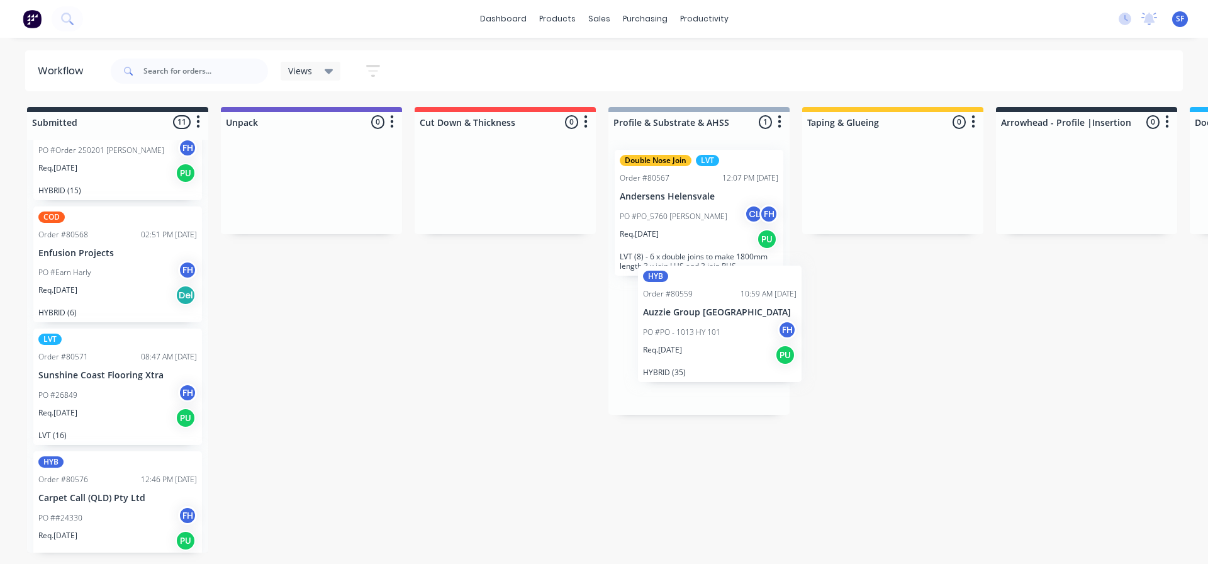
drag, startPoint x: 160, startPoint y: 397, endPoint x: 764, endPoint y: 334, distance: 607.8
click at [764, 334] on div "Submitted 11 Summaries Total order value Invoiced to date To be invoiced LVT Or…" at bounding box center [1131, 329] width 2280 height 445
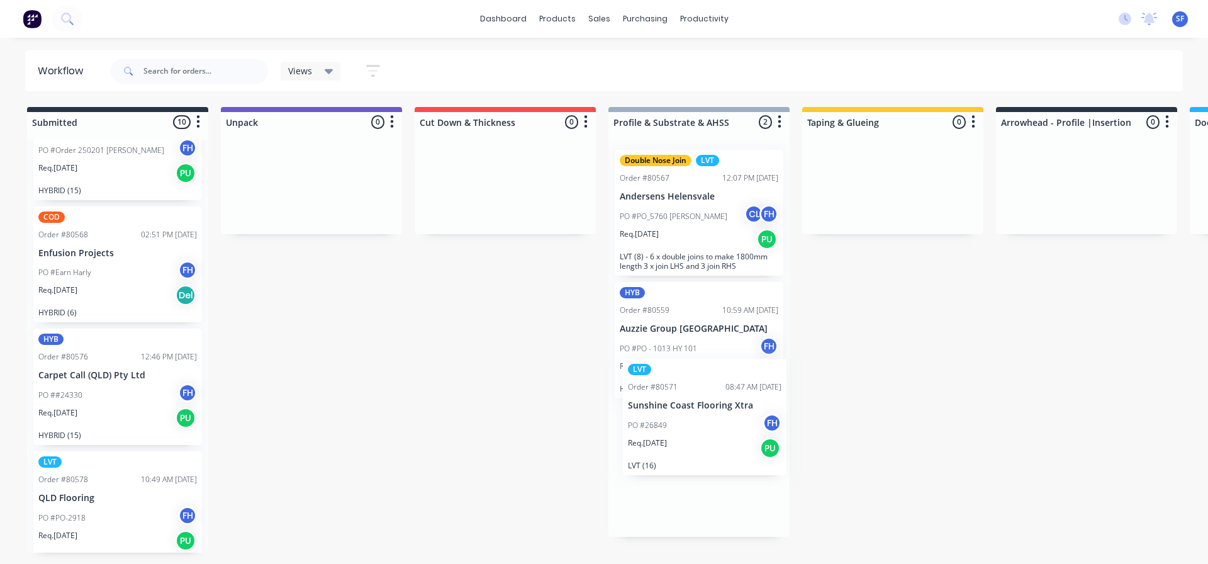
drag, startPoint x: 116, startPoint y: 411, endPoint x: 721, endPoint y: 445, distance: 605.5
click at [721, 445] on div "Submitted 10 Summaries Total order value Invoiced to date To be invoiced LVT Or…" at bounding box center [1131, 329] width 2280 height 445
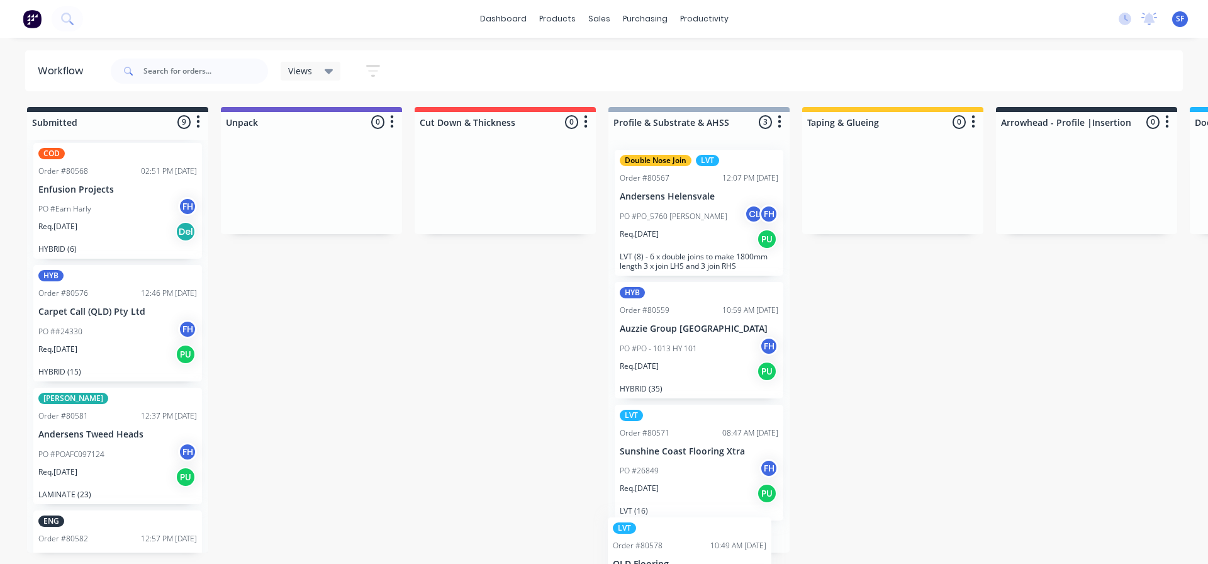
scroll to position [98, 0]
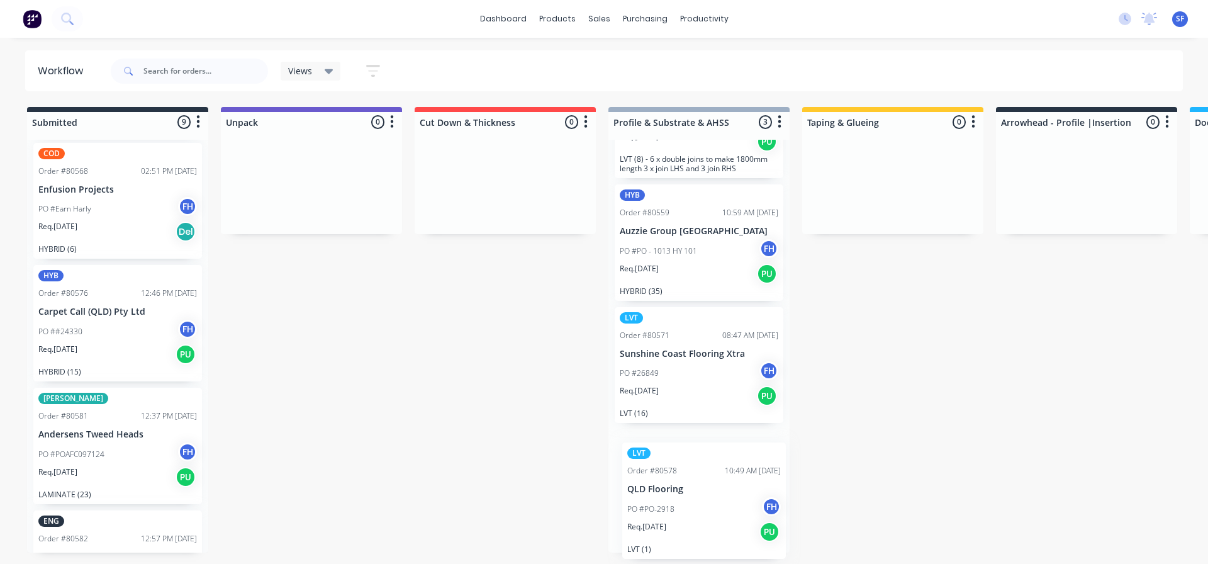
drag, startPoint x: 112, startPoint y: 445, endPoint x: 706, endPoint y: 499, distance: 596.3
click at [706, 499] on div "Submitted 9 Summaries Total order value Invoiced to date To be invoiced LVT Ord…" at bounding box center [1131, 329] width 2280 height 445
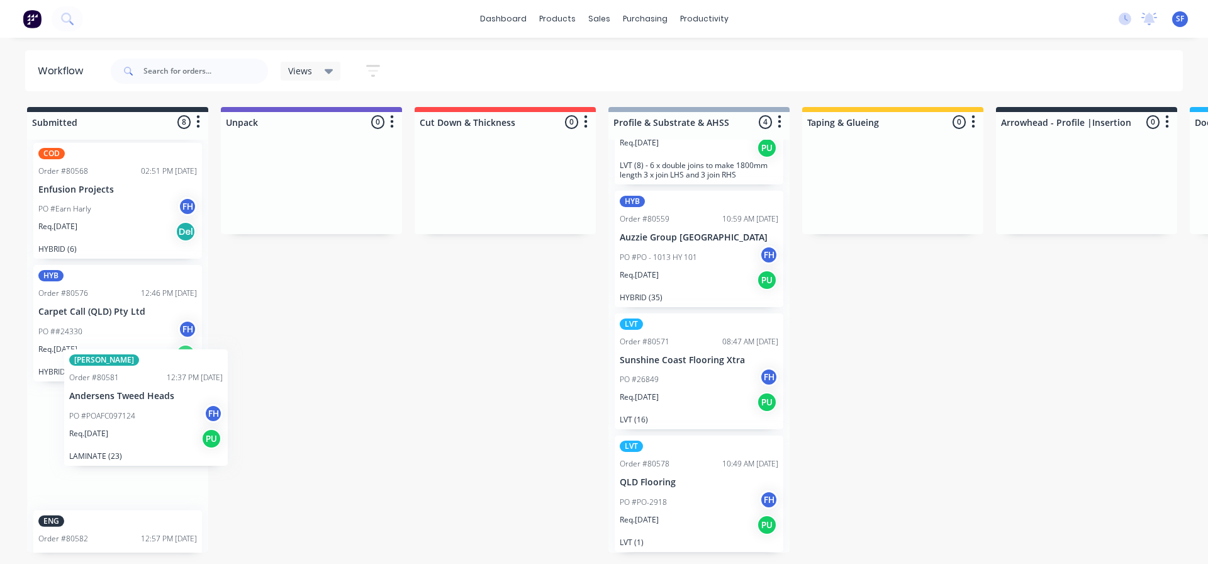
scroll to position [253, 0]
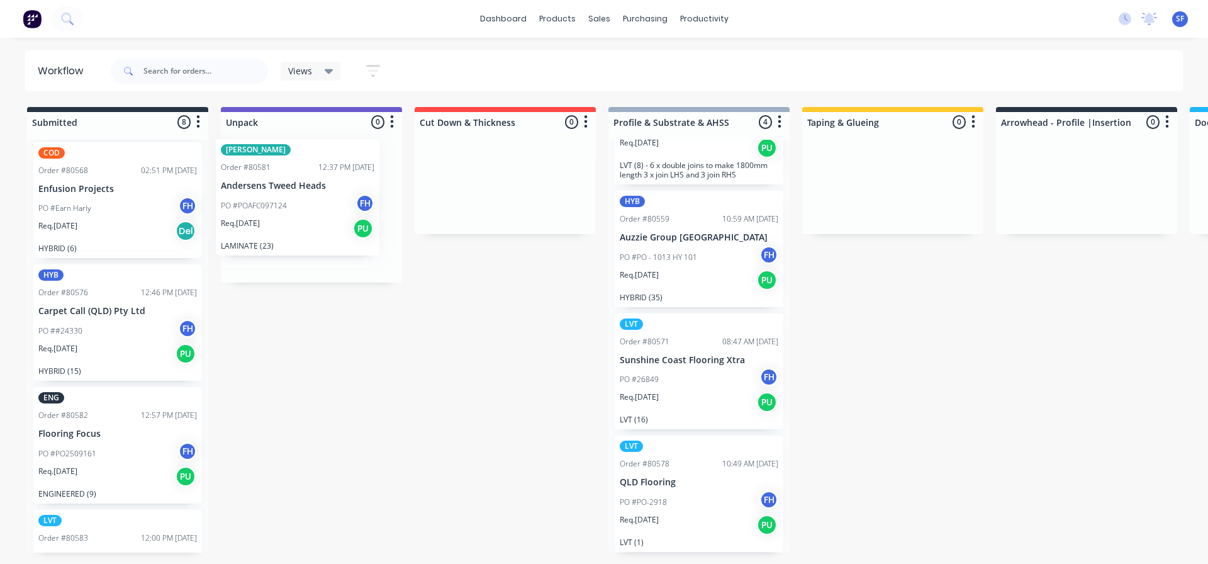
drag, startPoint x: 99, startPoint y: 468, endPoint x: 293, endPoint y: 208, distance: 324.1
click at [293, 208] on div "Submitted 8 Summaries Total order value Invoiced to date To be invoiced LVT Ord…" at bounding box center [1131, 329] width 2280 height 445
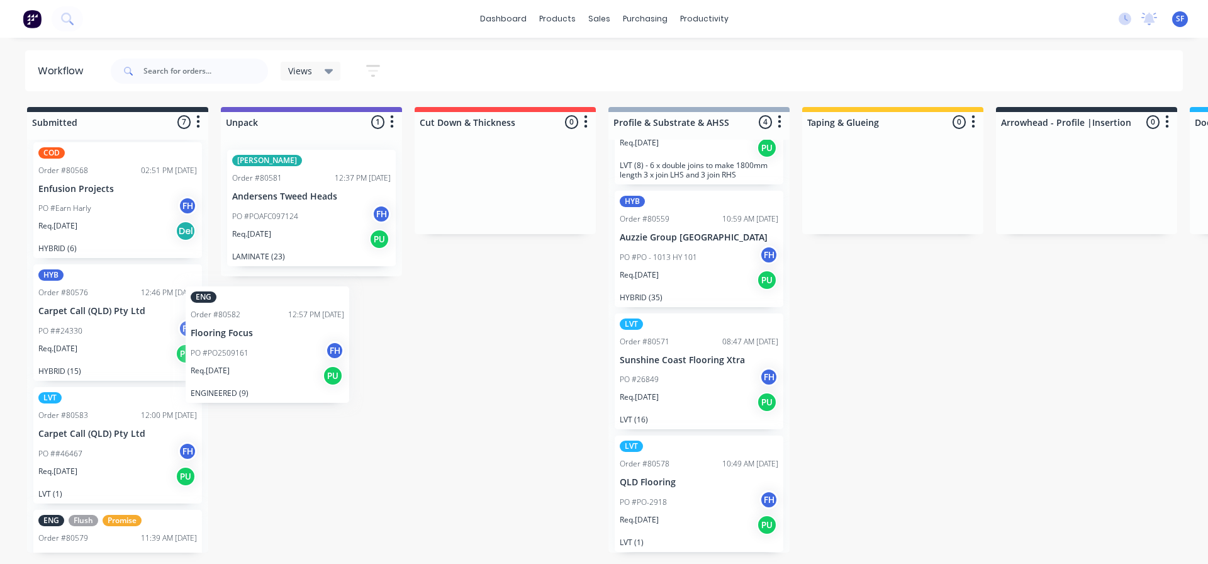
drag, startPoint x: 134, startPoint y: 447, endPoint x: 322, endPoint y: 329, distance: 221.9
click at [322, 329] on div "Submitted 7 Summaries Total order value Invoiced to date To be invoiced LVT Ord…" at bounding box center [1131, 329] width 2280 height 445
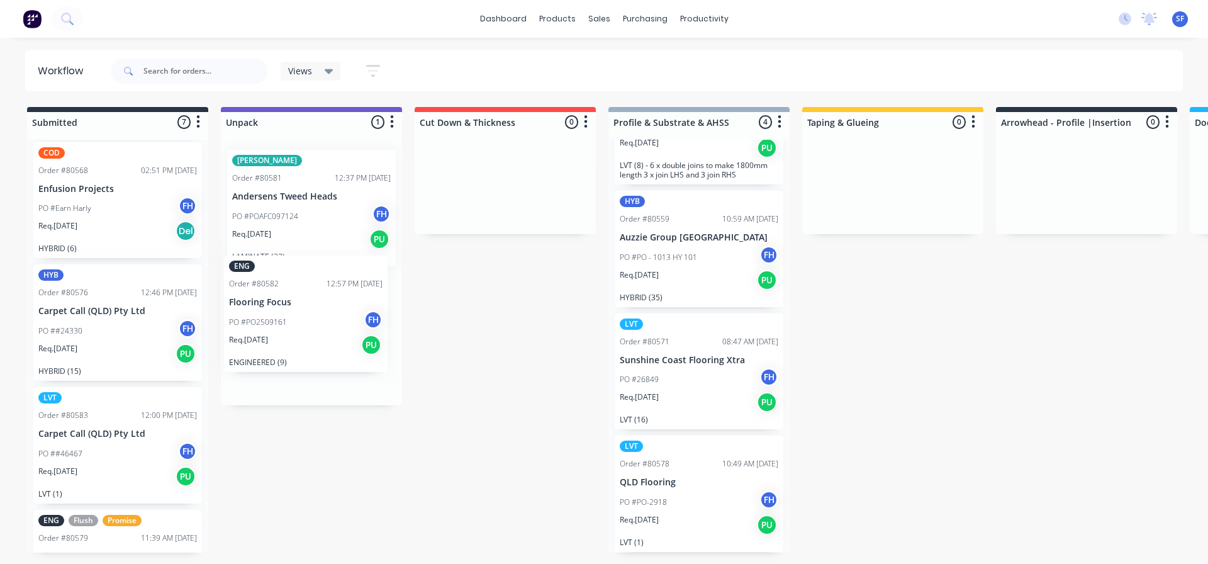
drag, startPoint x: 135, startPoint y: 447, endPoint x: 330, endPoint y: 311, distance: 237.7
click at [330, 311] on div "Submitted 7 Summaries Total order value Invoiced to date To be invoiced LVT Ord…" at bounding box center [1131, 329] width 2280 height 445
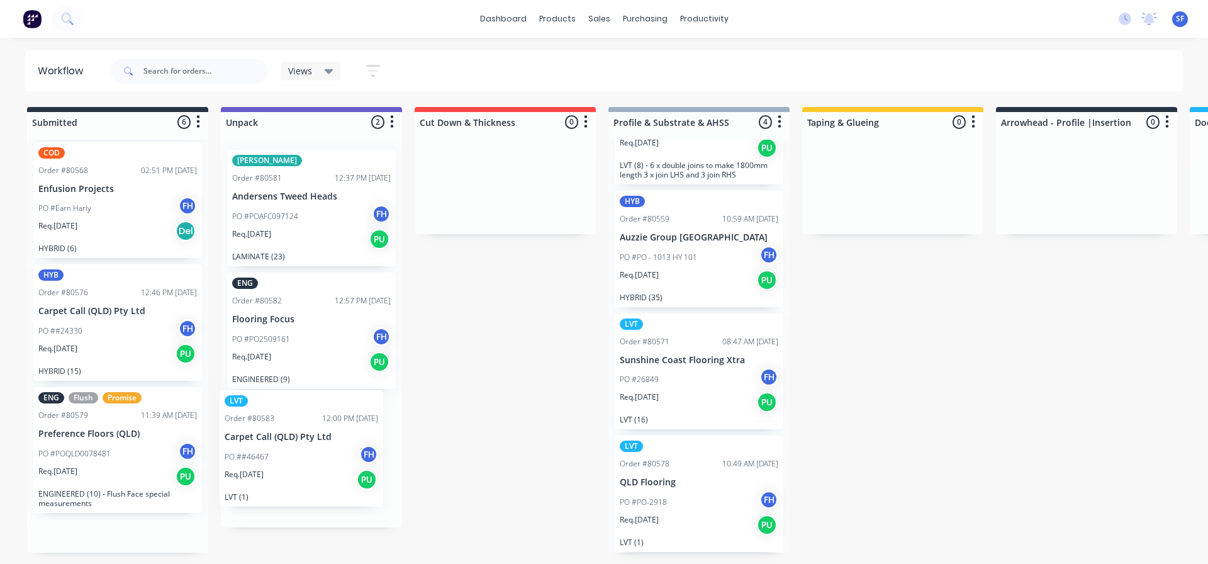
drag, startPoint x: 118, startPoint y: 452, endPoint x: 308, endPoint y: 455, distance: 190.0
click at [308, 455] on div "Submitted 6 Summaries Total order value Invoiced to date To be invoiced LVT Ord…" at bounding box center [1131, 329] width 2280 height 445
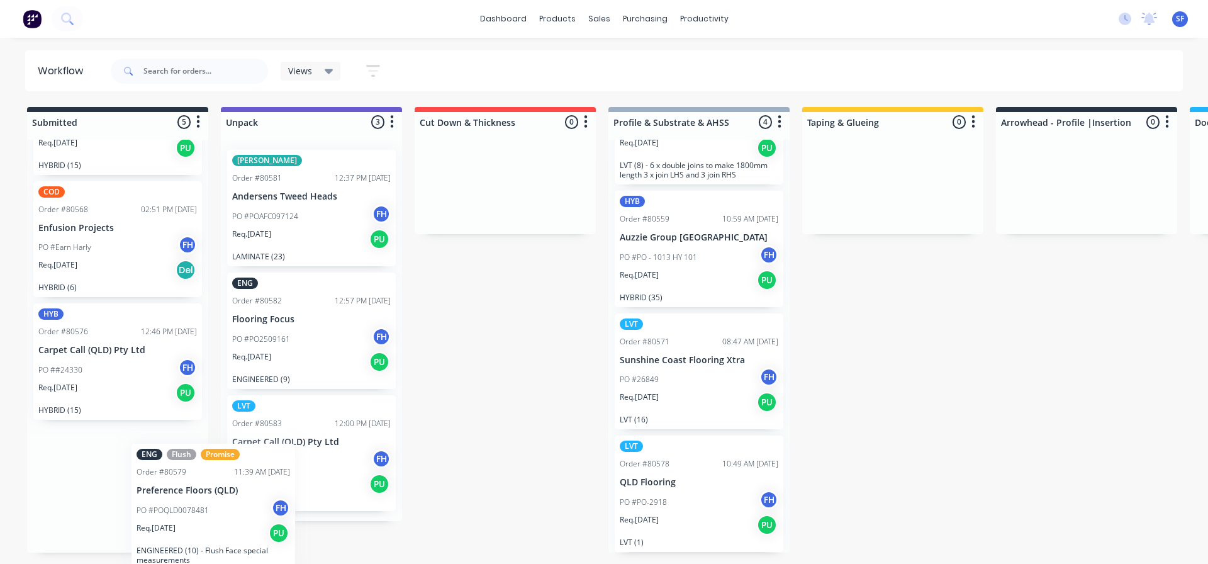
scroll to position [91, 0]
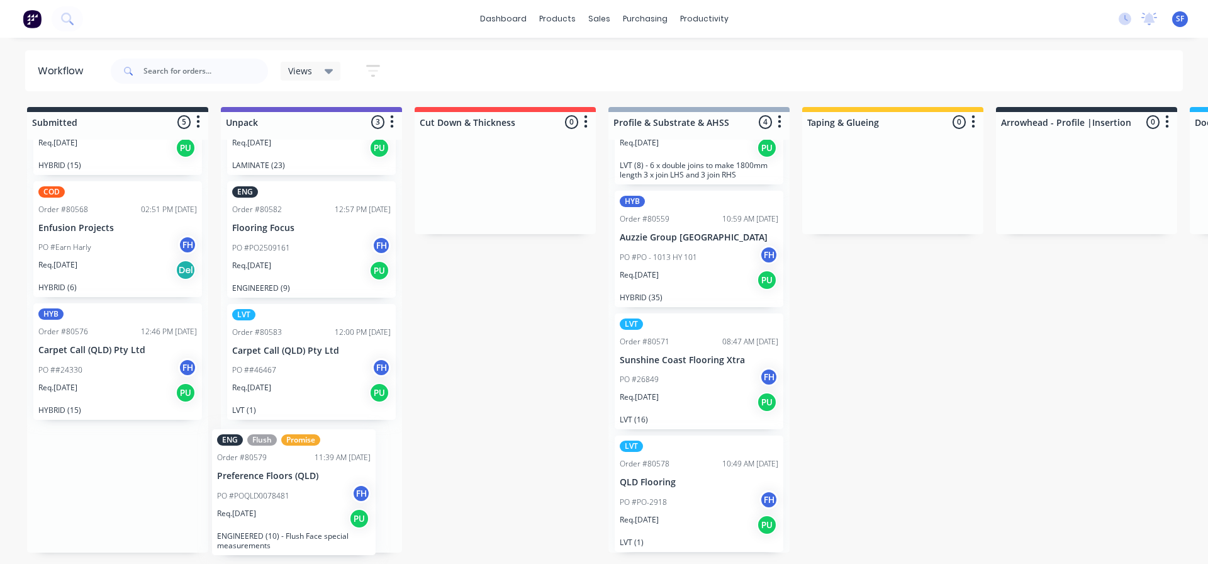
drag, startPoint x: 142, startPoint y: 495, endPoint x: 327, endPoint y: 498, distance: 184.4
click at [327, 498] on div "Submitted 5 Summaries Total order value Invoiced to date To be invoiced LVT Ord…" at bounding box center [1131, 329] width 2280 height 445
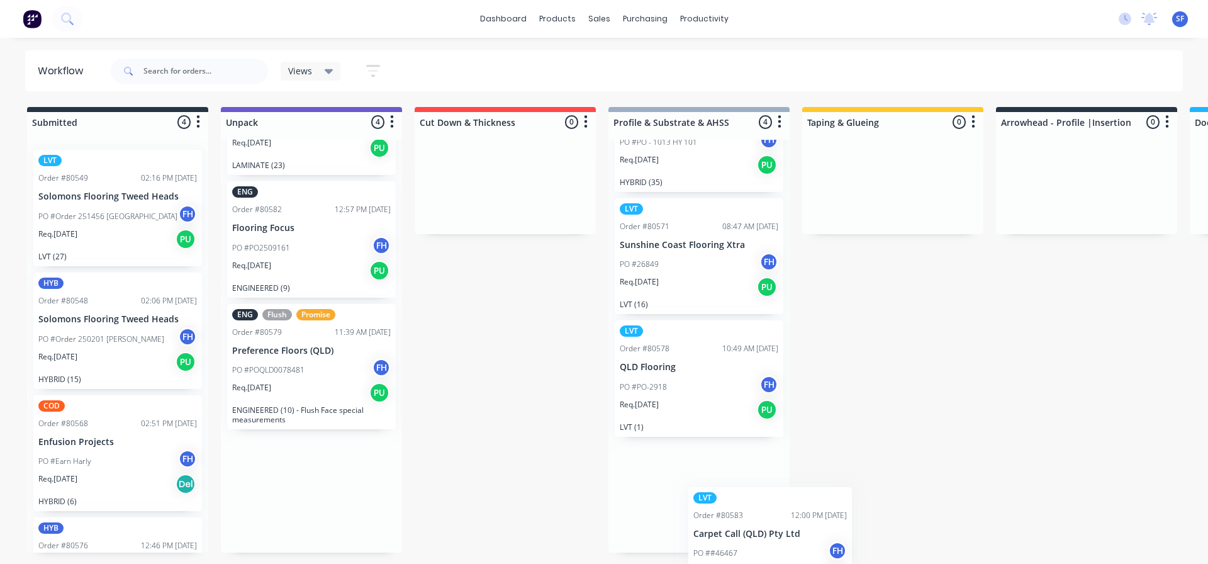
scroll to position [220, 0]
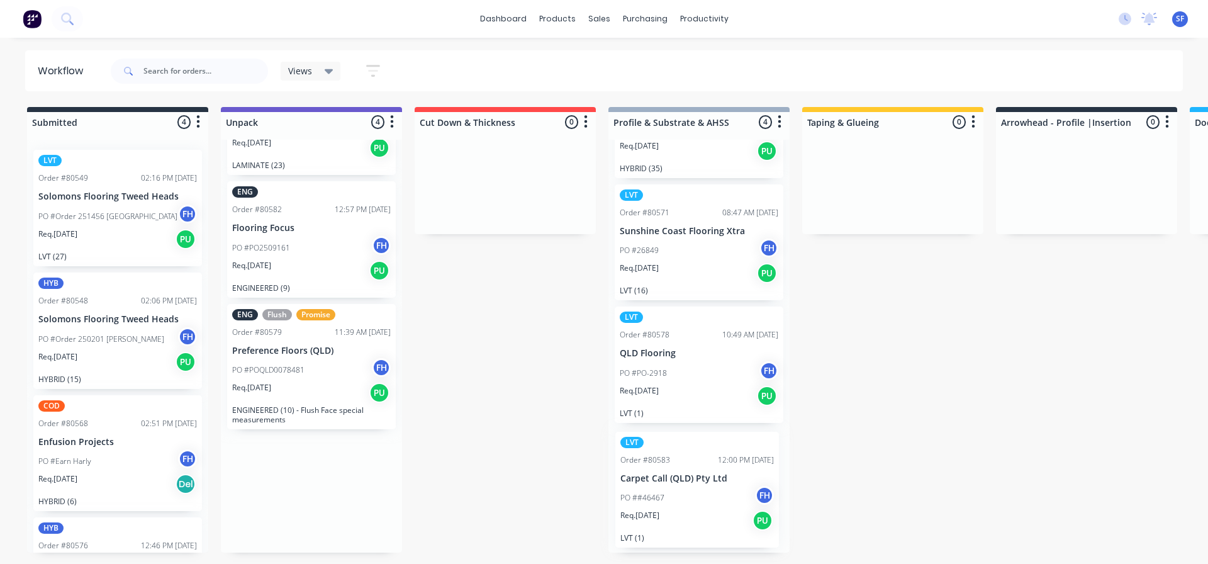
drag, startPoint x: 307, startPoint y: 375, endPoint x: 700, endPoint y: 506, distance: 413.8
click at [700, 506] on div "Submitted 4 Summaries Total order value Invoiced to date To be invoiced LVT Ord…" at bounding box center [1131, 329] width 2280 height 445
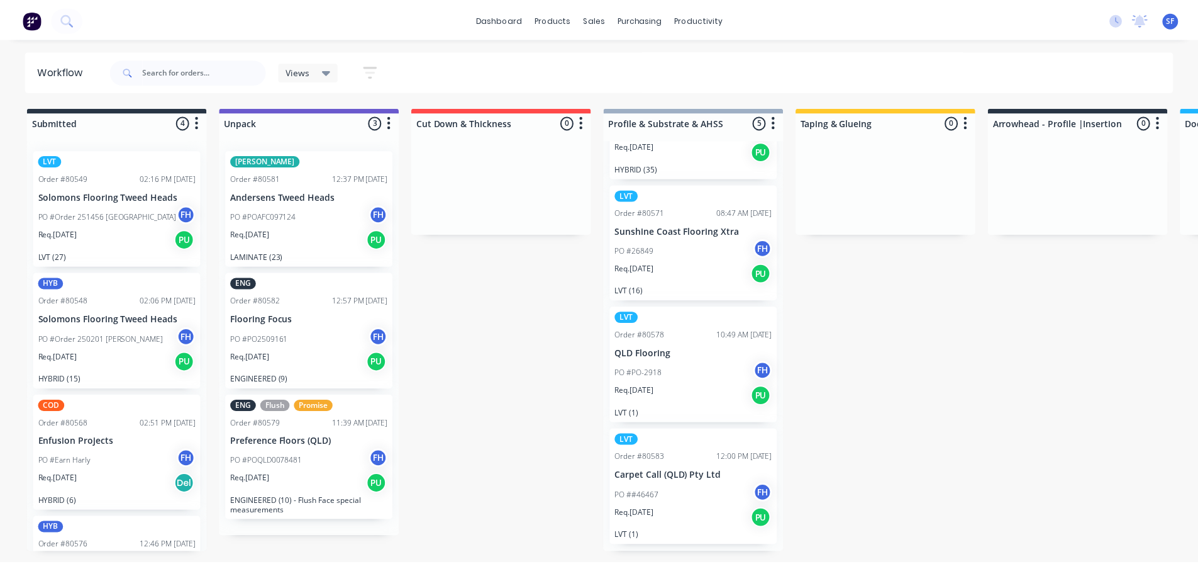
scroll to position [0, 0]
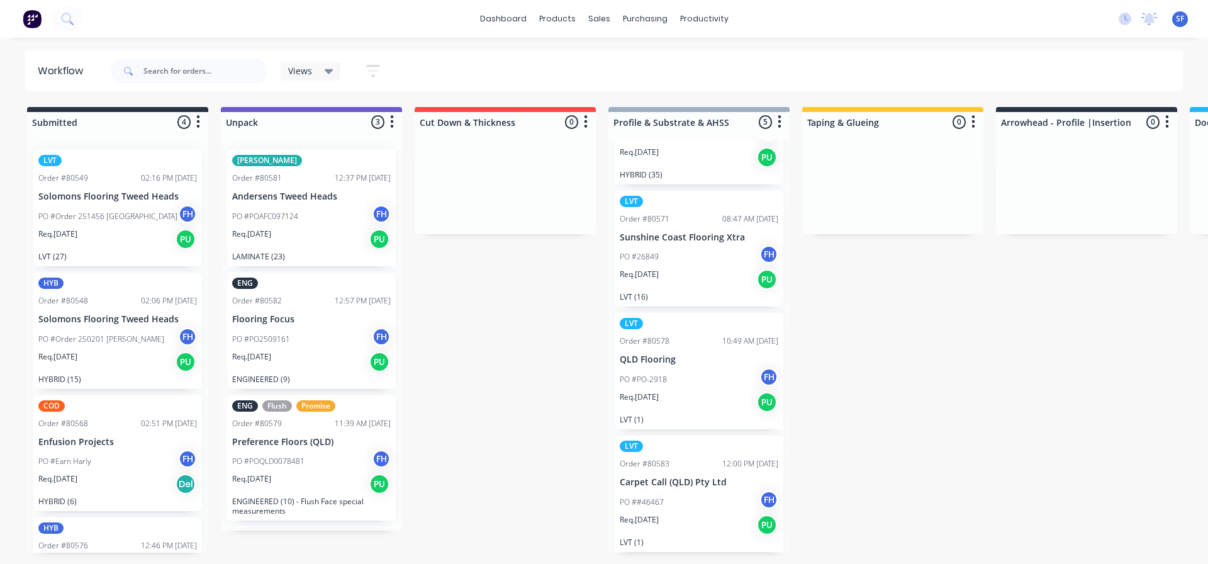
click at [376, 70] on icon "button" at bounding box center [373, 71] width 10 height 2
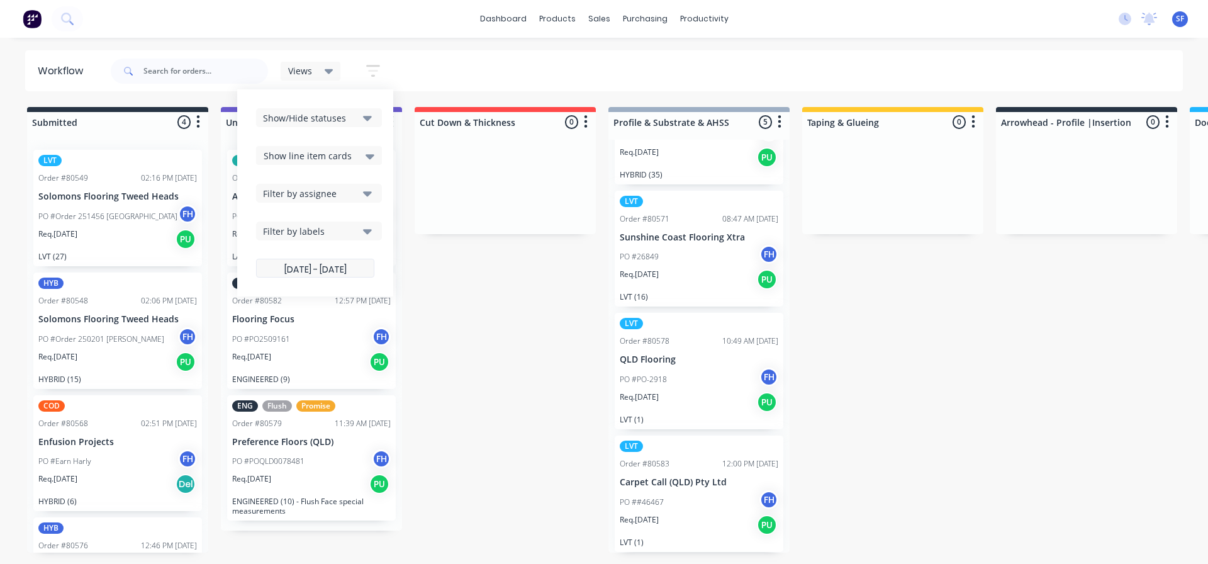
click at [367, 262] on label "[DATE] - [DATE]" at bounding box center [315, 268] width 118 height 19
click at [367, 262] on input "[DATE] - [DATE]" at bounding box center [315, 269] width 117 height 25
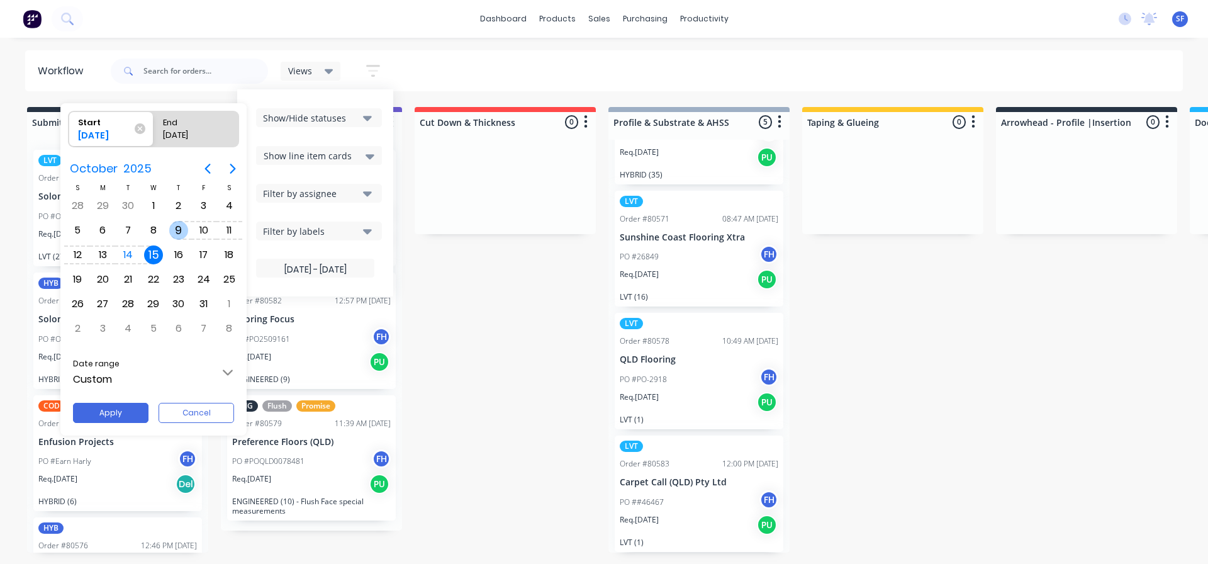
click at [182, 231] on div "9" at bounding box center [178, 230] width 19 height 19
type input "[DATE] - [DATE]"
radio input "false"
radio input "true"
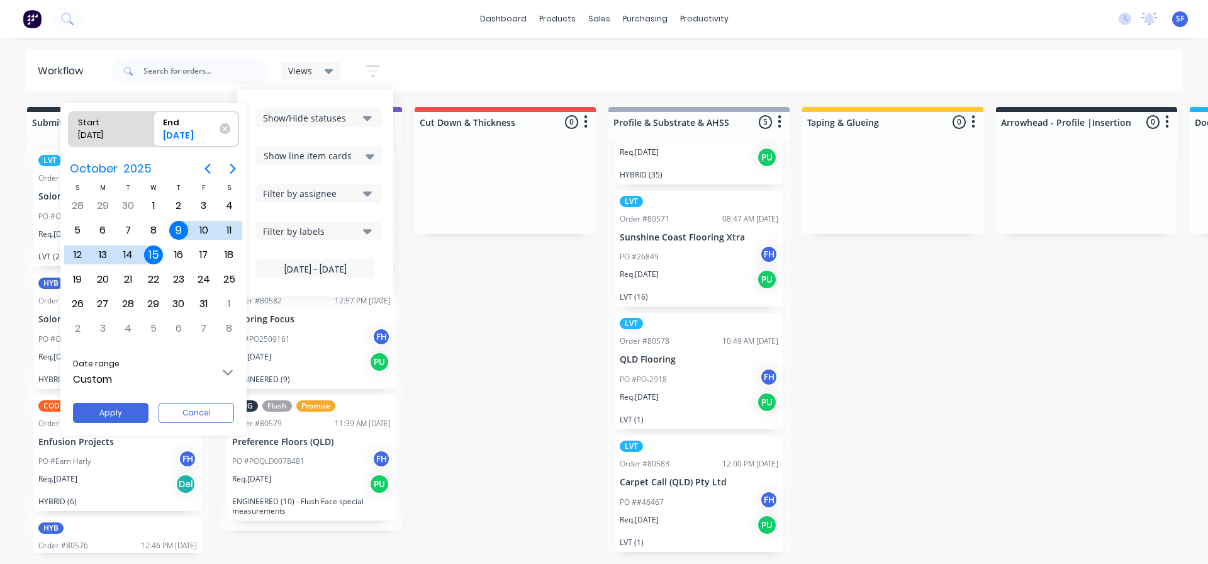
click at [155, 256] on div "15" at bounding box center [153, 254] width 19 height 19
click at [127, 409] on button "Apply" at bounding box center [110, 413] width 75 height 20
type input "[DATE] - [DATE]"
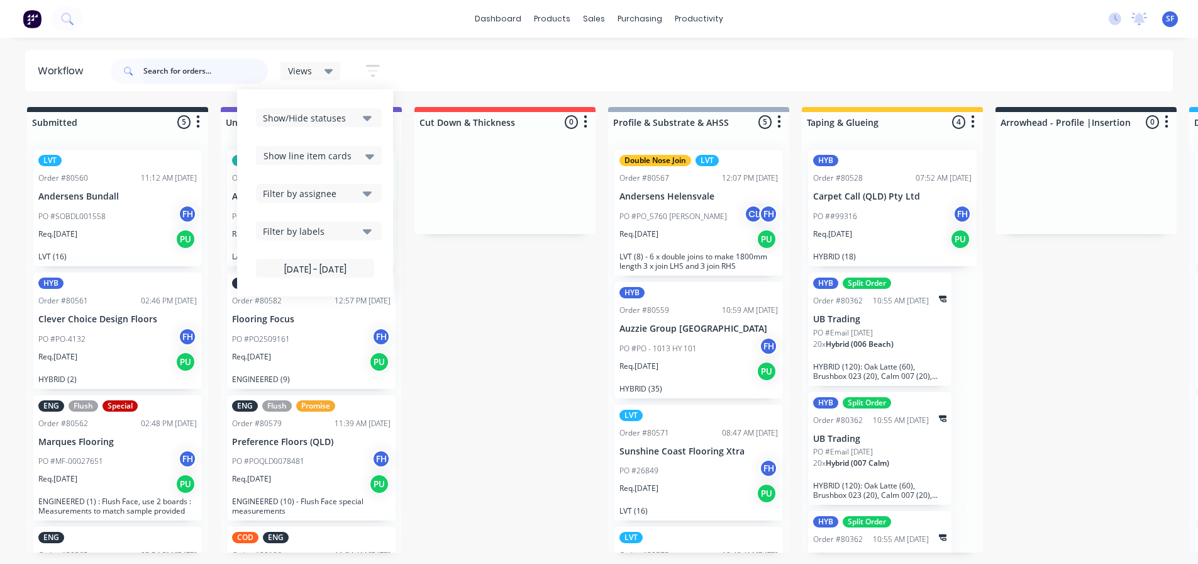
click at [164, 72] on input "text" at bounding box center [205, 71] width 125 height 25
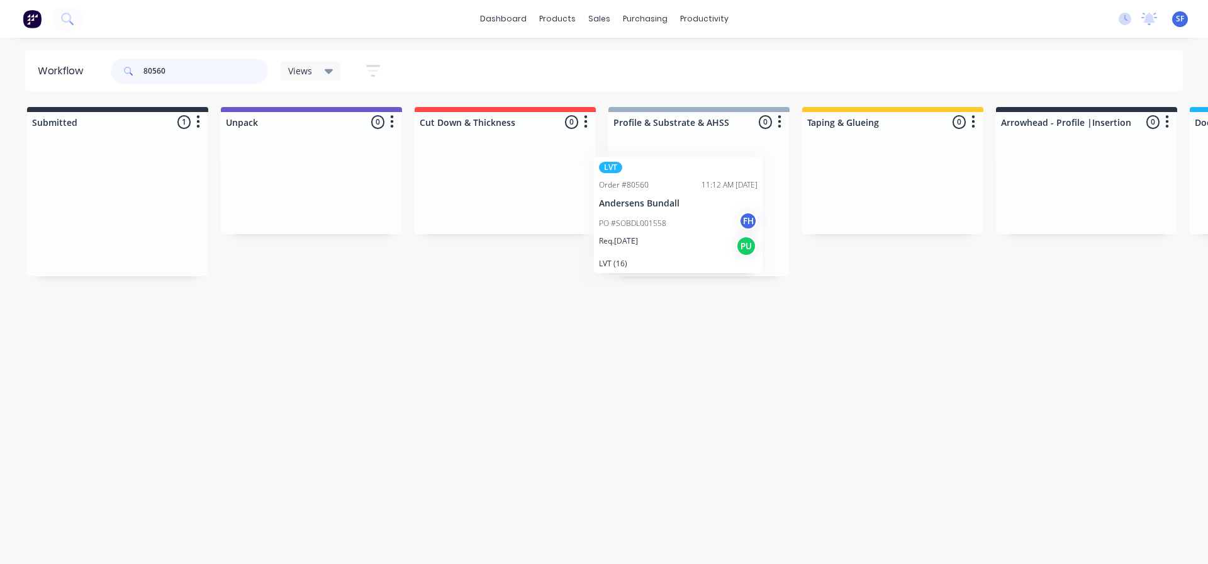
drag, startPoint x: 121, startPoint y: 228, endPoint x: 689, endPoint y: 237, distance: 567.5
click at [689, 237] on div "Submitted 1 Summaries Total order value Invoiced to date To be invoiced LVT Ord…" at bounding box center [1131, 191] width 2280 height 169
click at [184, 65] on input "80560" at bounding box center [205, 71] width 125 height 25
type input "8"
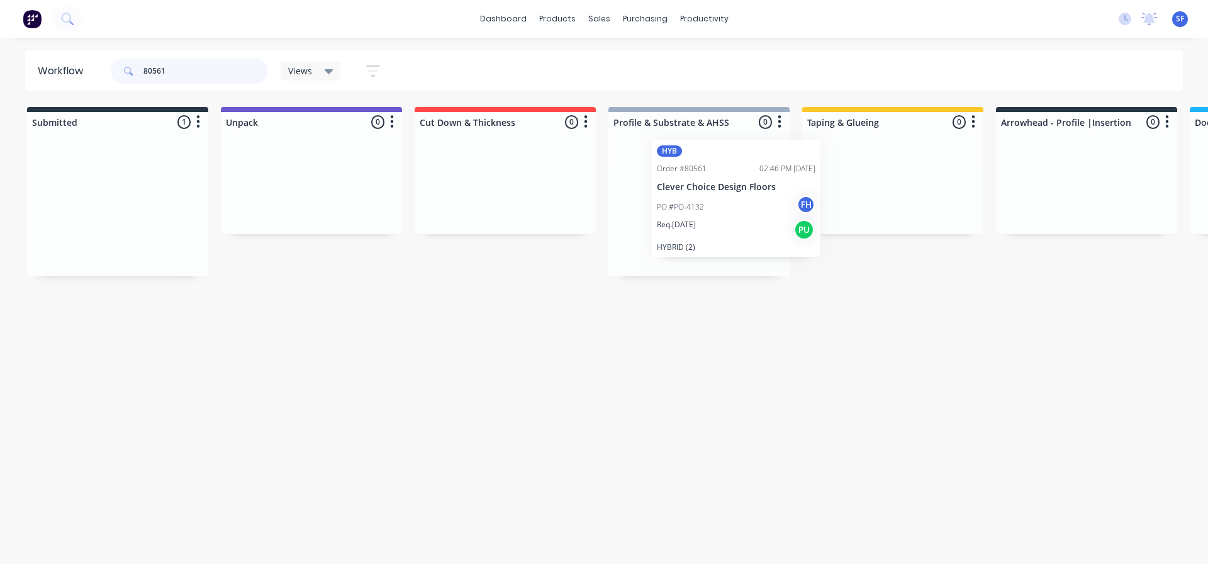
drag, startPoint x: 117, startPoint y: 172, endPoint x: 741, endPoint y: 164, distance: 624.1
click at [741, 164] on div "Submitted 1 Summaries Total order value Invoiced to date To be invoiced HYB Ord…" at bounding box center [1131, 191] width 2280 height 169
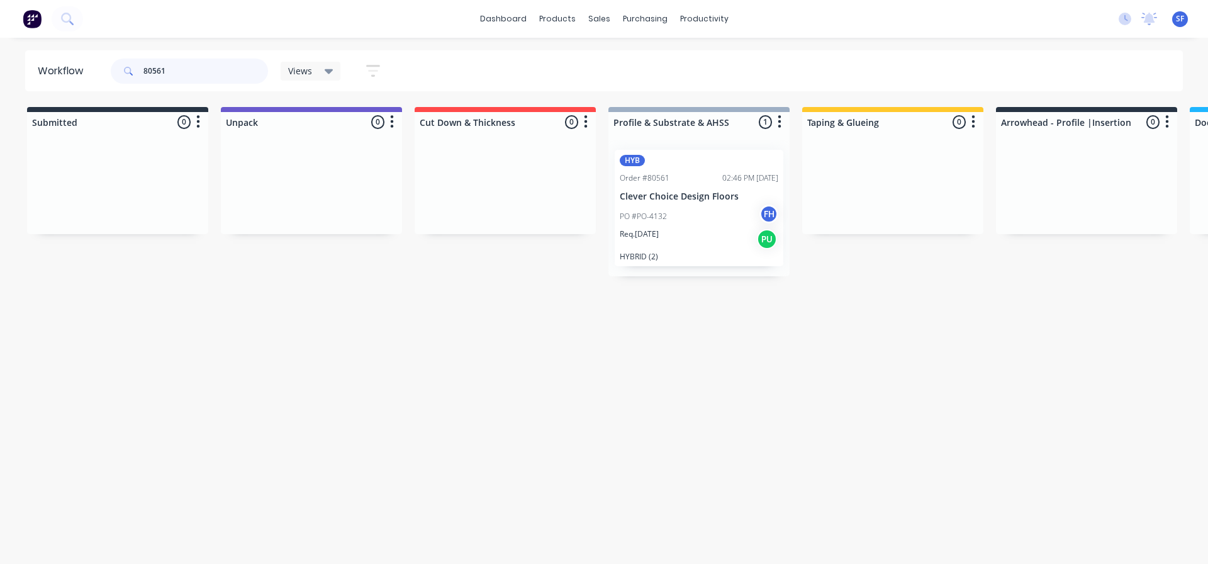
click at [238, 79] on input "80561" at bounding box center [205, 71] width 125 height 25
type input "8"
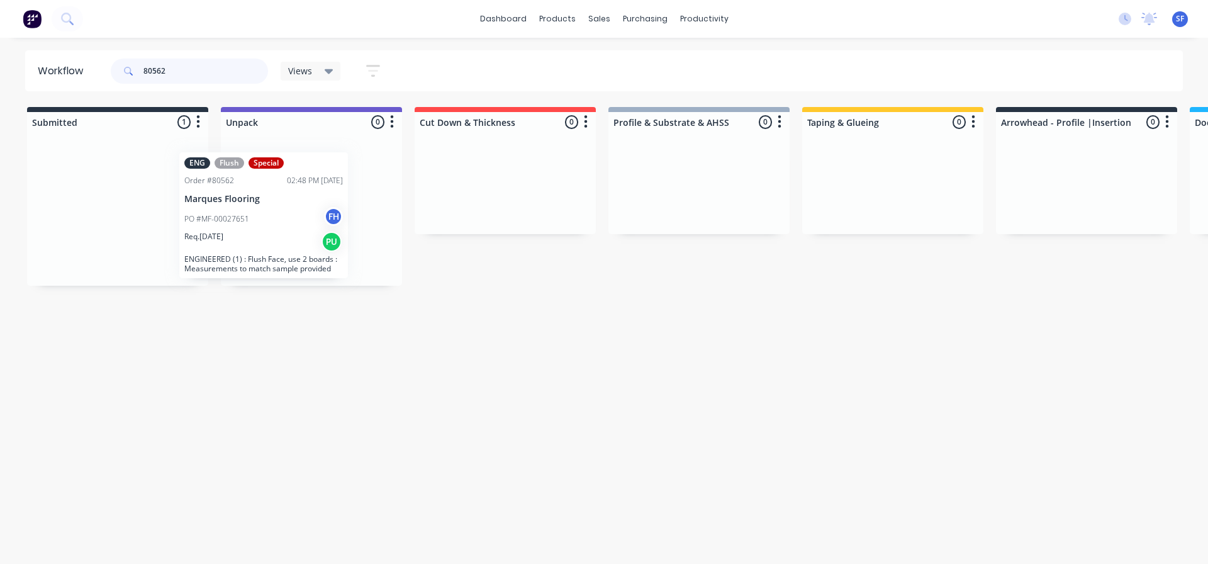
drag, startPoint x: 137, startPoint y: 194, endPoint x: 294, endPoint y: 197, distance: 157.3
click at [294, 197] on div "Submitted 1 Summaries Total order value Invoiced to date To be invoiced ENG Flu…" at bounding box center [1131, 196] width 2280 height 179
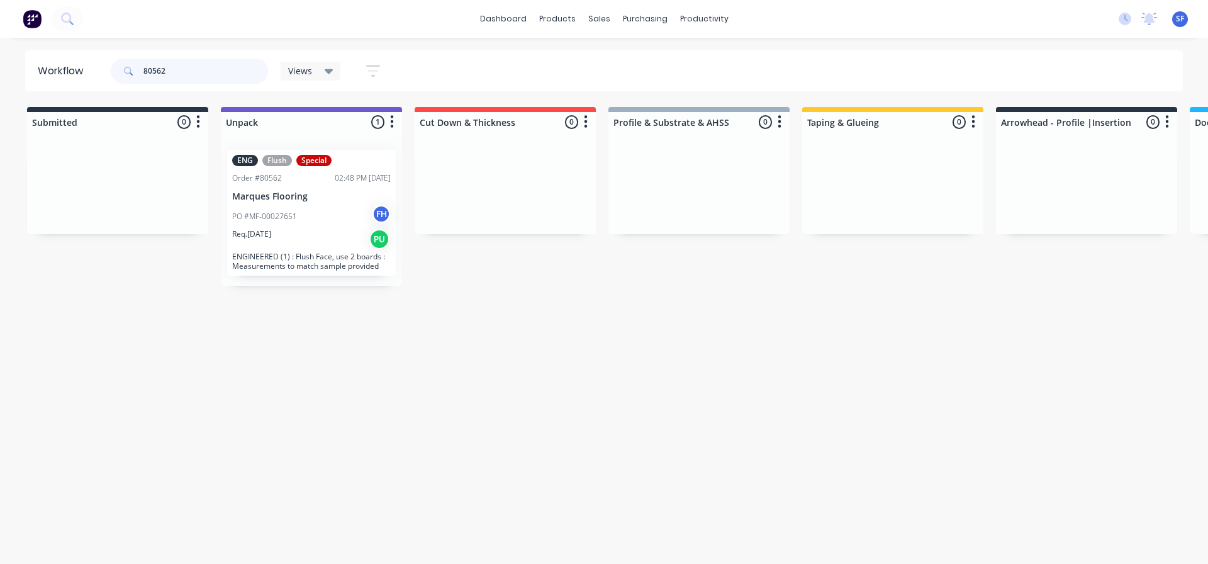
click at [187, 74] on input "80562" at bounding box center [205, 71] width 125 height 25
type input "8"
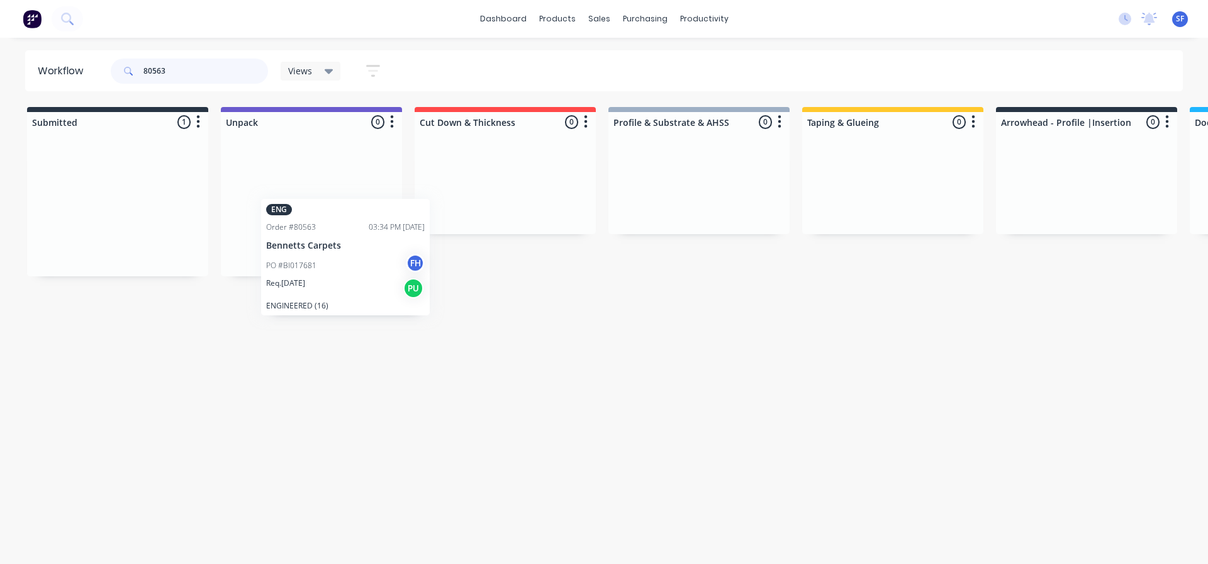
drag, startPoint x: 114, startPoint y: 181, endPoint x: 317, endPoint y: 227, distance: 208.5
click at [317, 227] on div "Submitted 1 Summaries Total order value Invoiced to date To be invoiced ENG Ord…" at bounding box center [1131, 191] width 2280 height 169
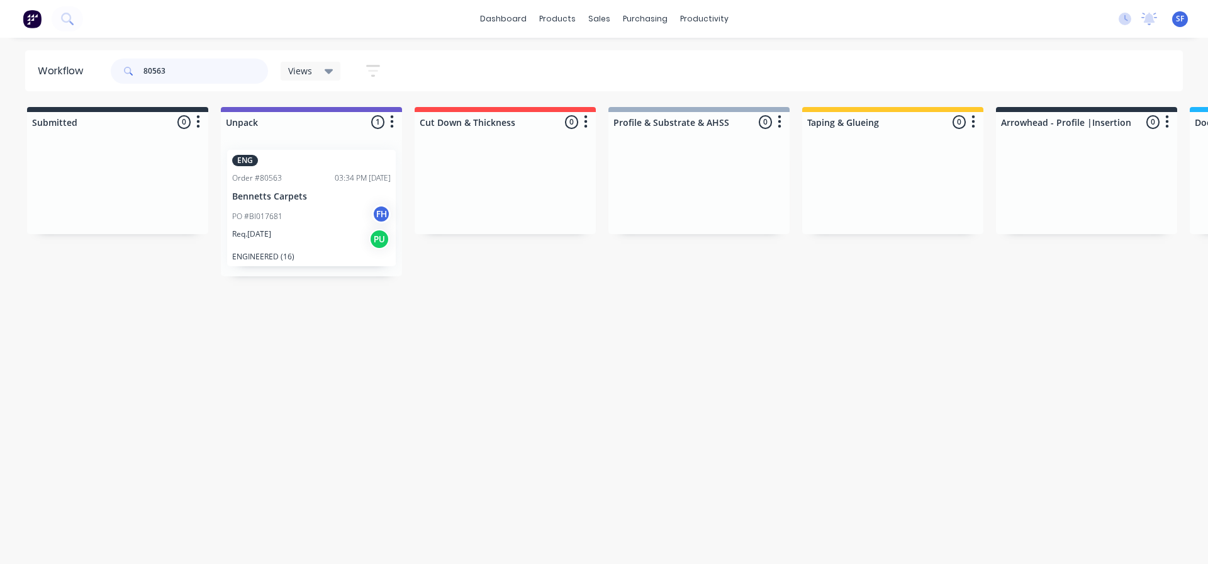
drag, startPoint x: 186, startPoint y: 66, endPoint x: 108, endPoint y: 77, distance: 79.4
click at [108, 77] on header "Workflow 80563 Views Save new view None (Default) edit Engineered edit Hybrid/L…" at bounding box center [604, 70] width 1158 height 41
drag, startPoint x: 109, startPoint y: 164, endPoint x: 283, endPoint y: 159, distance: 173.7
click at [282, 163] on div "Submitted 1 Summaries Total order value Invoiced to date To be invoiced ENG Ord…" at bounding box center [1131, 191] width 2280 height 169
click at [205, 69] on input "80570" at bounding box center [205, 71] width 125 height 25
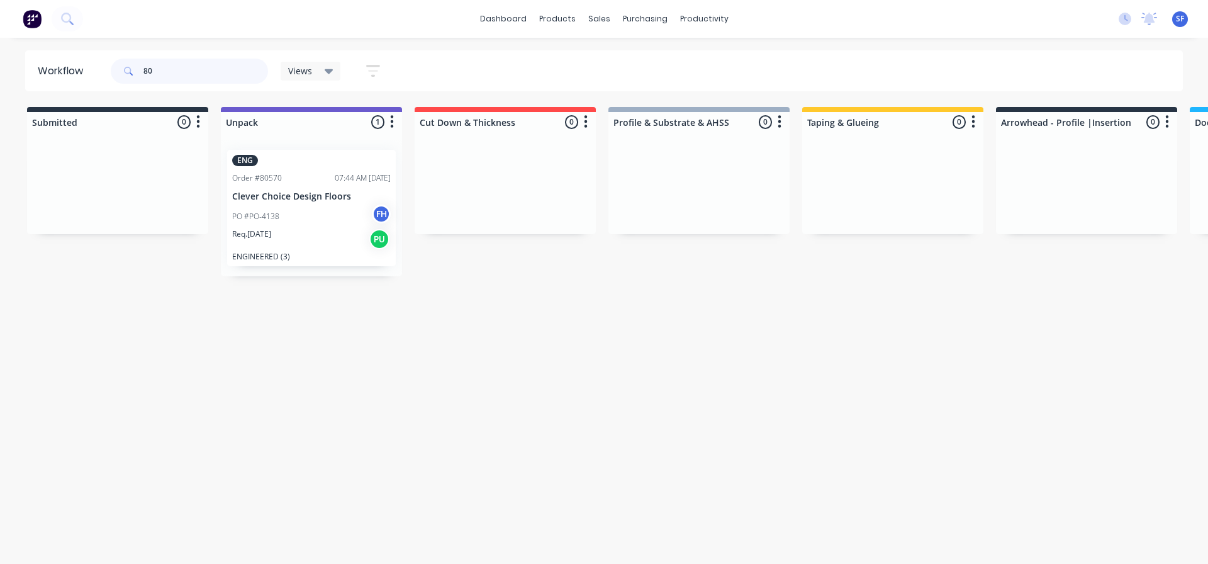
type input "8"
click at [308, 415] on div "Workflow Views Save new view None (Default) edit Engineered edit Hybrid/LVT edi…" at bounding box center [604, 294] width 1208 height 488
